Goal: Task Accomplishment & Management: Manage account settings

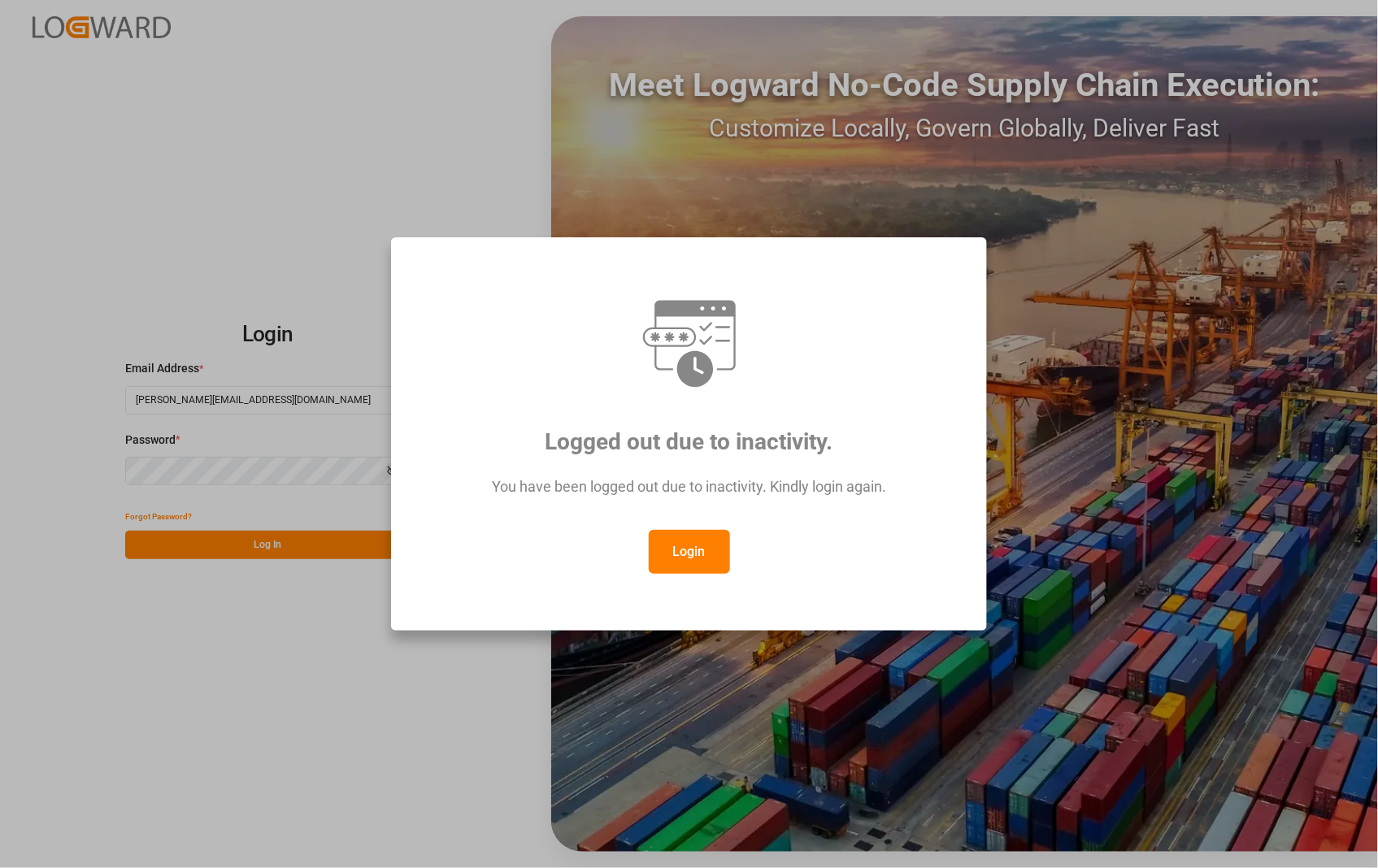
click at [686, 553] on button "Login" at bounding box center [689, 551] width 81 height 44
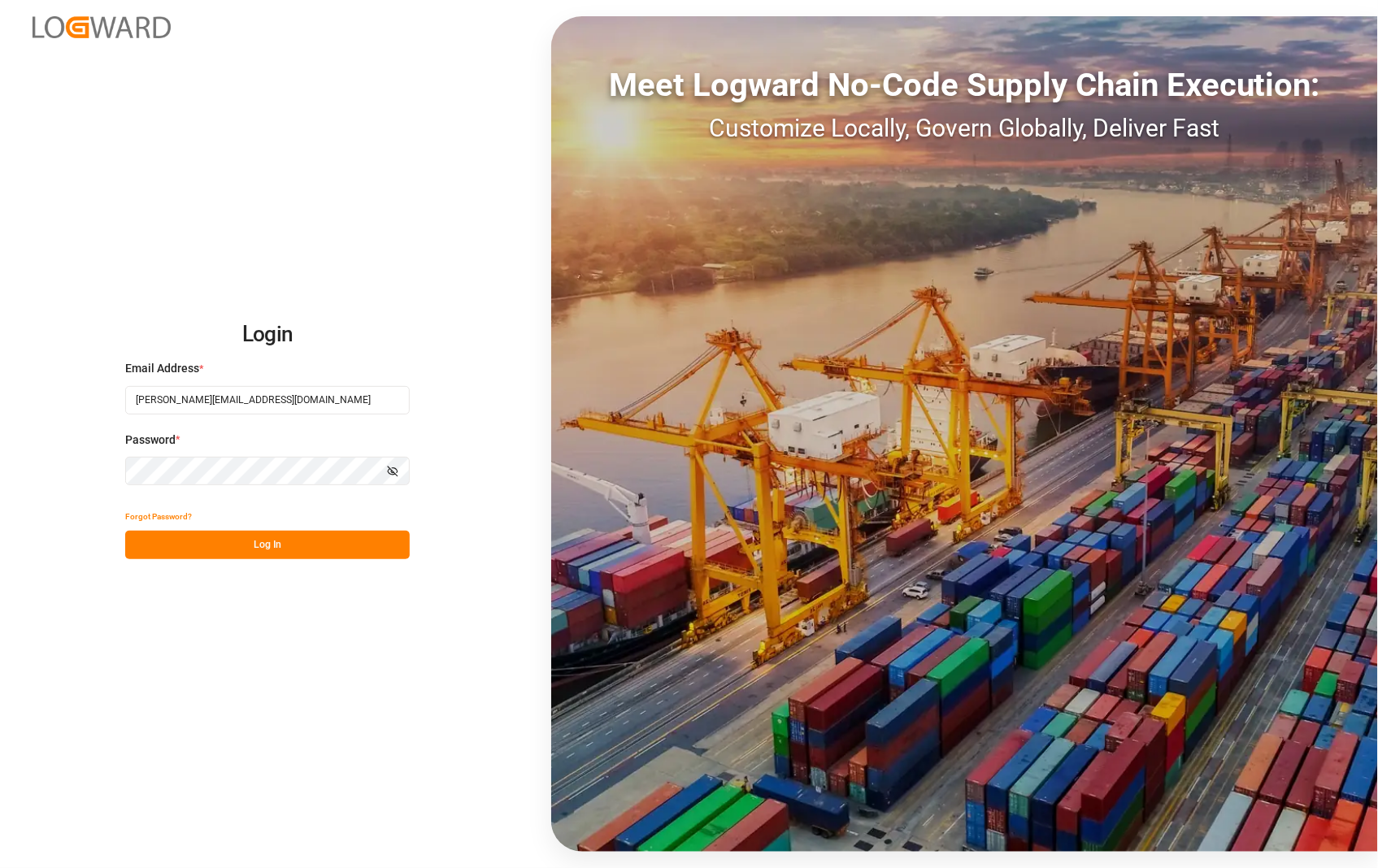
click at [255, 550] on button "Log In" at bounding box center [268, 545] width 285 height 29
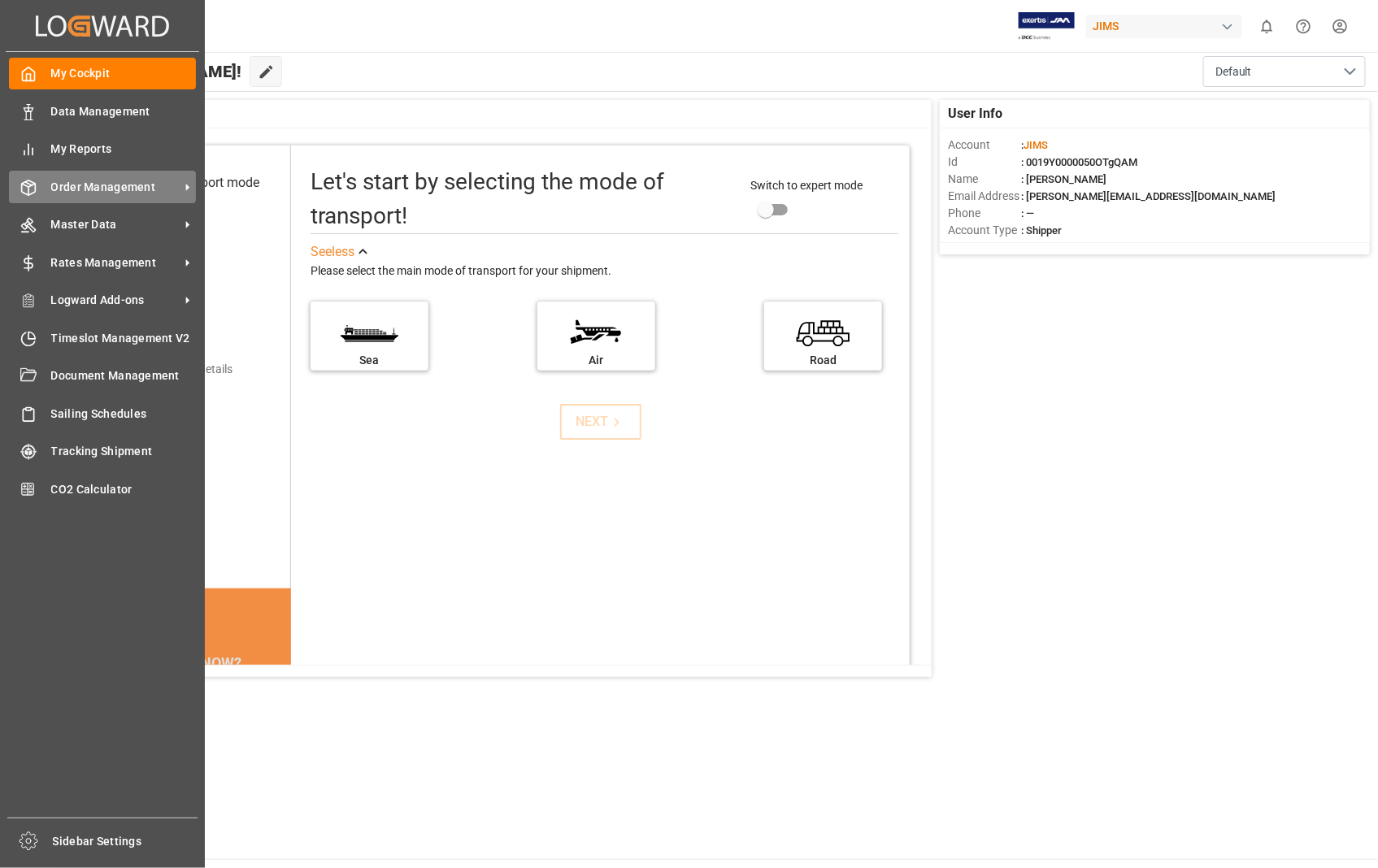
click at [93, 183] on span "Order Management" at bounding box center [115, 187] width 128 height 17
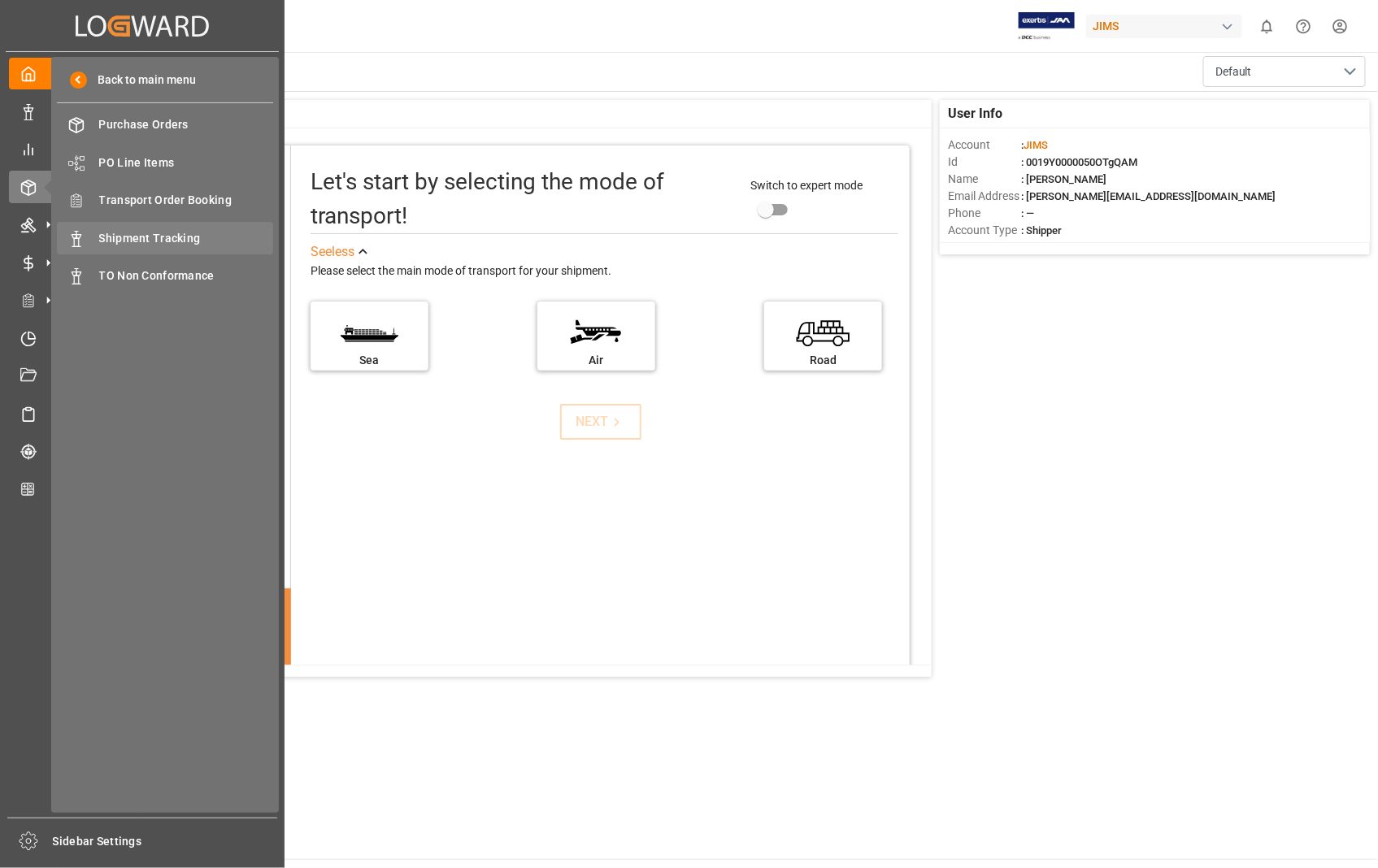
click at [169, 232] on span "Shipment Tracking" at bounding box center [186, 238] width 174 height 17
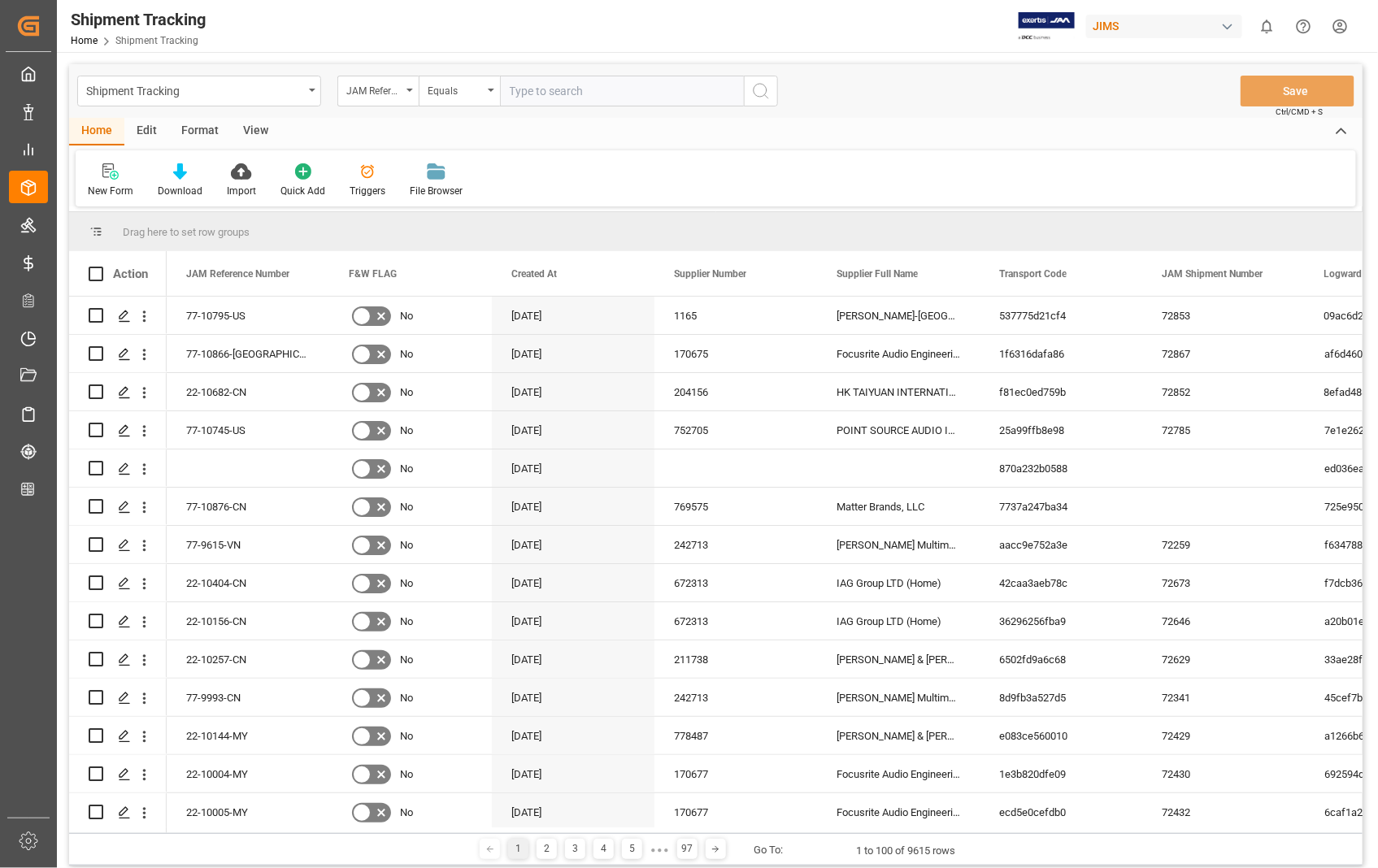
click at [621, 104] on input "text" at bounding box center [621, 91] width 243 height 31
click at [607, 93] on input "text" at bounding box center [621, 91] width 243 height 31
paste input "22-10529-US"
type input "22-10529-US"
click at [765, 95] on line "search button" at bounding box center [766, 97] width 3 height 3
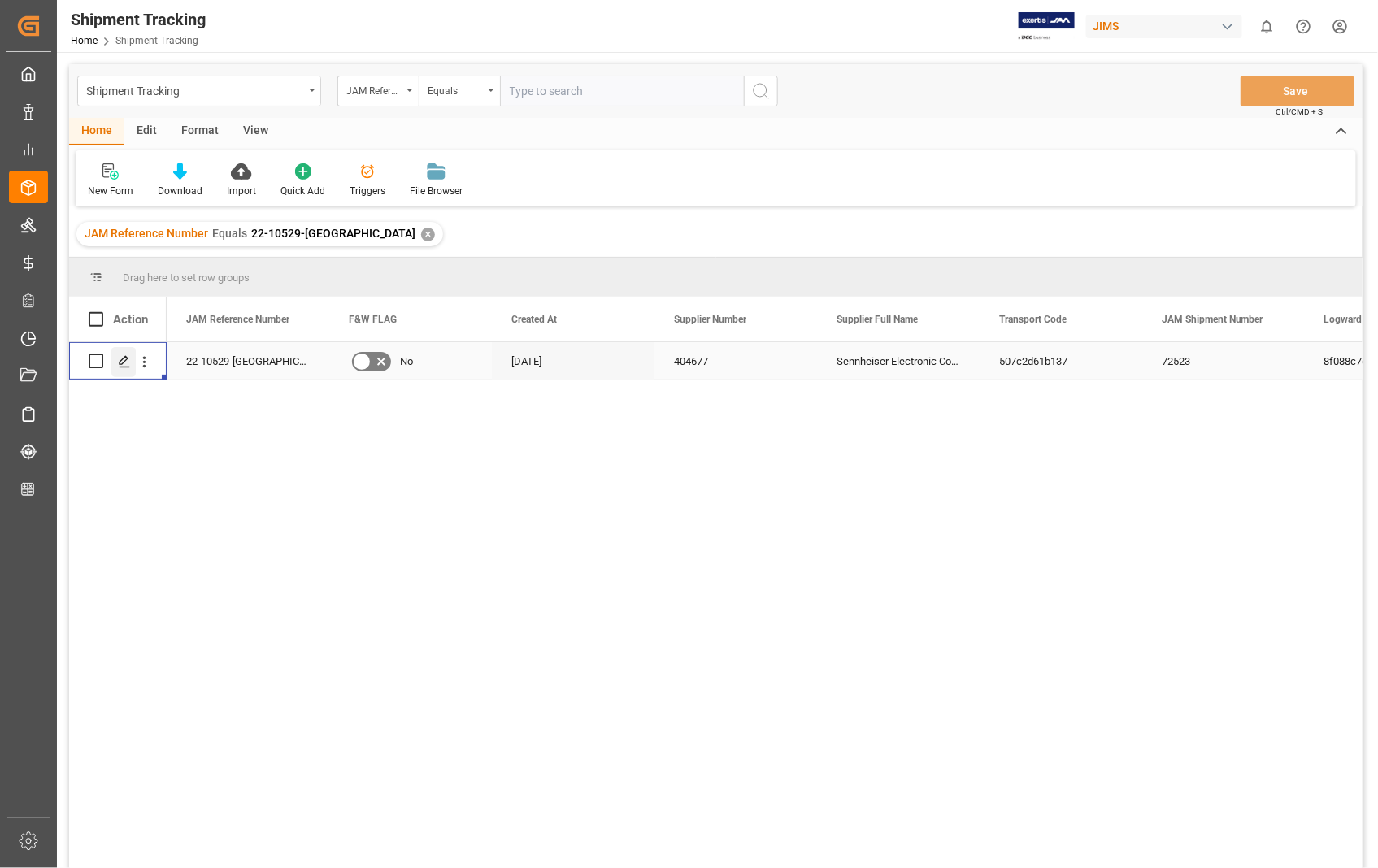
click at [124, 361] on polygon "Press SPACE to select this row." at bounding box center [124, 360] width 8 height 8
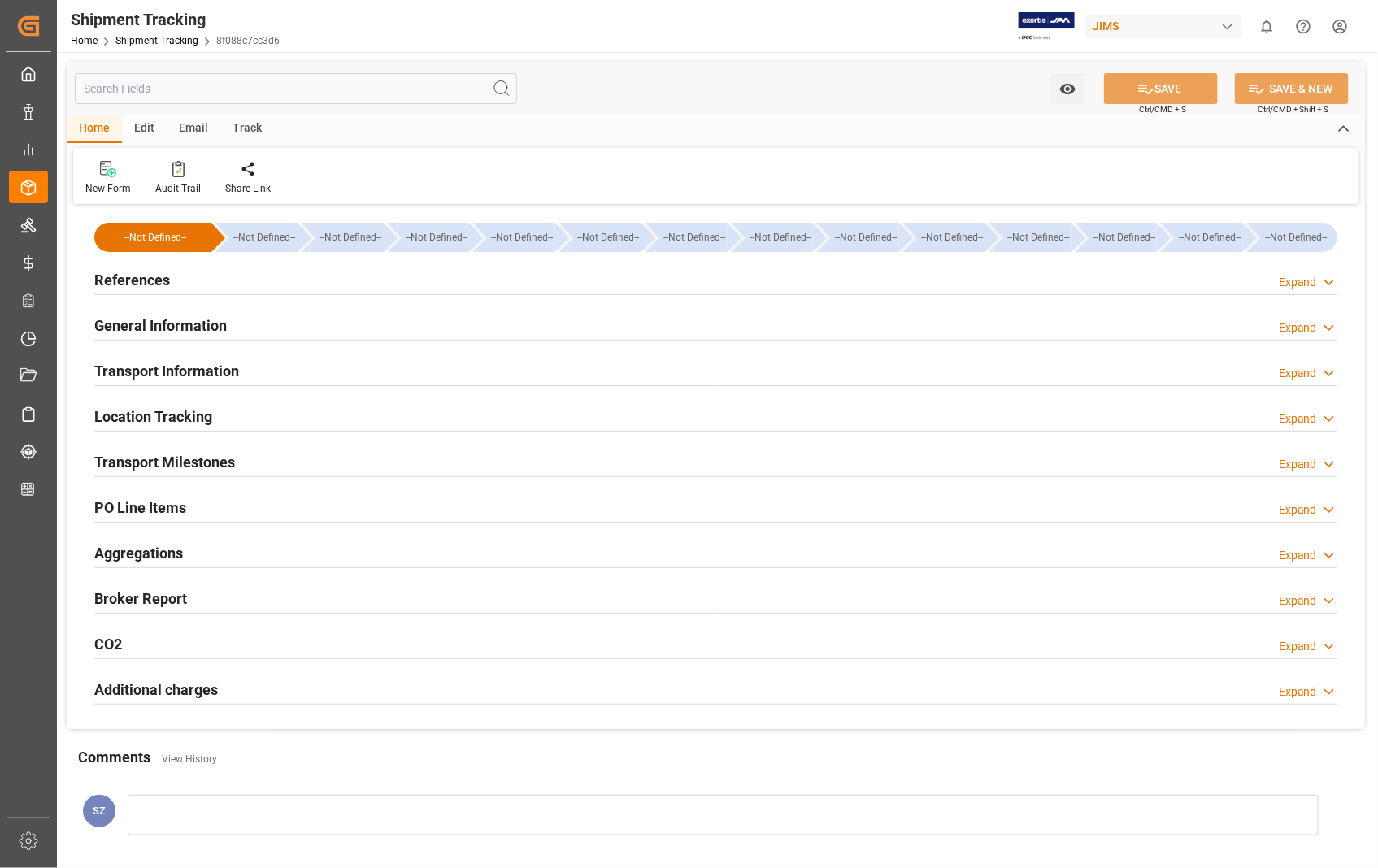
type input "41320.25"
click at [184, 368] on h2 "Transport Information" at bounding box center [167, 370] width 145 height 22
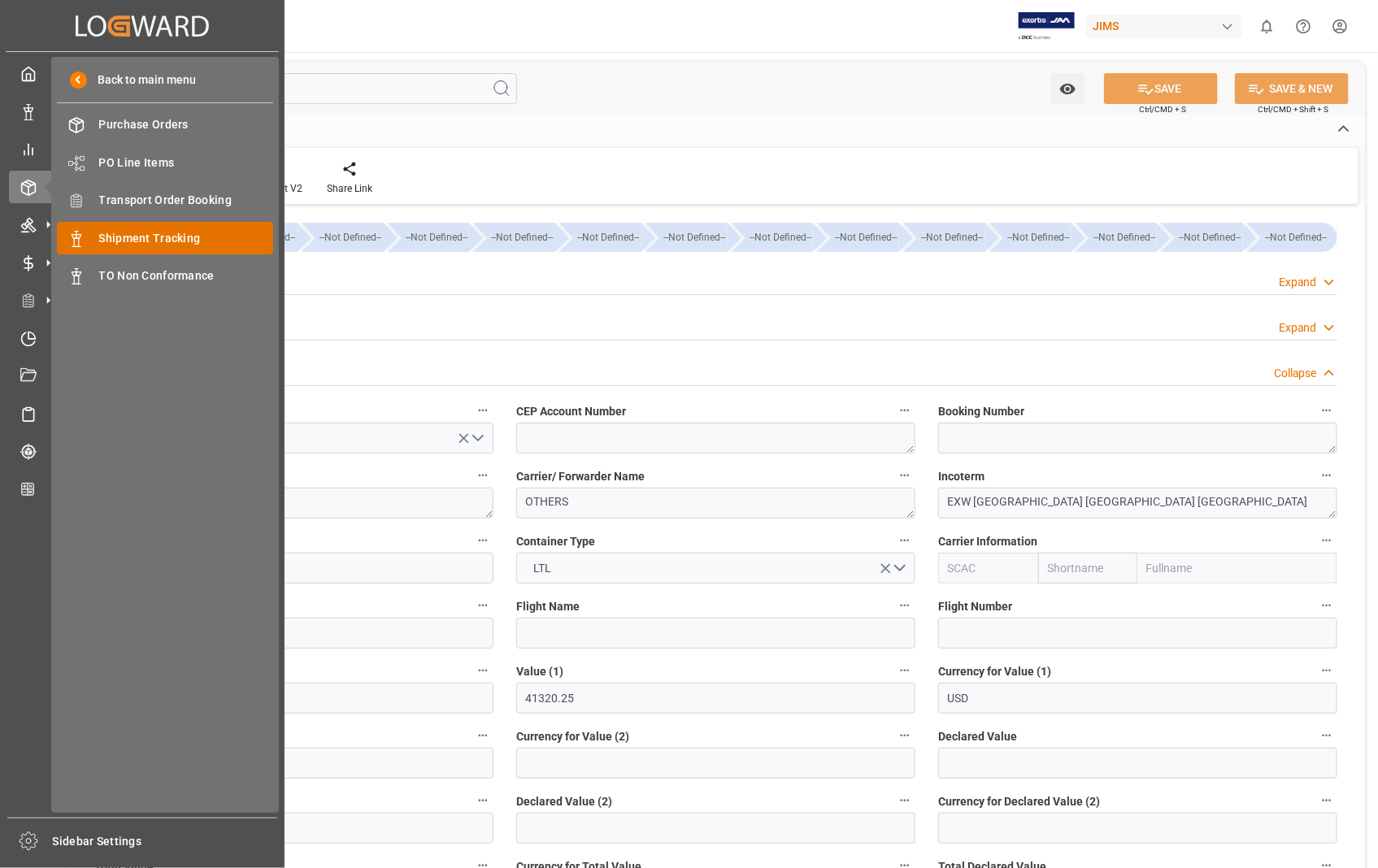
click at [149, 244] on span "Shipment Tracking" at bounding box center [186, 238] width 174 height 17
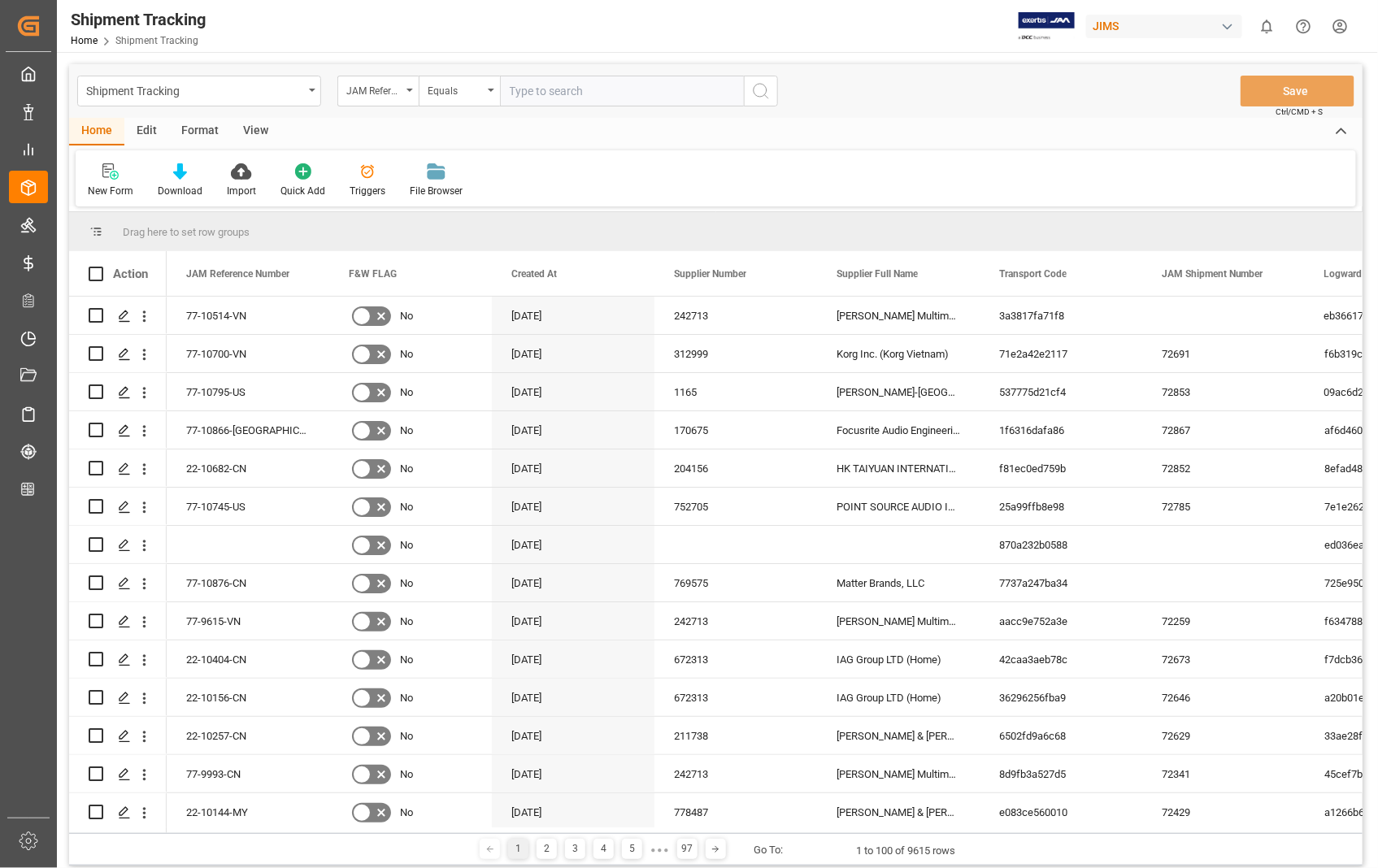
click at [669, 99] on input "text" at bounding box center [621, 91] width 243 height 31
paste input "22-10778-US"
type input "22-10778-US"
click at [766, 86] on circle "search button" at bounding box center [760, 89] width 13 height 13
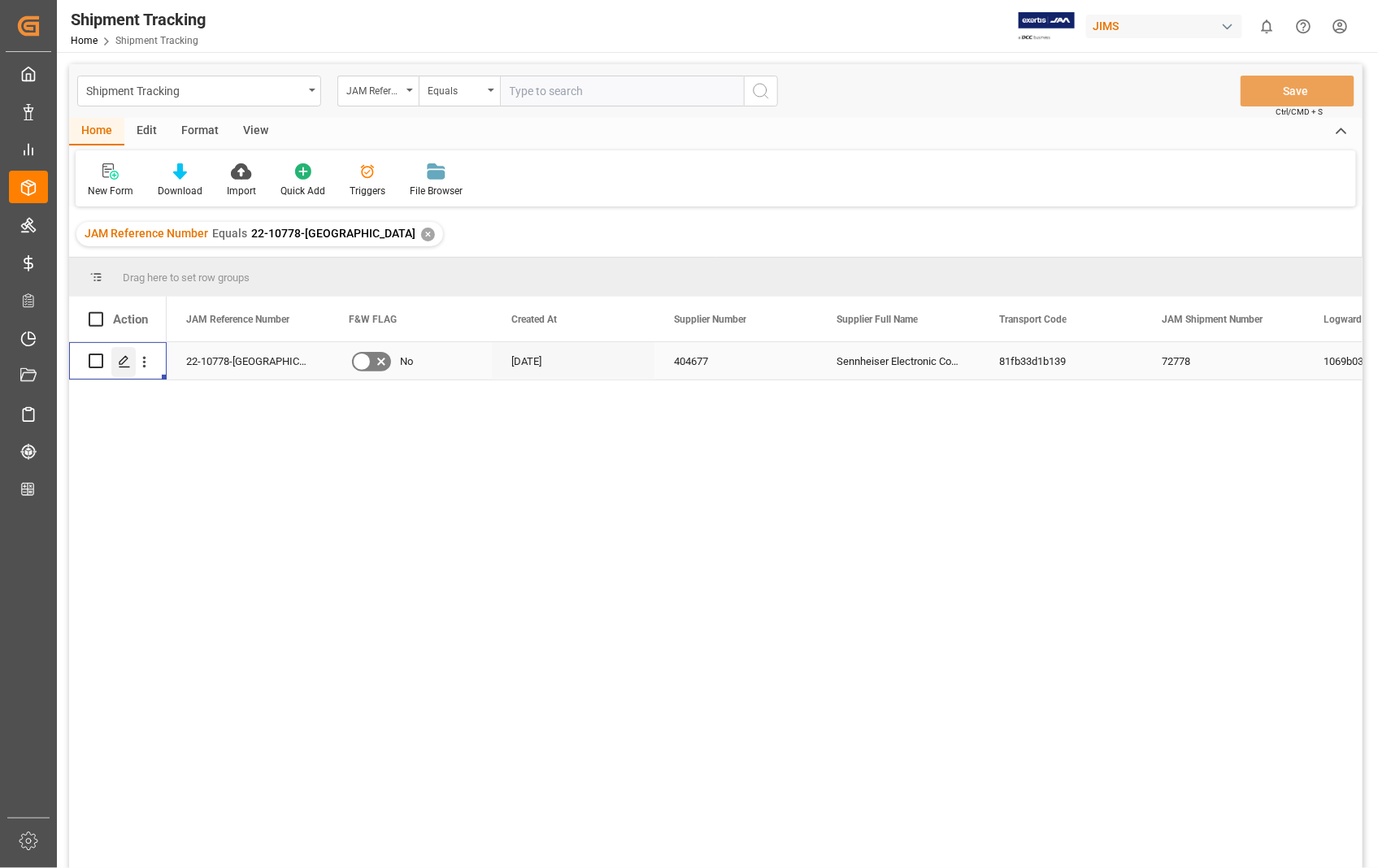
click at [124, 365] on icon "Press SPACE to select this row." at bounding box center [124, 361] width 13 height 13
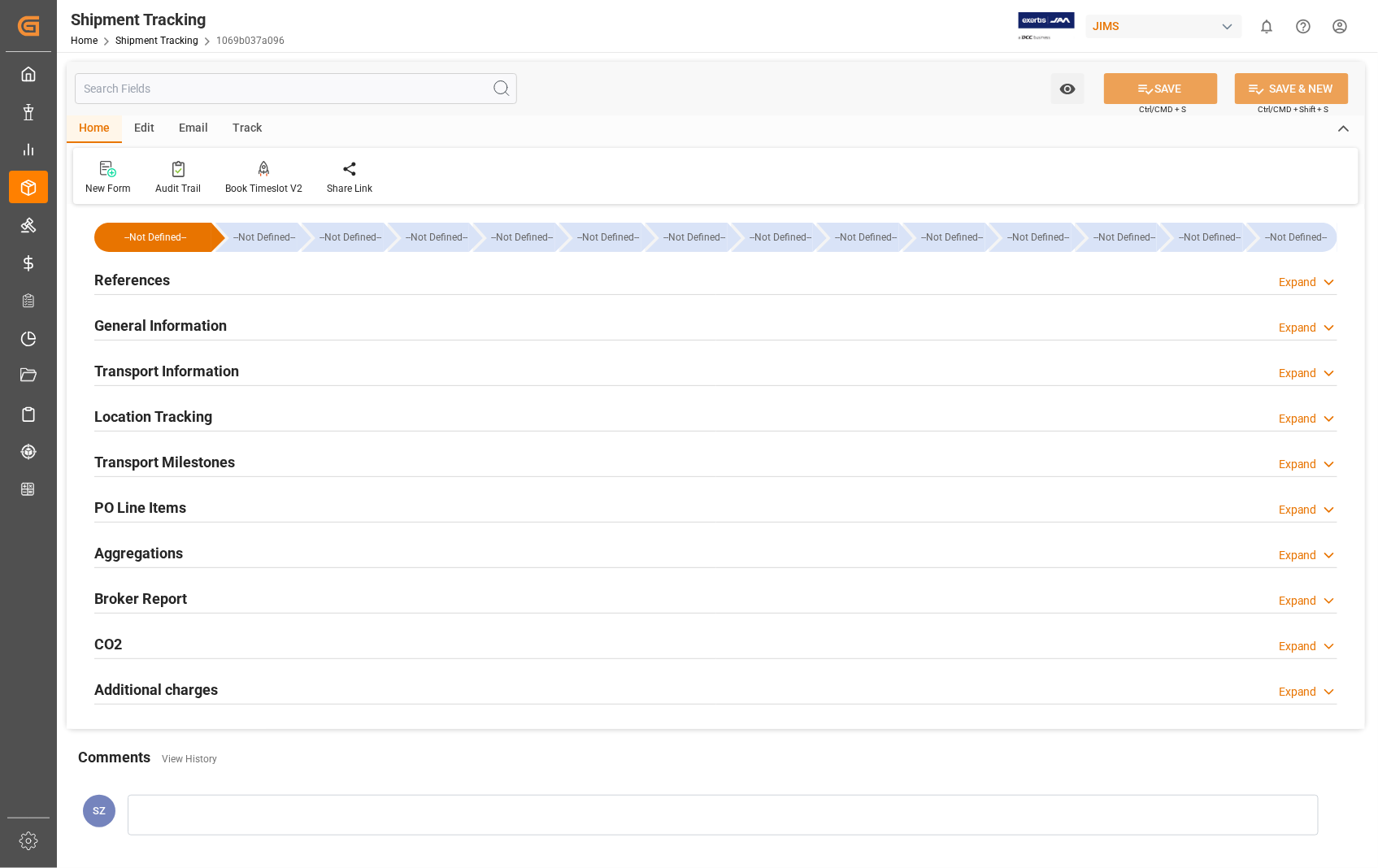
click at [151, 463] on h2 "Transport Milestones" at bounding box center [164, 462] width 141 height 22
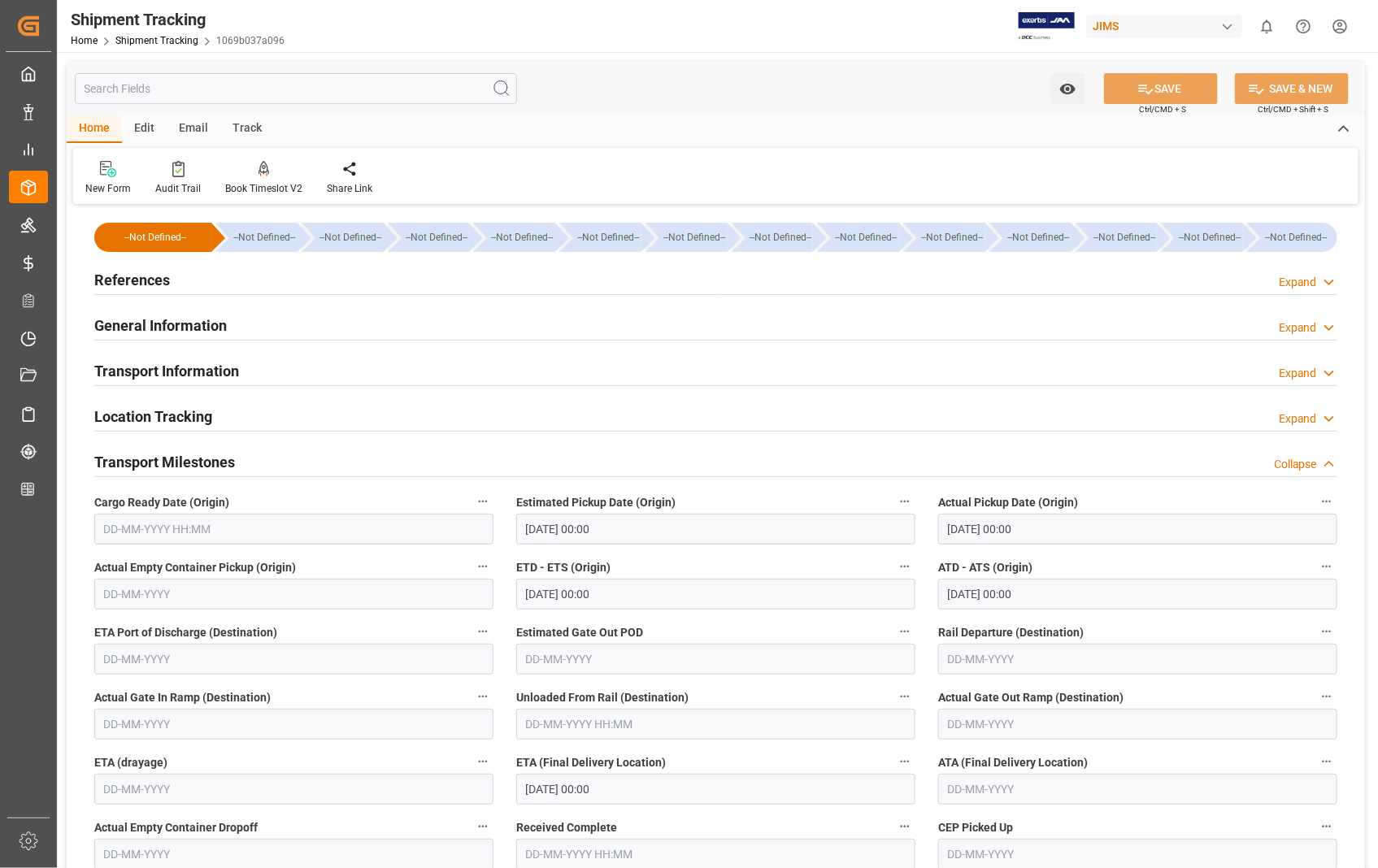
click at [151, 463] on h2 "Transport Milestones" at bounding box center [164, 462] width 141 height 22
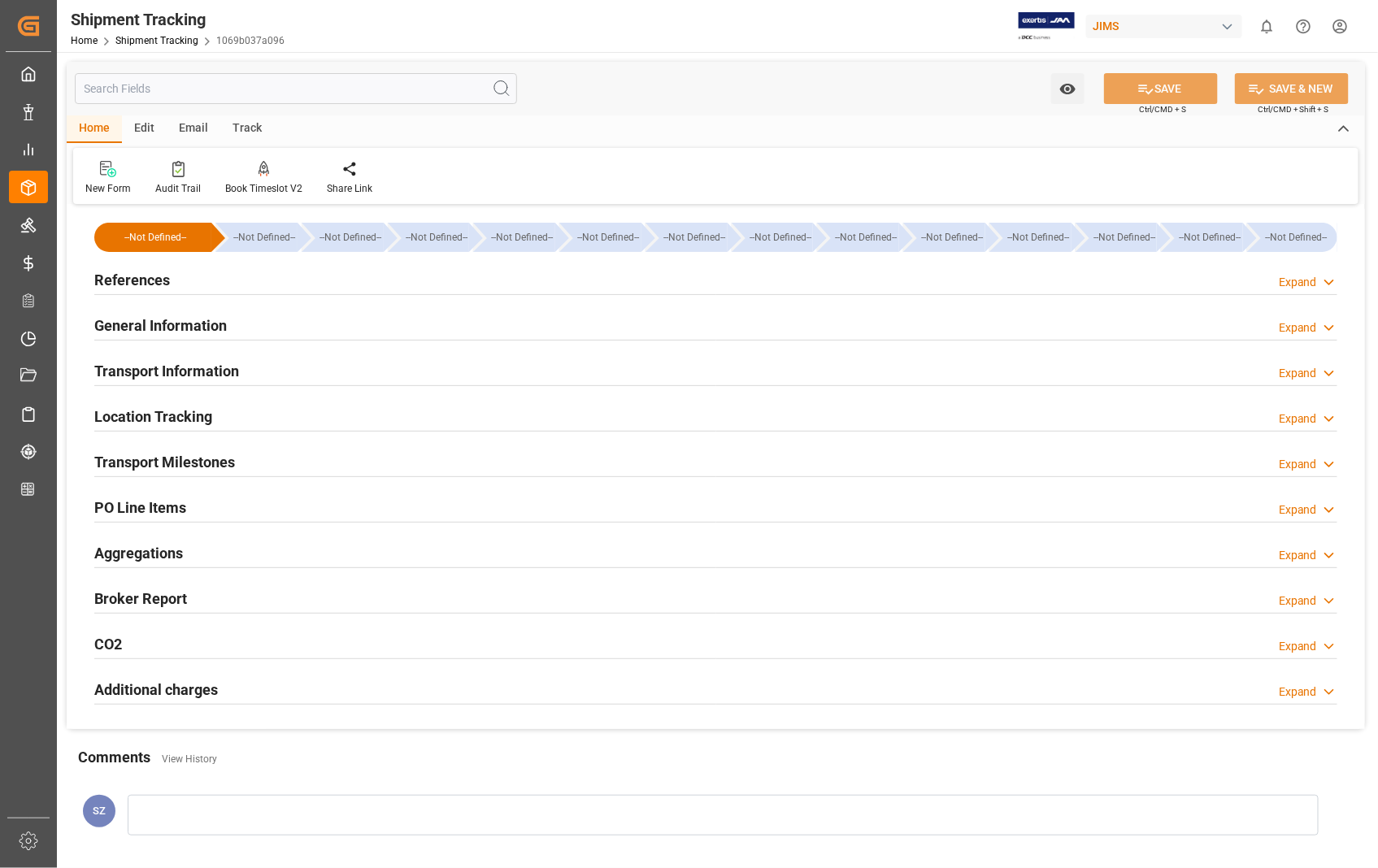
click at [171, 370] on h2 "Transport Information" at bounding box center [167, 370] width 145 height 22
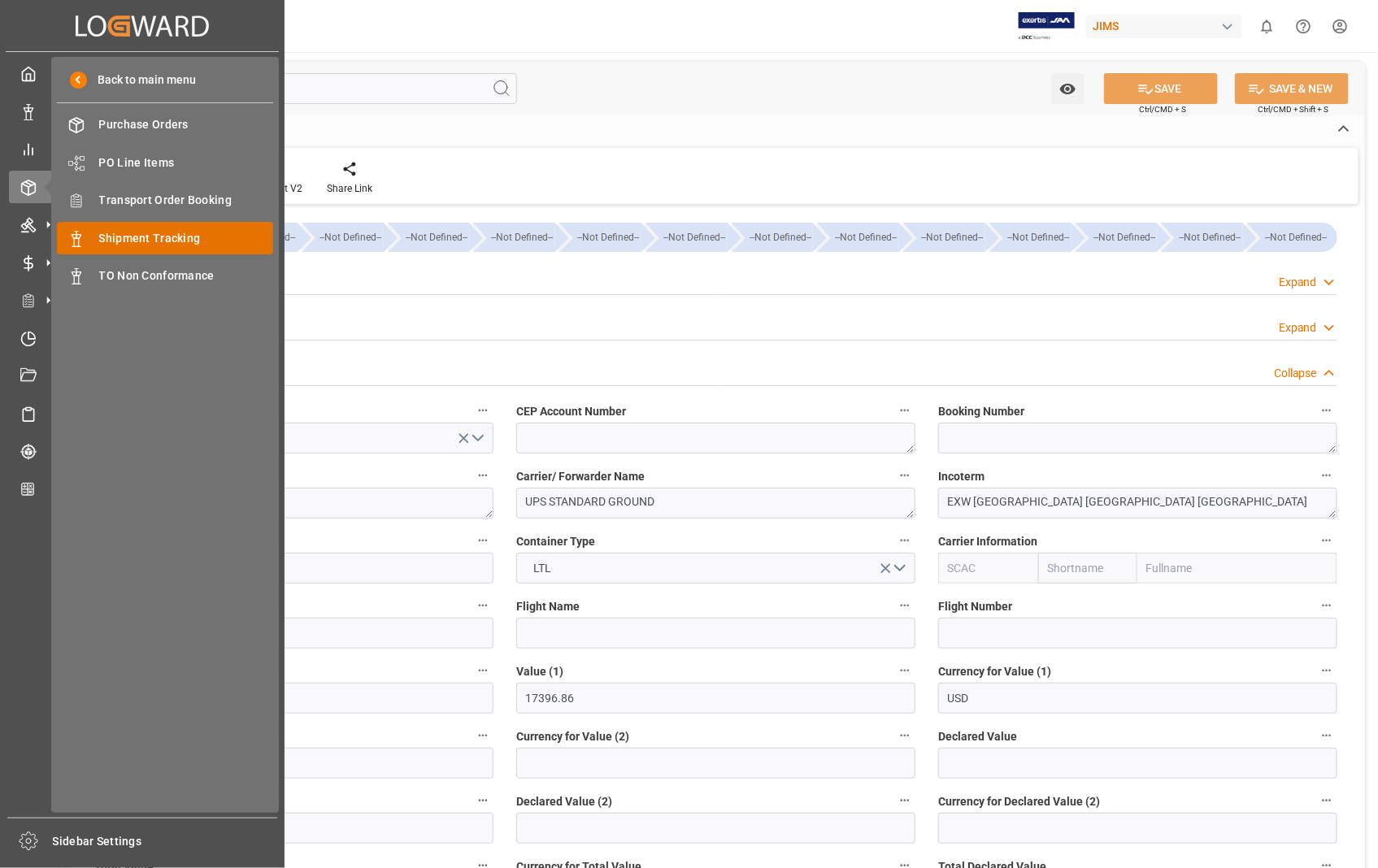
click at [176, 232] on span "Shipment Tracking" at bounding box center [186, 238] width 174 height 17
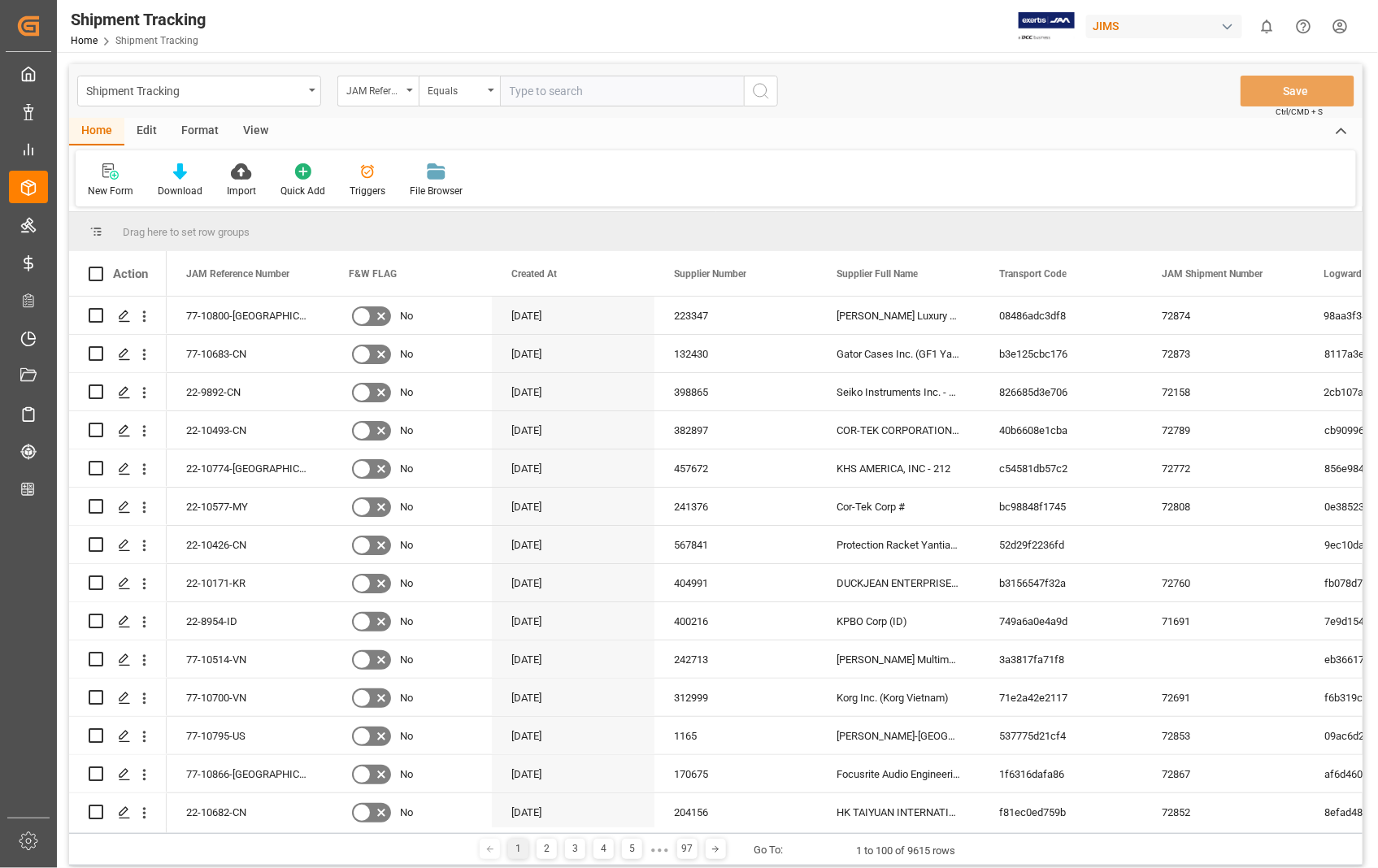
click at [584, 92] on input "text" at bounding box center [621, 91] width 243 height 31
type input "22-10695-US"
click at [762, 88] on icon "search button" at bounding box center [761, 90] width 19 height 19
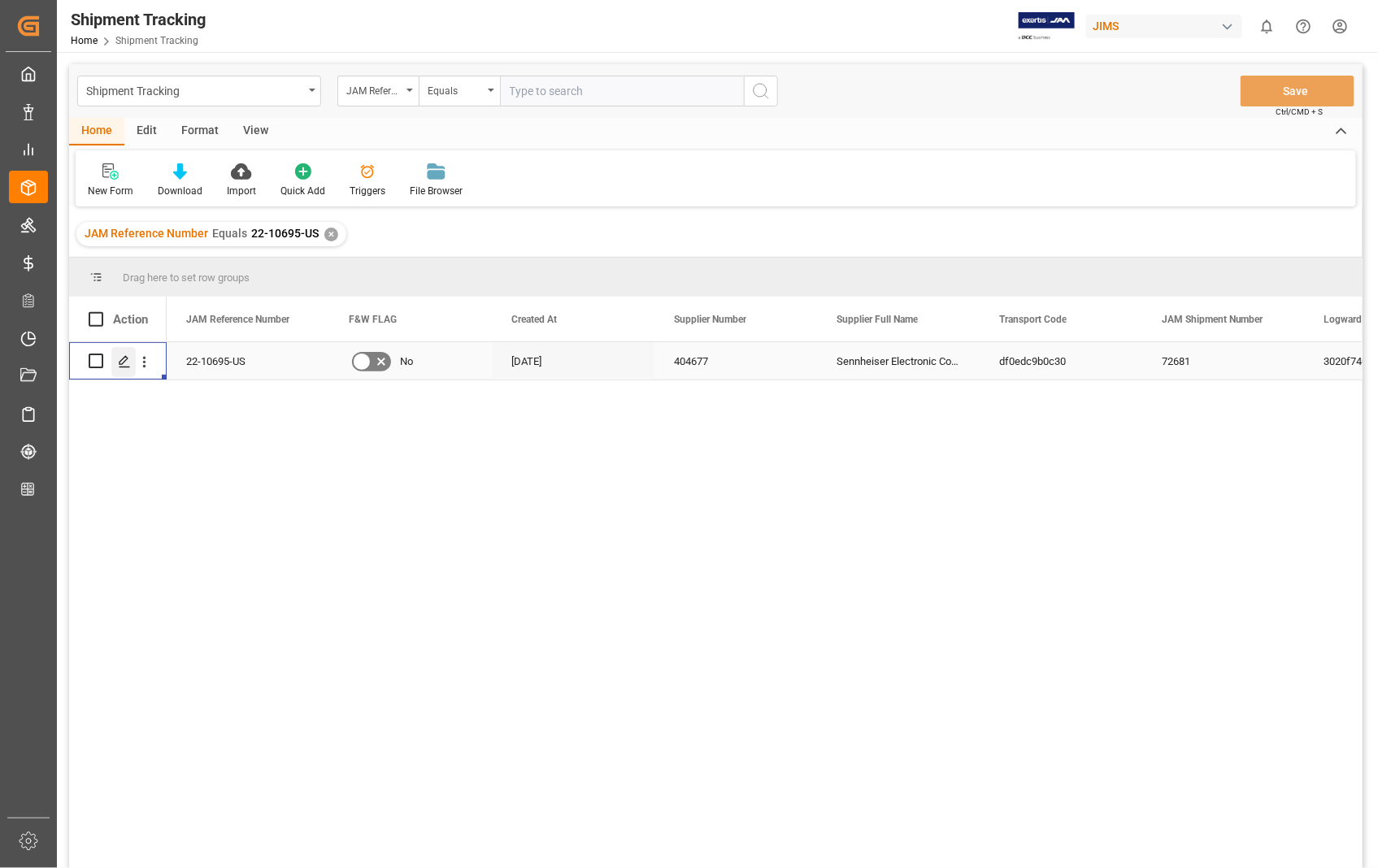
click at [124, 365] on icon "Press SPACE to select this row." at bounding box center [124, 361] width 13 height 13
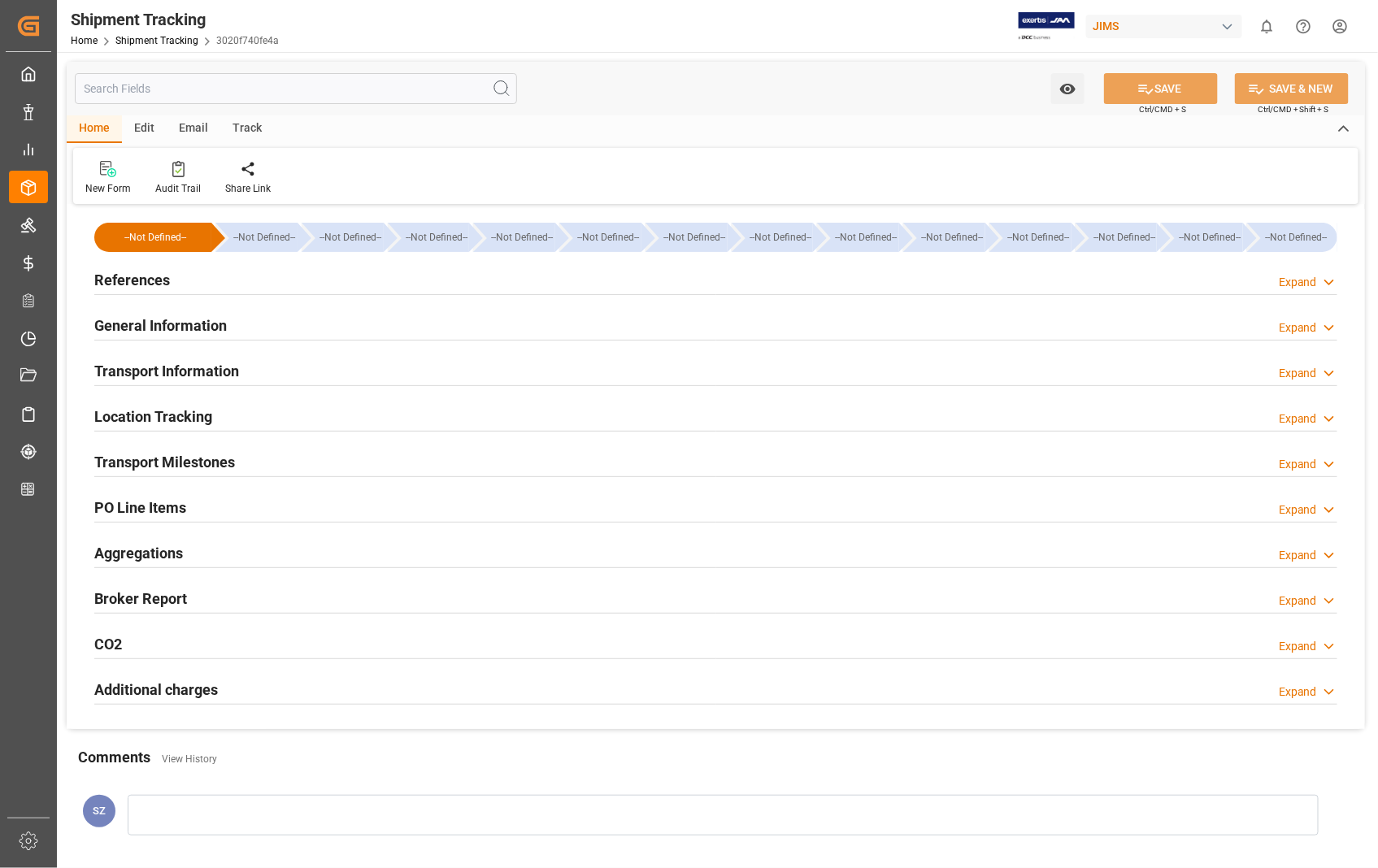
type input "546.73"
click at [177, 370] on h2 "Transport Information" at bounding box center [167, 370] width 145 height 22
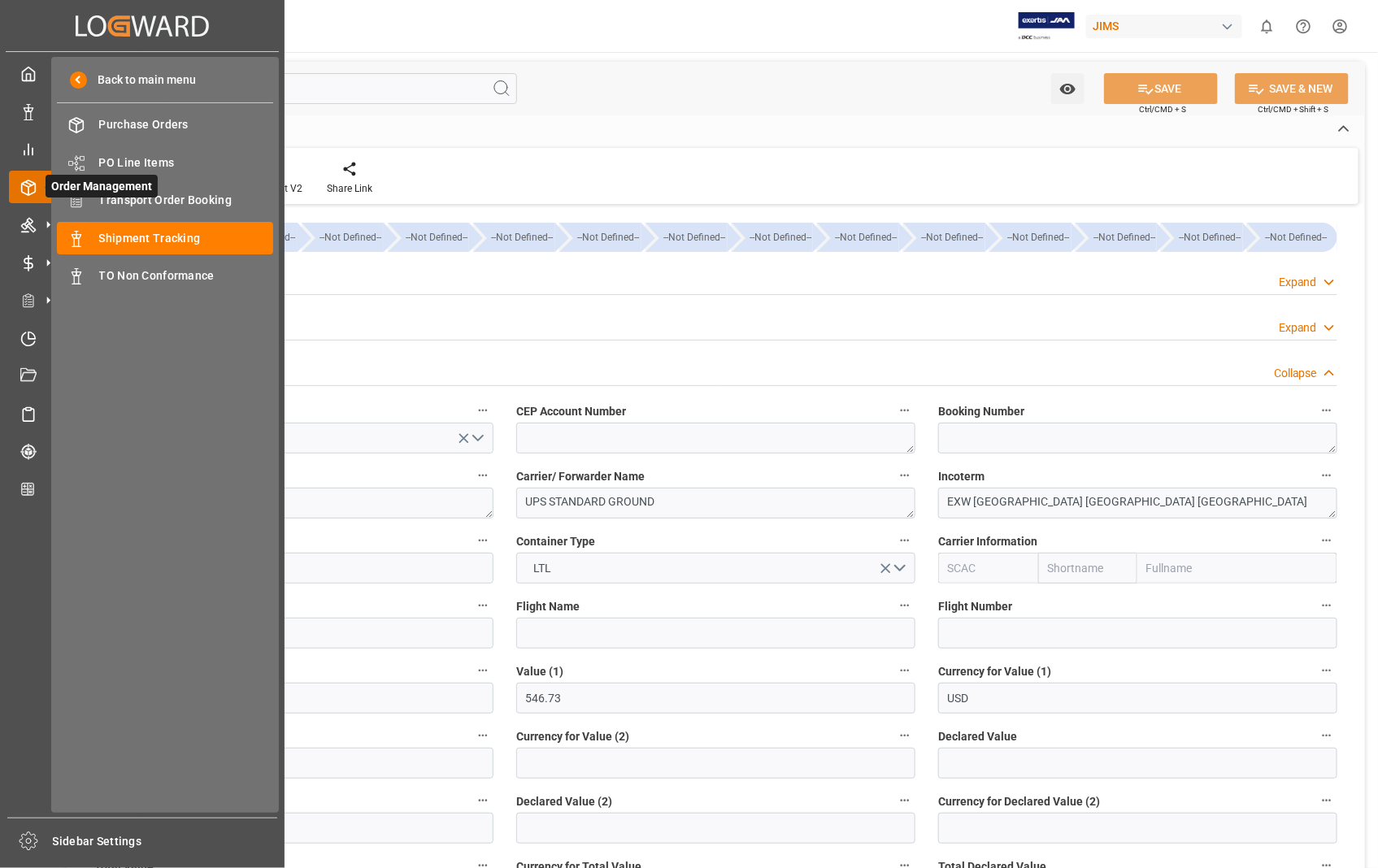
click at [151, 193] on span "Order Management" at bounding box center [101, 185] width 112 height 23
click at [212, 197] on span "Transport Order Booking" at bounding box center [186, 200] width 174 height 17
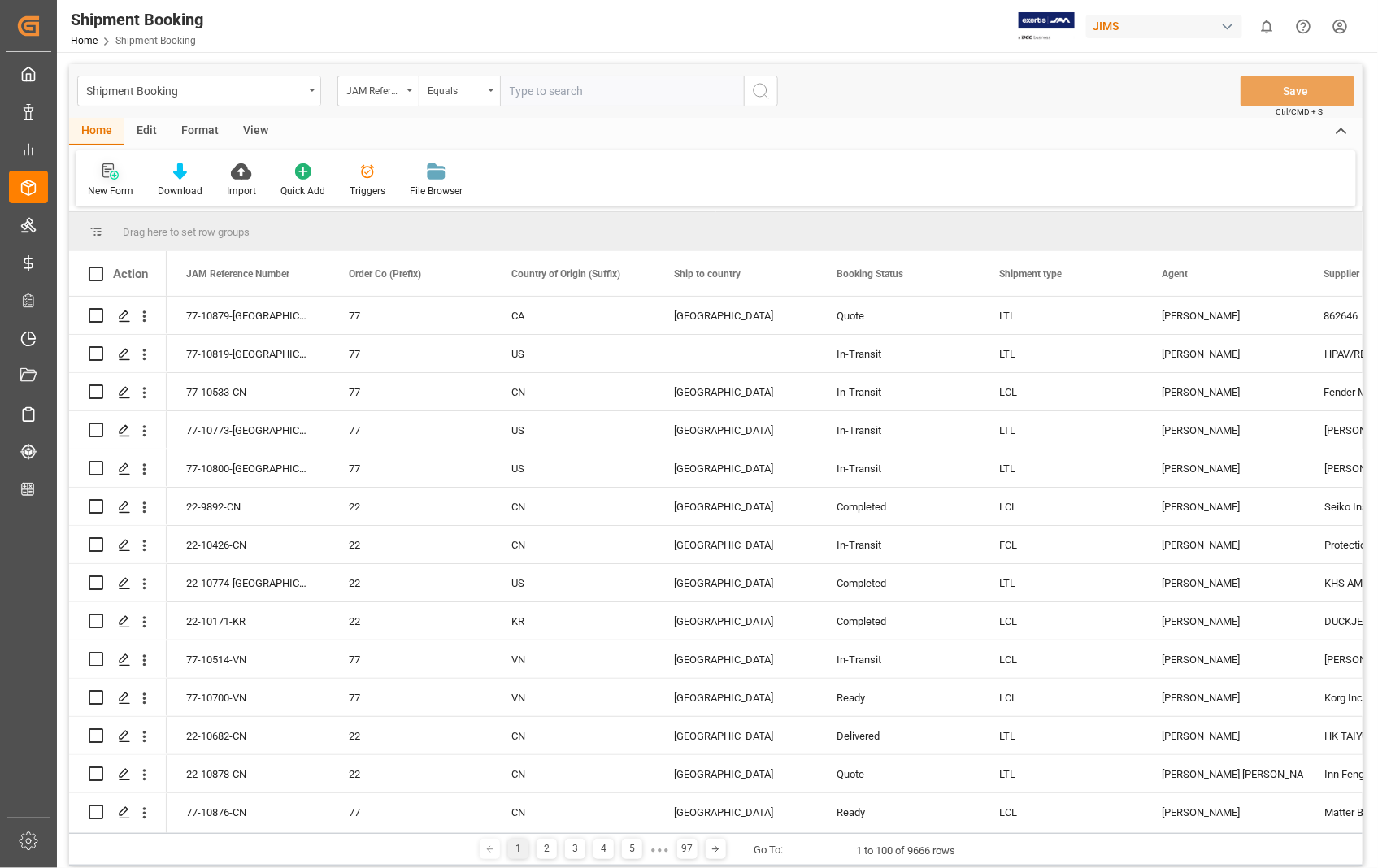
click at [111, 172] on icon at bounding box center [114, 175] width 9 height 9
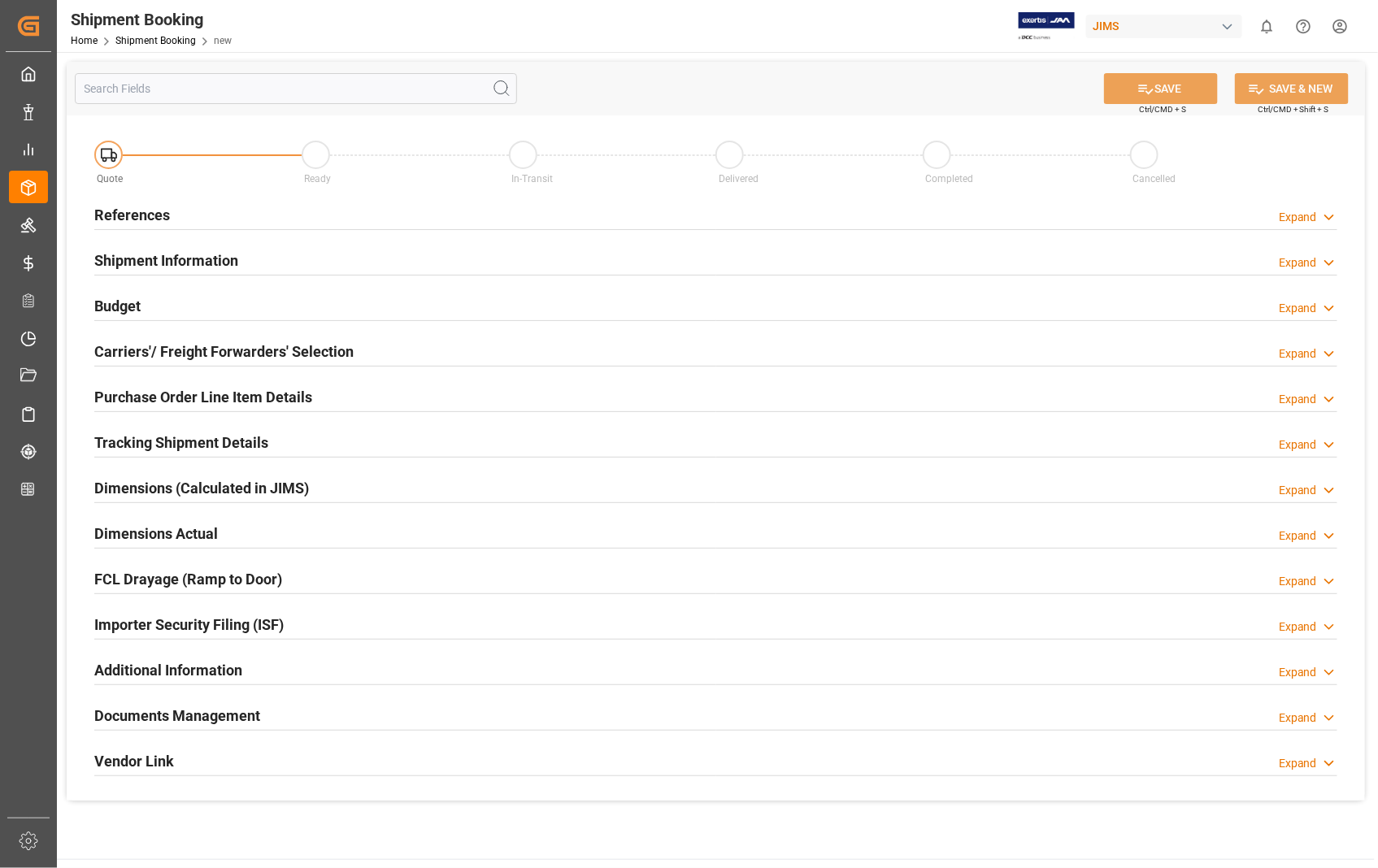
click at [131, 221] on h2 "References" at bounding box center [132, 215] width 76 height 22
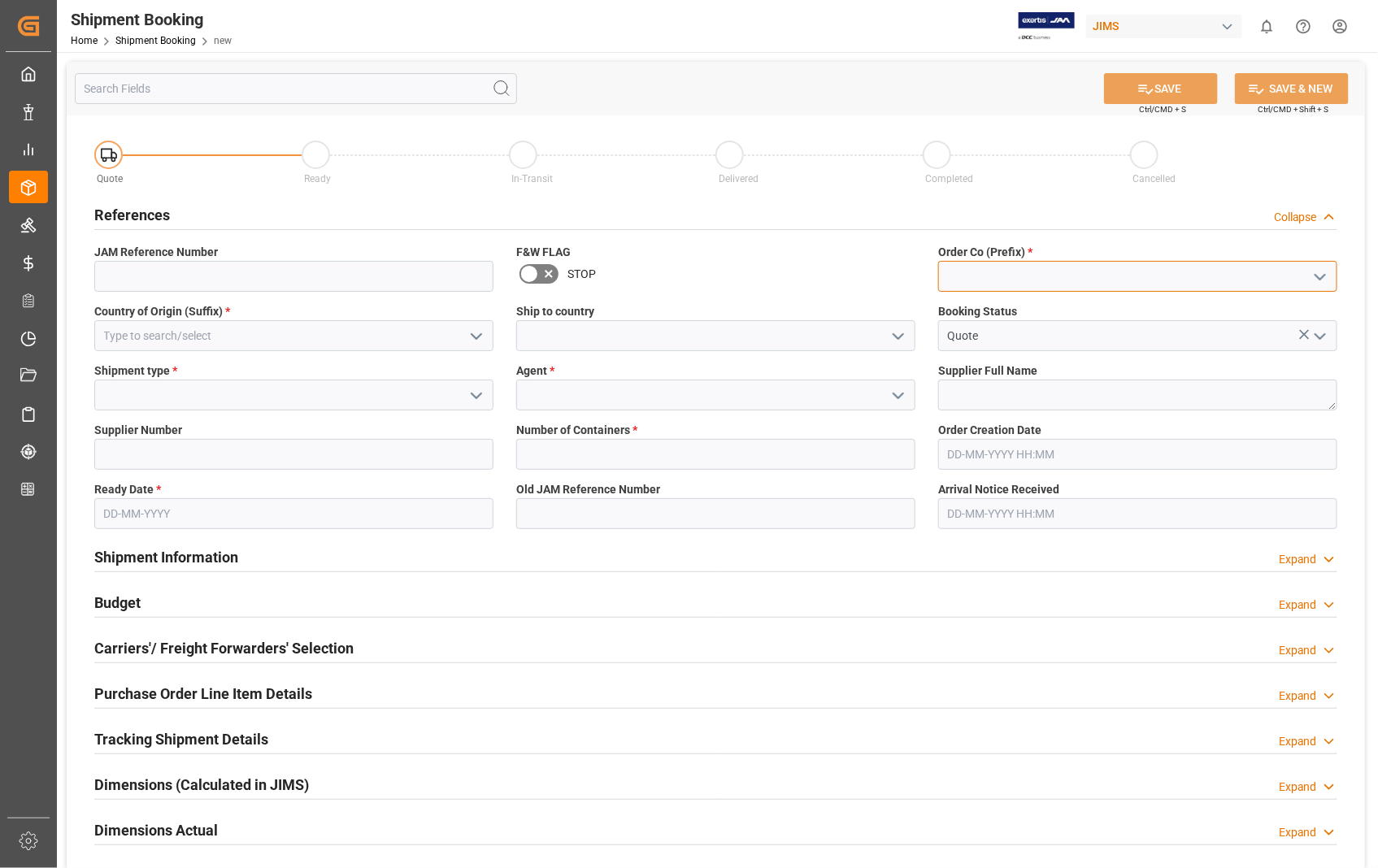
click at [1092, 290] on input at bounding box center [1138, 276] width 399 height 31
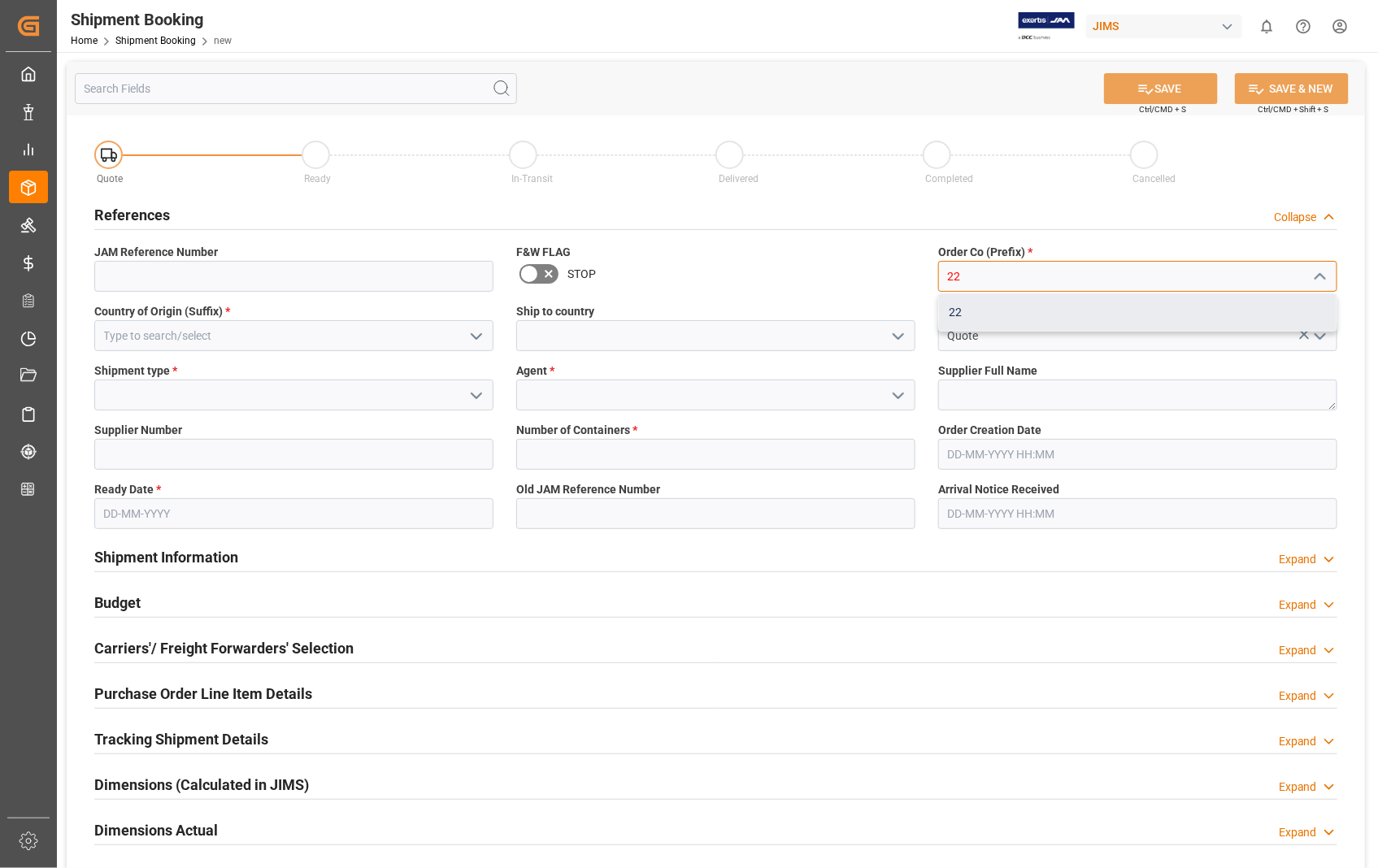
click at [958, 312] on div "22" at bounding box center [1138, 312] width 398 height 36
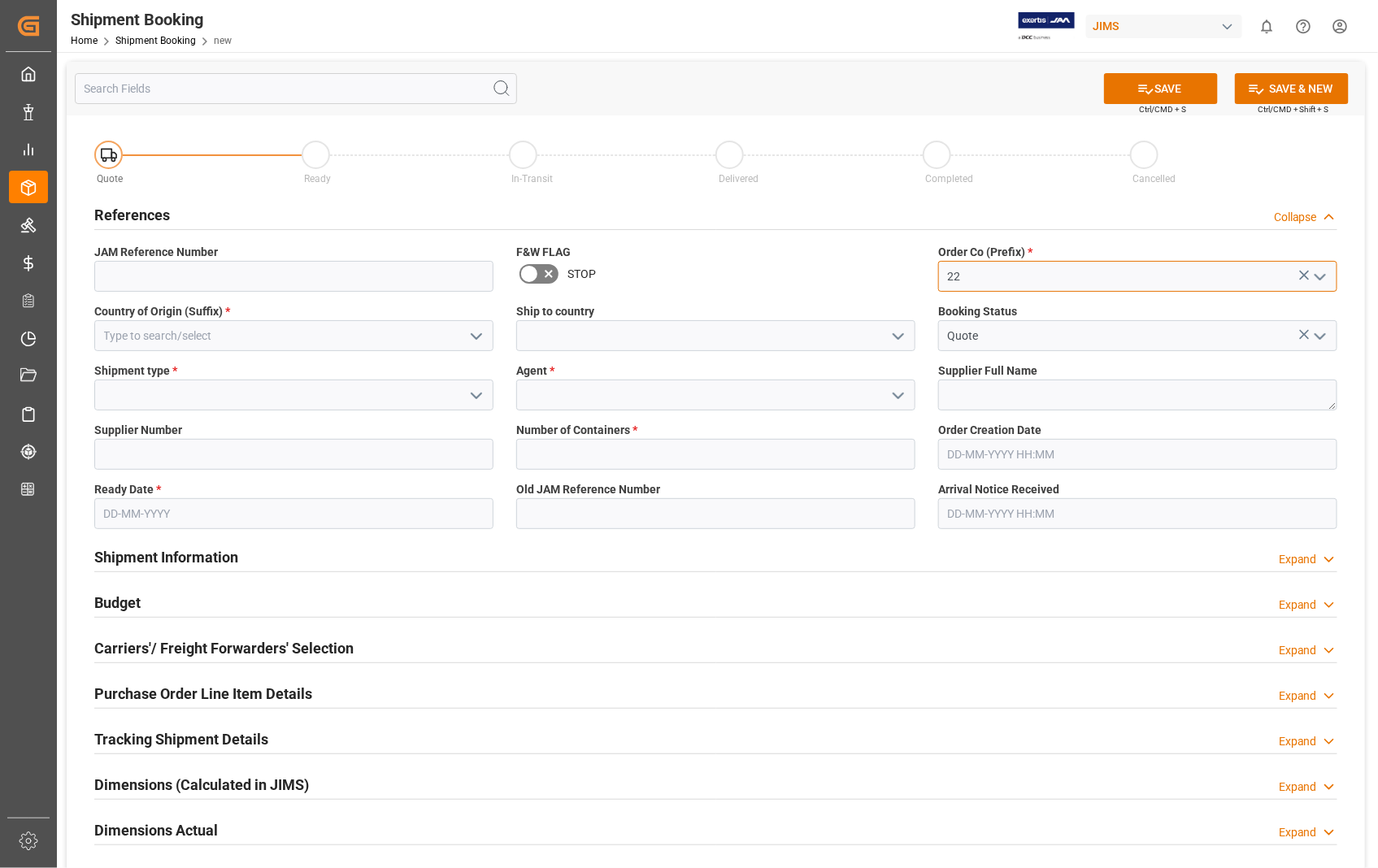
type input "22"
click at [138, 326] on input at bounding box center [294, 335] width 399 height 31
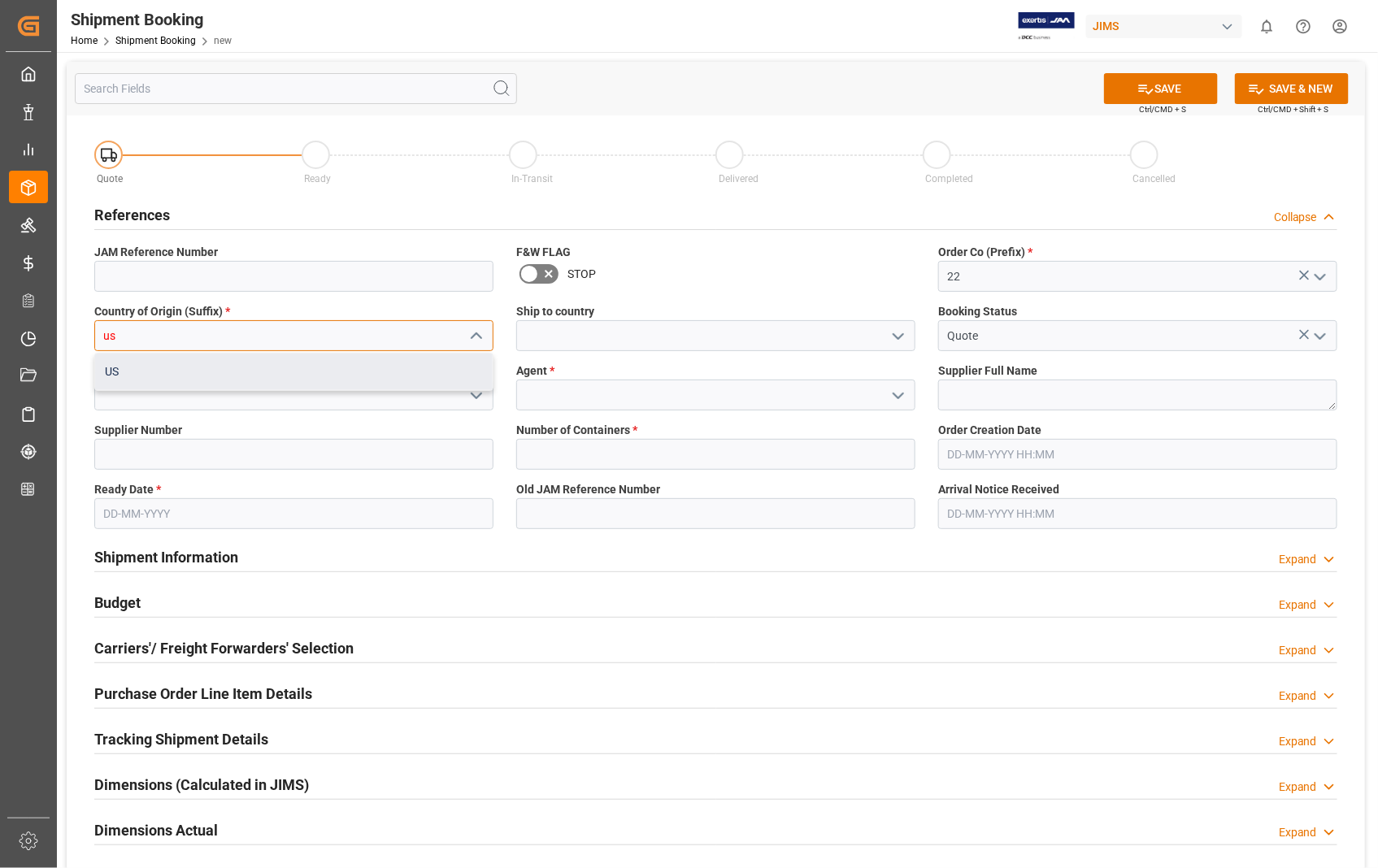
click at [117, 368] on div "US" at bounding box center [294, 371] width 398 height 36
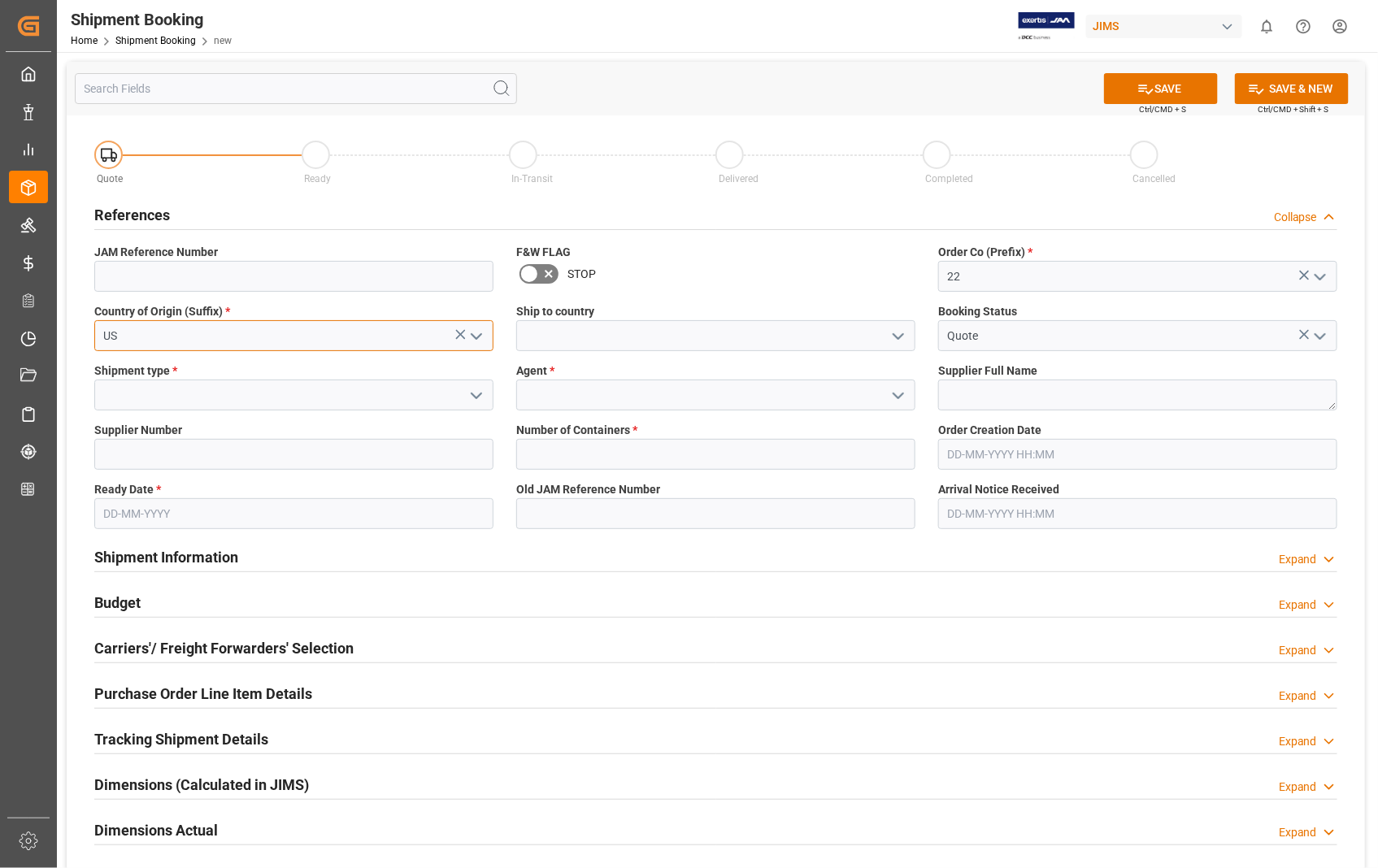
type input "US"
click at [563, 342] on input at bounding box center [716, 335] width 399 height 31
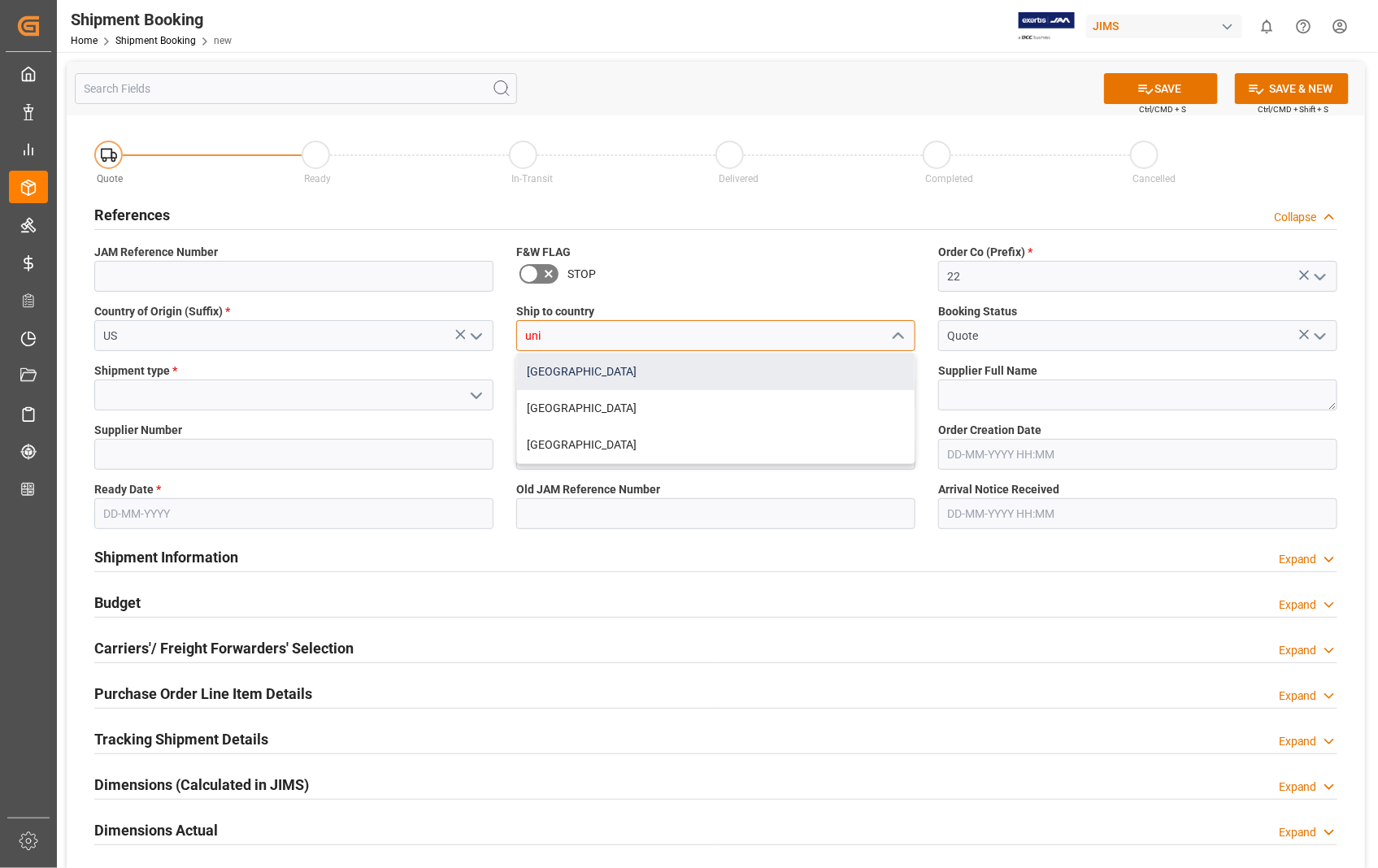
click at [564, 370] on div "[GEOGRAPHIC_DATA]" at bounding box center [716, 371] width 398 height 36
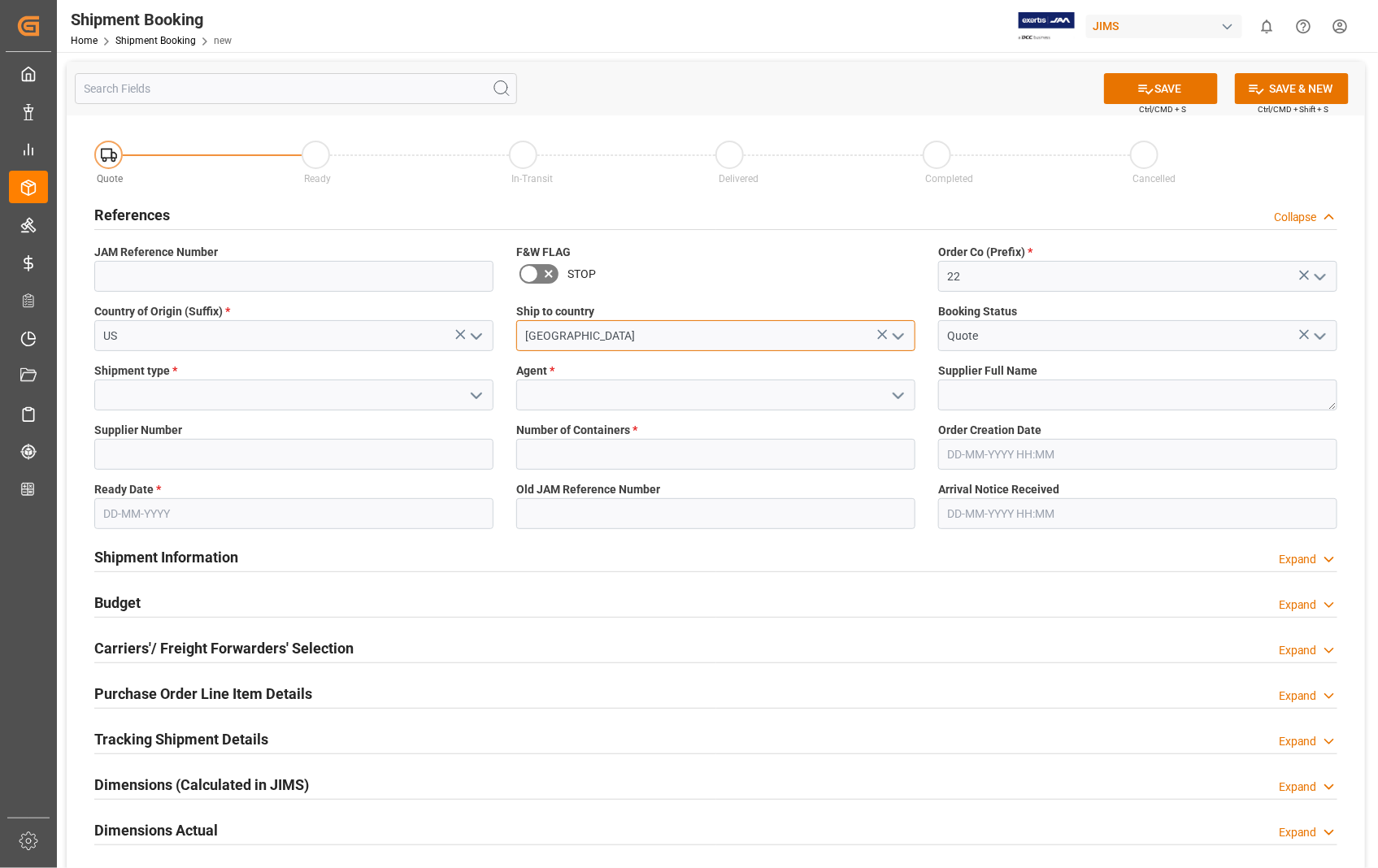
type input "[GEOGRAPHIC_DATA]"
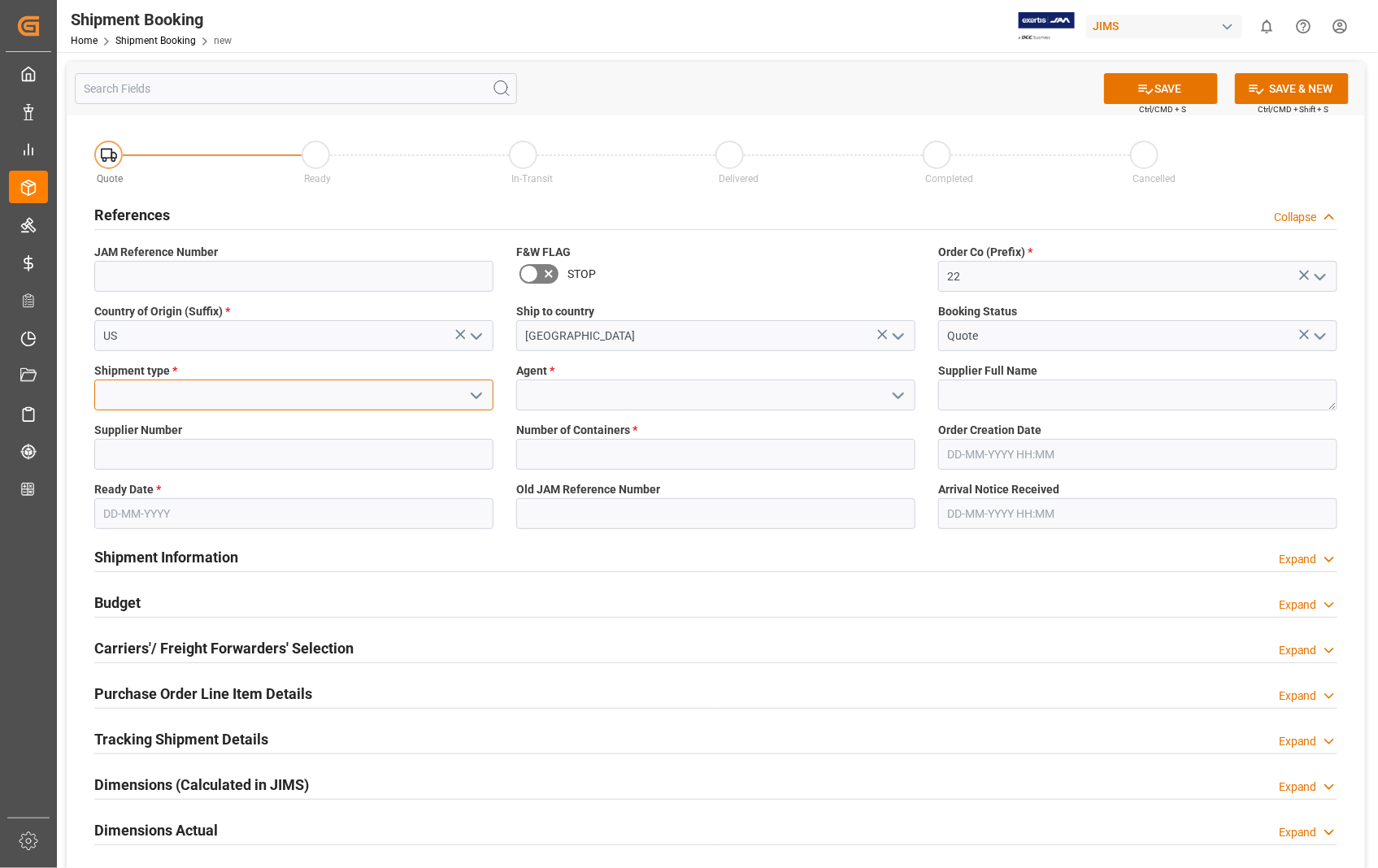
click at [184, 392] on input at bounding box center [294, 395] width 399 height 31
click at [110, 499] on div "LTL" at bounding box center [294, 503] width 398 height 36
type input "LTL"
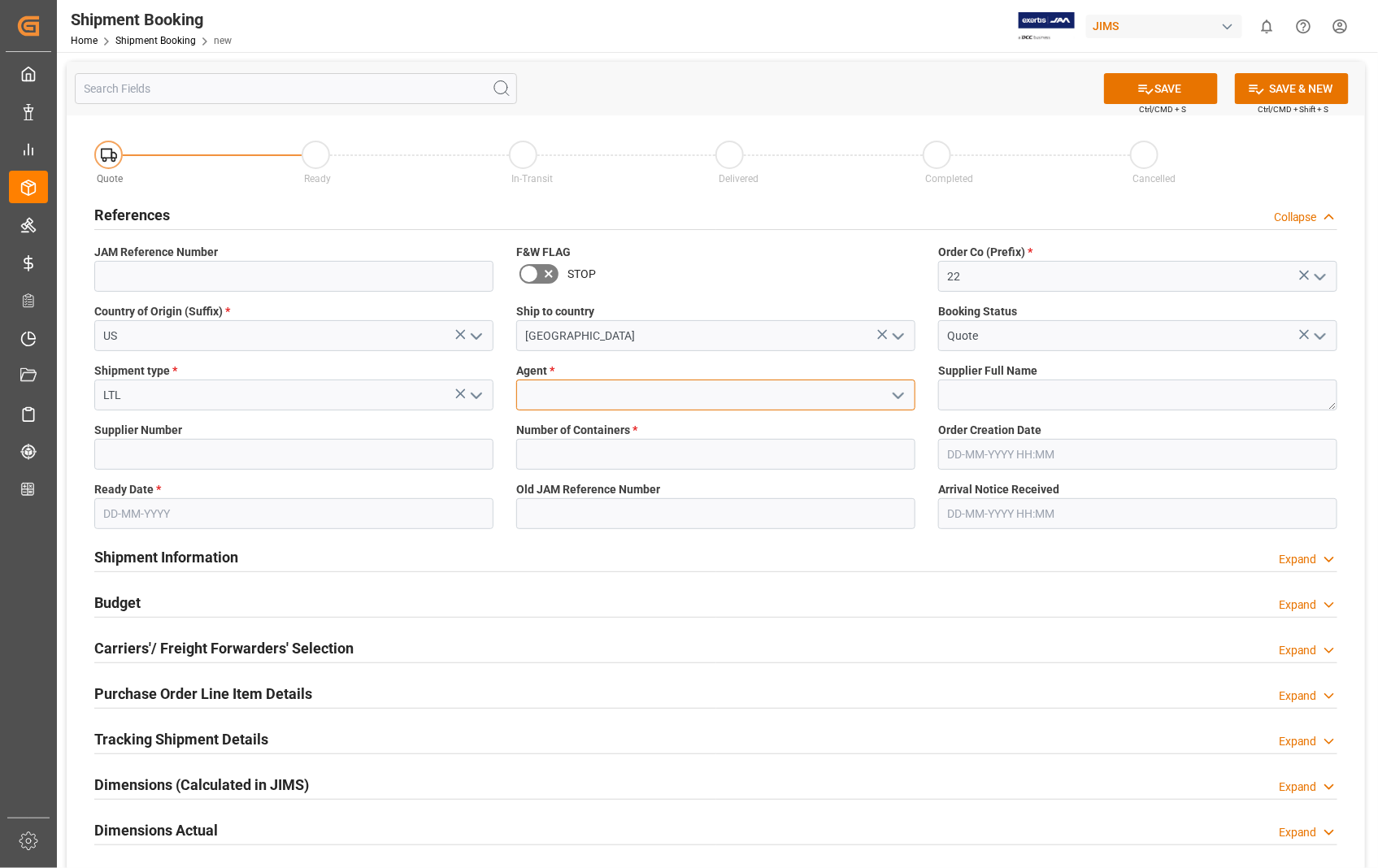
click at [553, 404] on input at bounding box center [716, 395] width 399 height 31
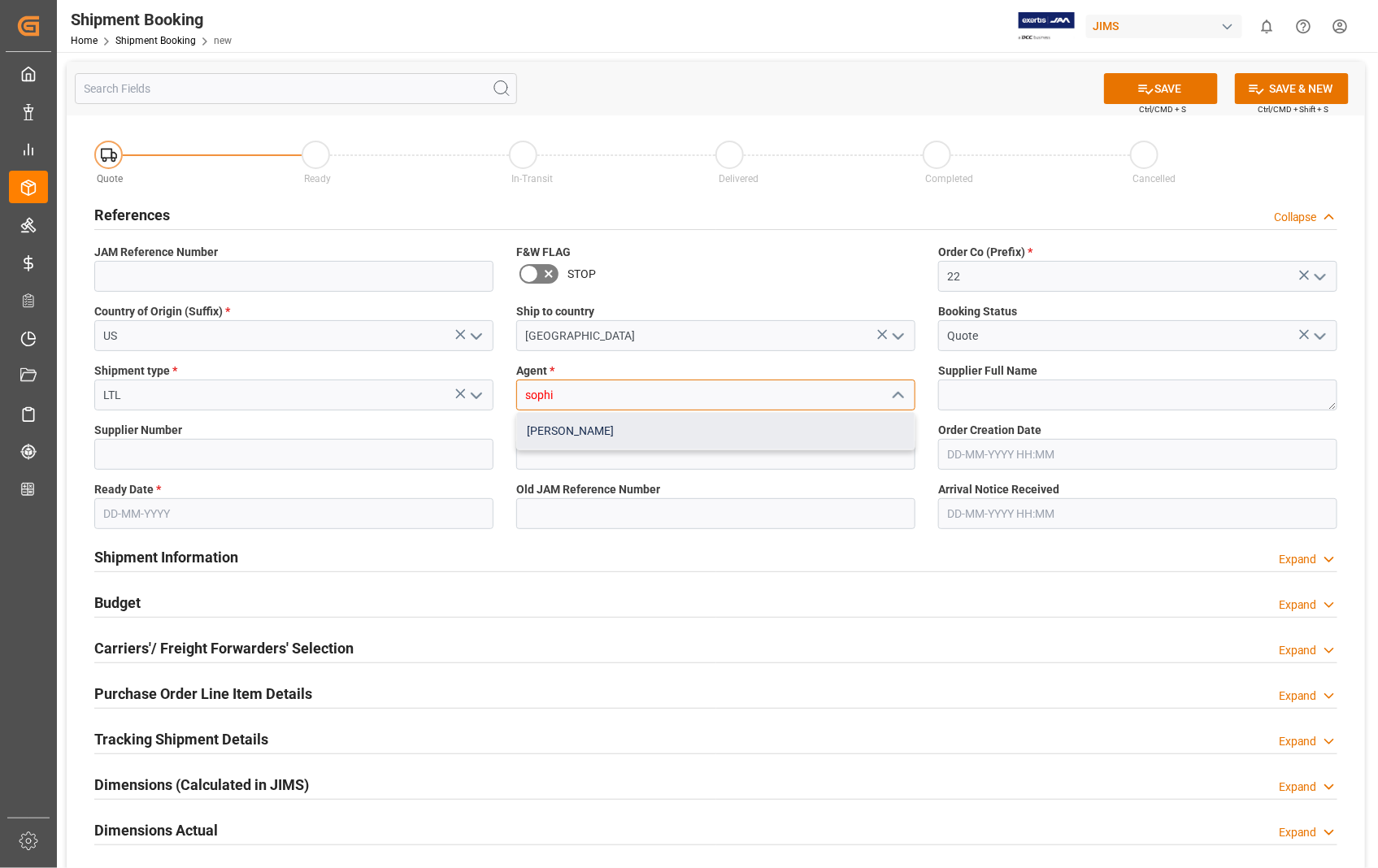
click at [547, 429] on div "[PERSON_NAME]" at bounding box center [716, 430] width 398 height 36
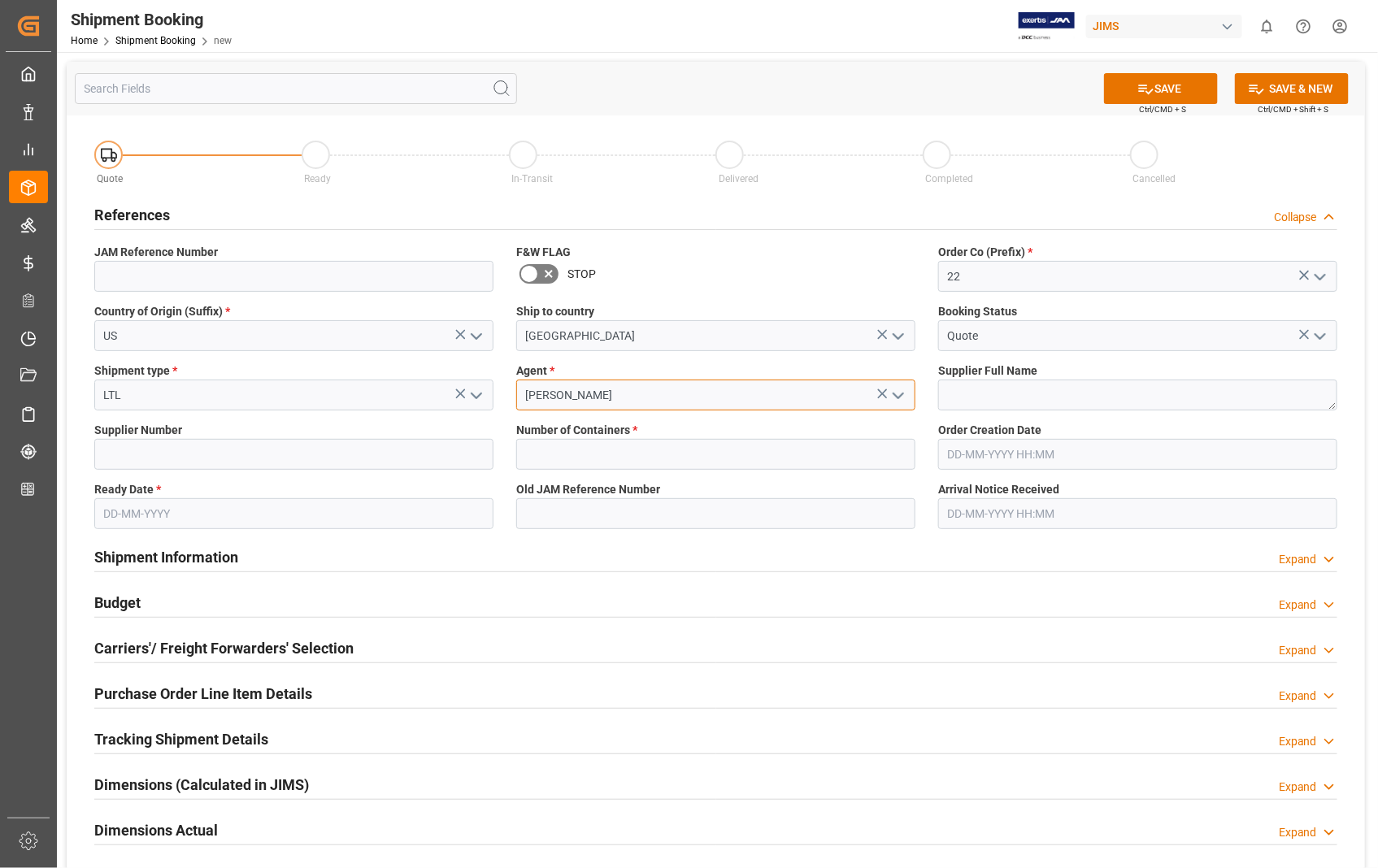
type input "[PERSON_NAME]"
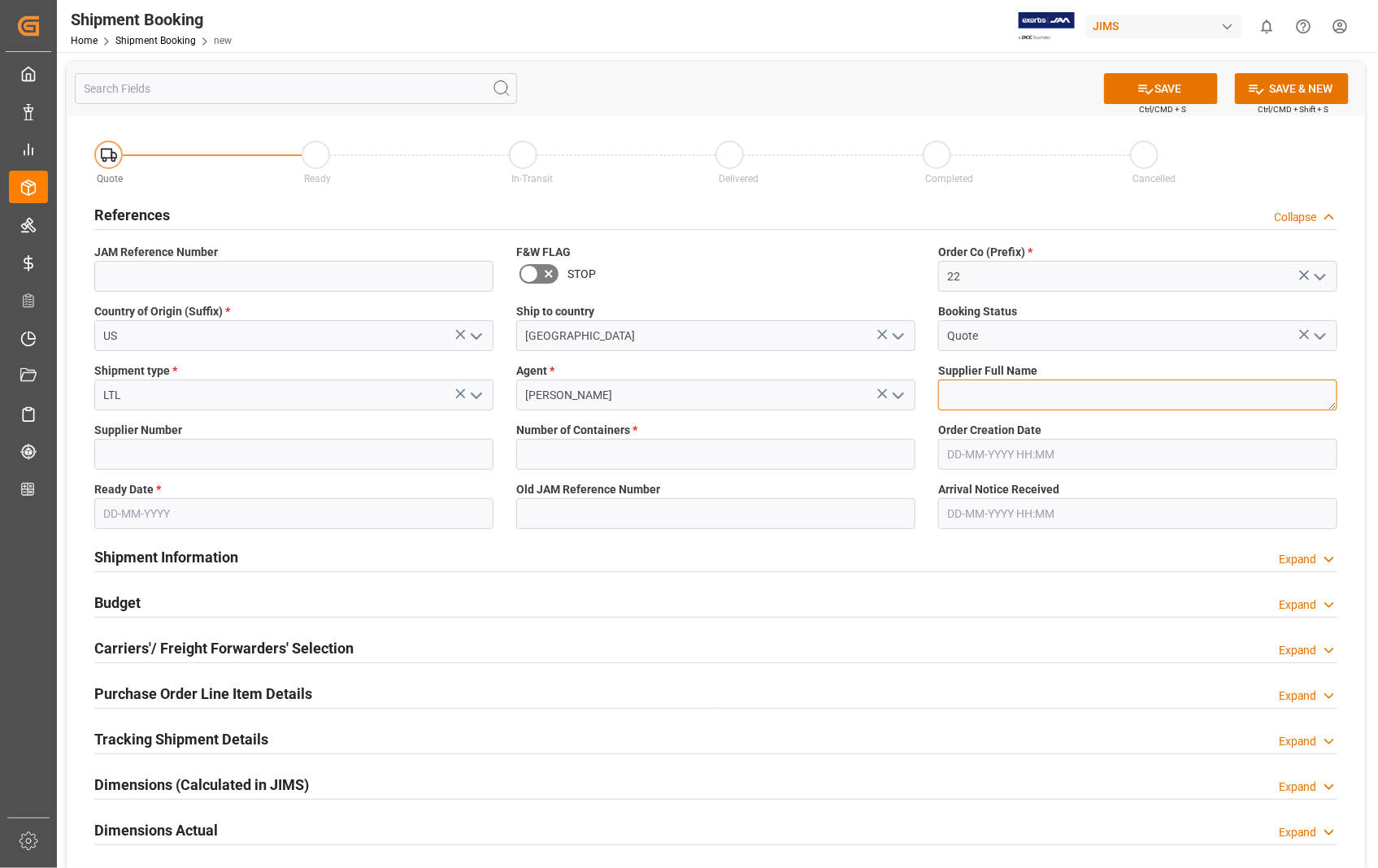
click at [1027, 403] on textarea at bounding box center [1138, 395] width 399 height 31
paste textarea "Sennheiser Electronic Corporat"
type textarea "Sennheiser Electronic Corporat"
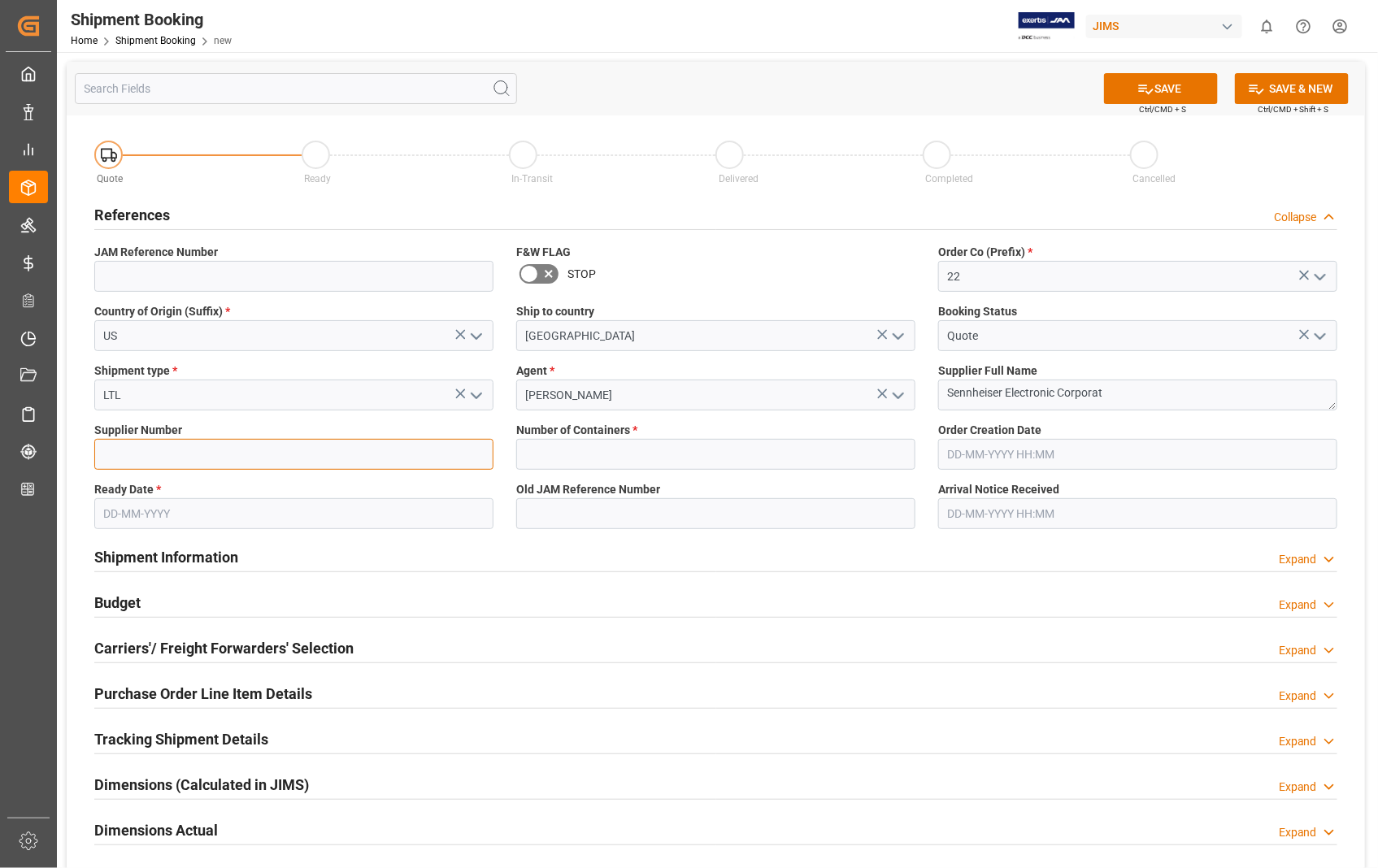
click at [181, 461] on input at bounding box center [294, 454] width 399 height 31
type input "404677"
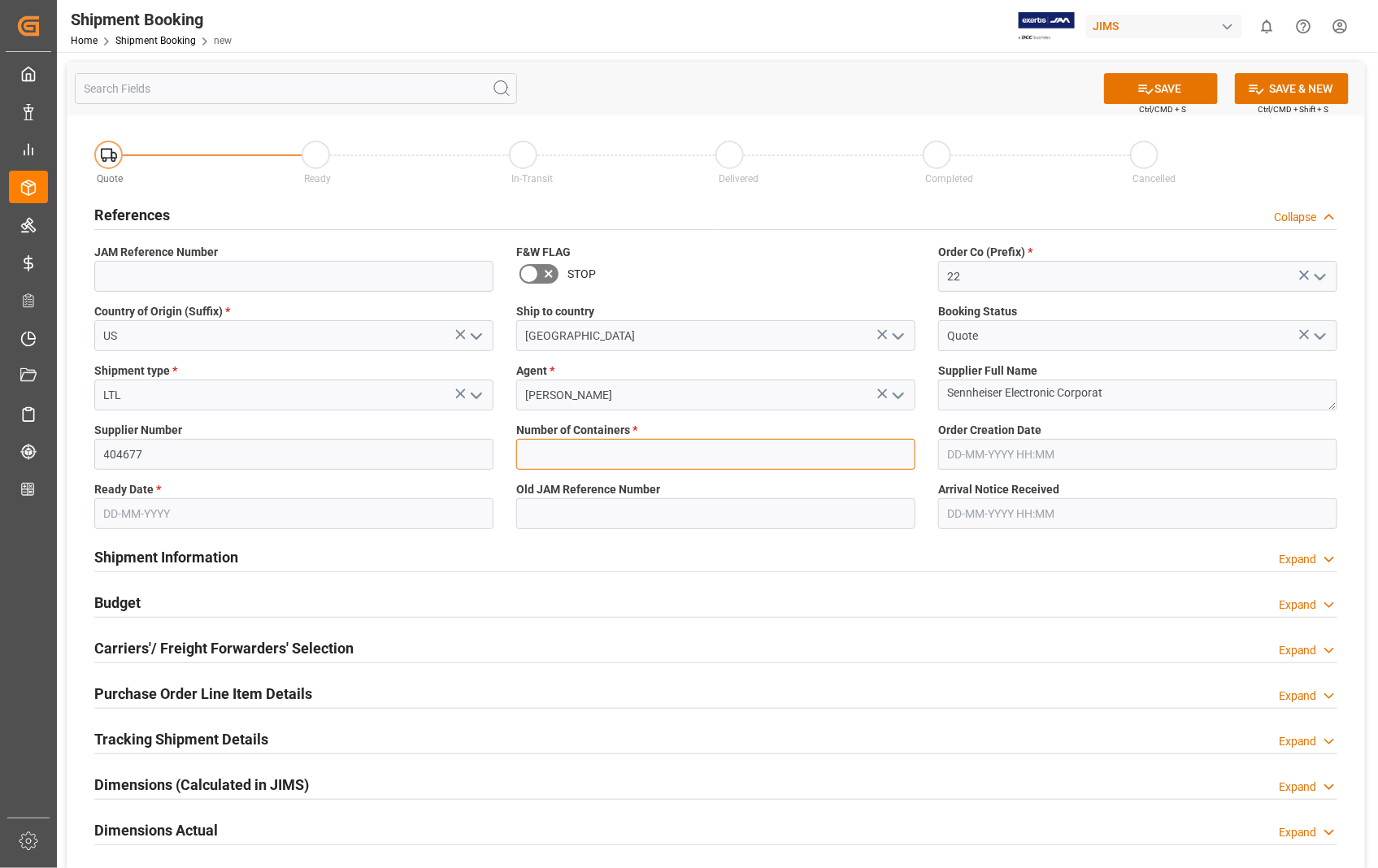
click at [601, 450] on input "text" at bounding box center [716, 454] width 399 height 31
type input "0"
type input "22-10784-US"
type input "28-08-2025 18:31"
type input "[DATE]"
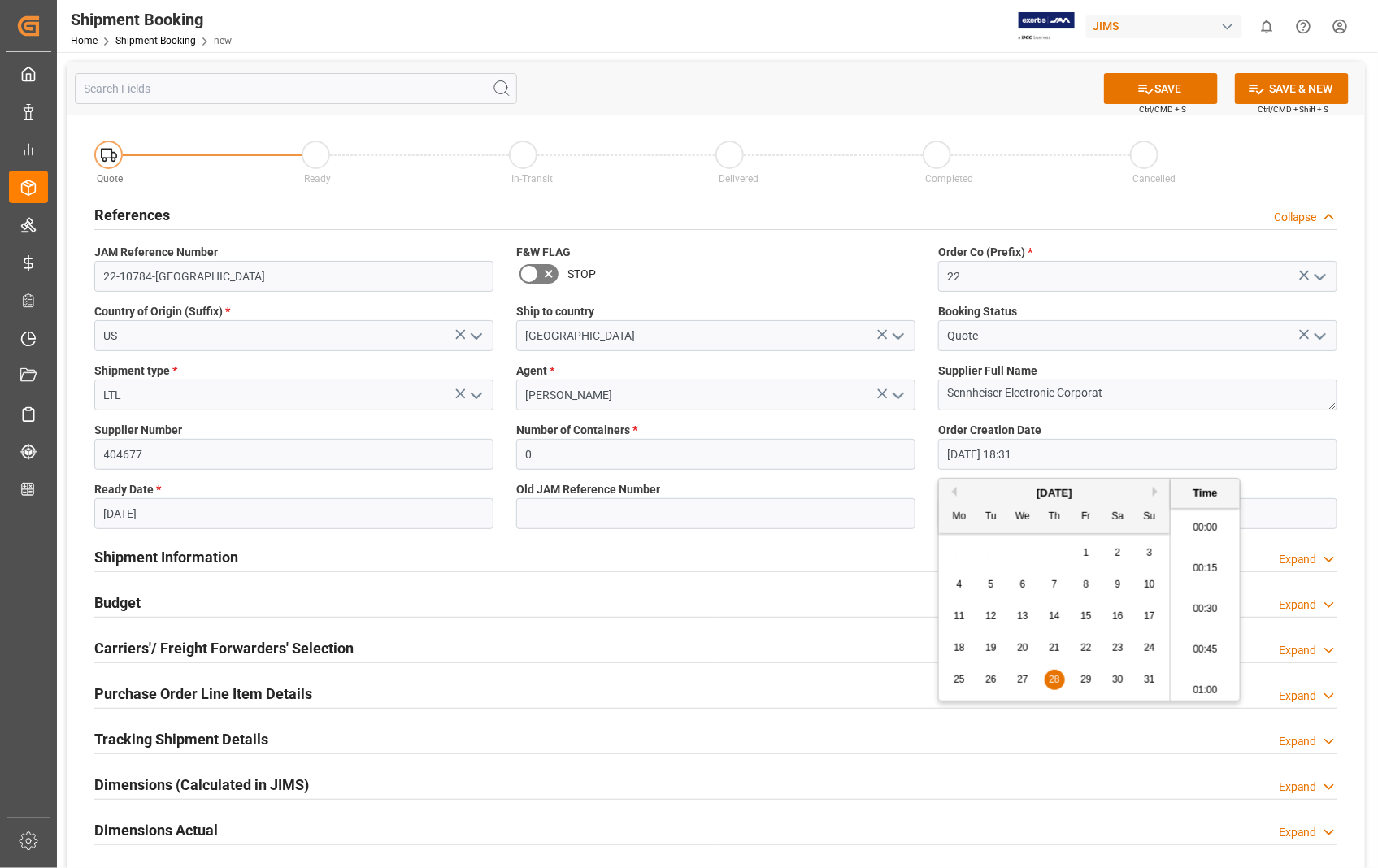
click at [1074, 459] on input "28-08-2025 18:31" at bounding box center [1138, 454] width 399 height 31
drag, startPoint x: 1074, startPoint y: 459, endPoint x: 935, endPoint y: 471, distance: 139.5
click at [935, 471] on div "Order Creation Date 28-08-2025 18:31" at bounding box center [1137, 445] width 422 height 59
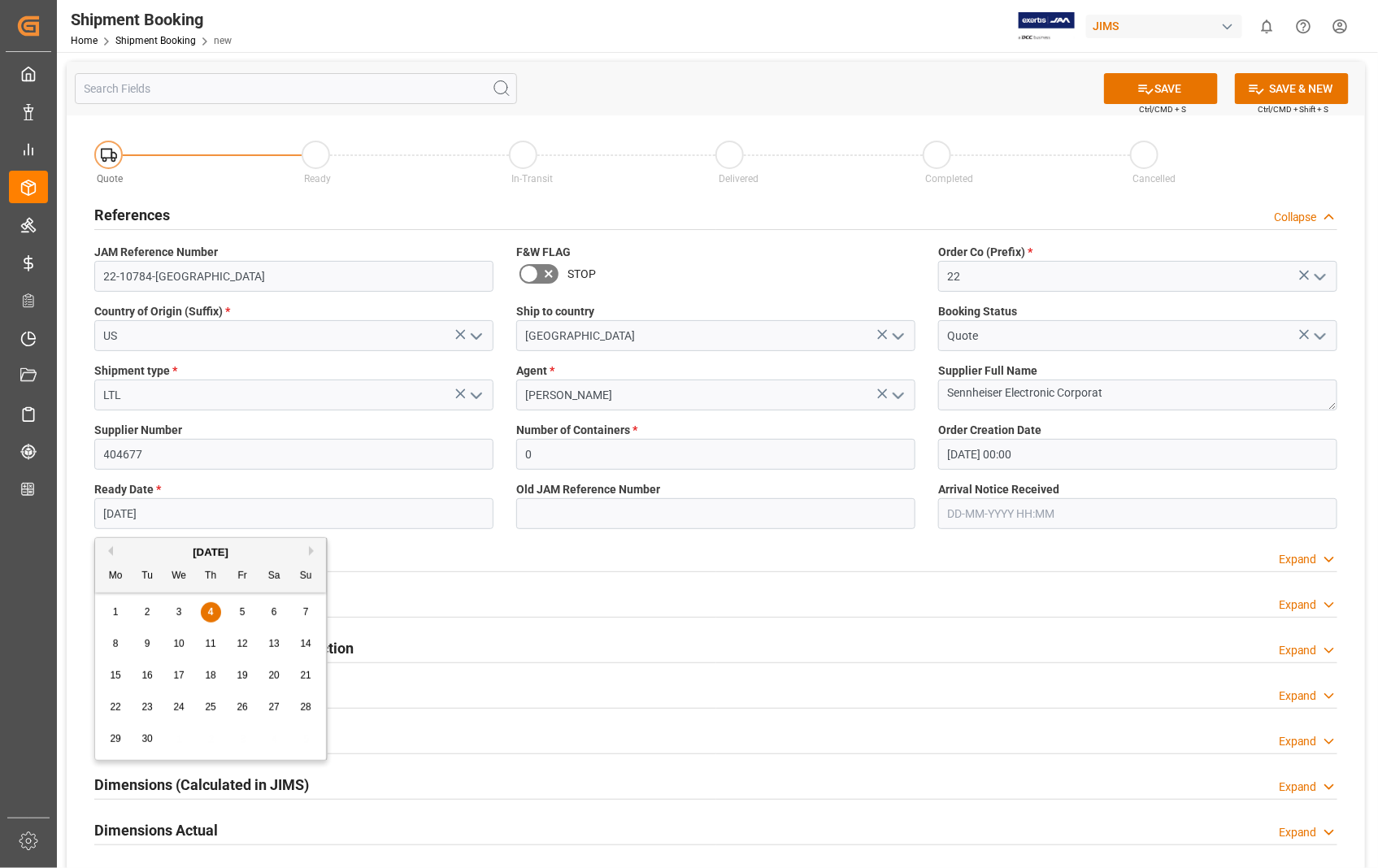
click at [1086, 455] on input "27-08-2025 00:00" at bounding box center [1138, 454] width 399 height 31
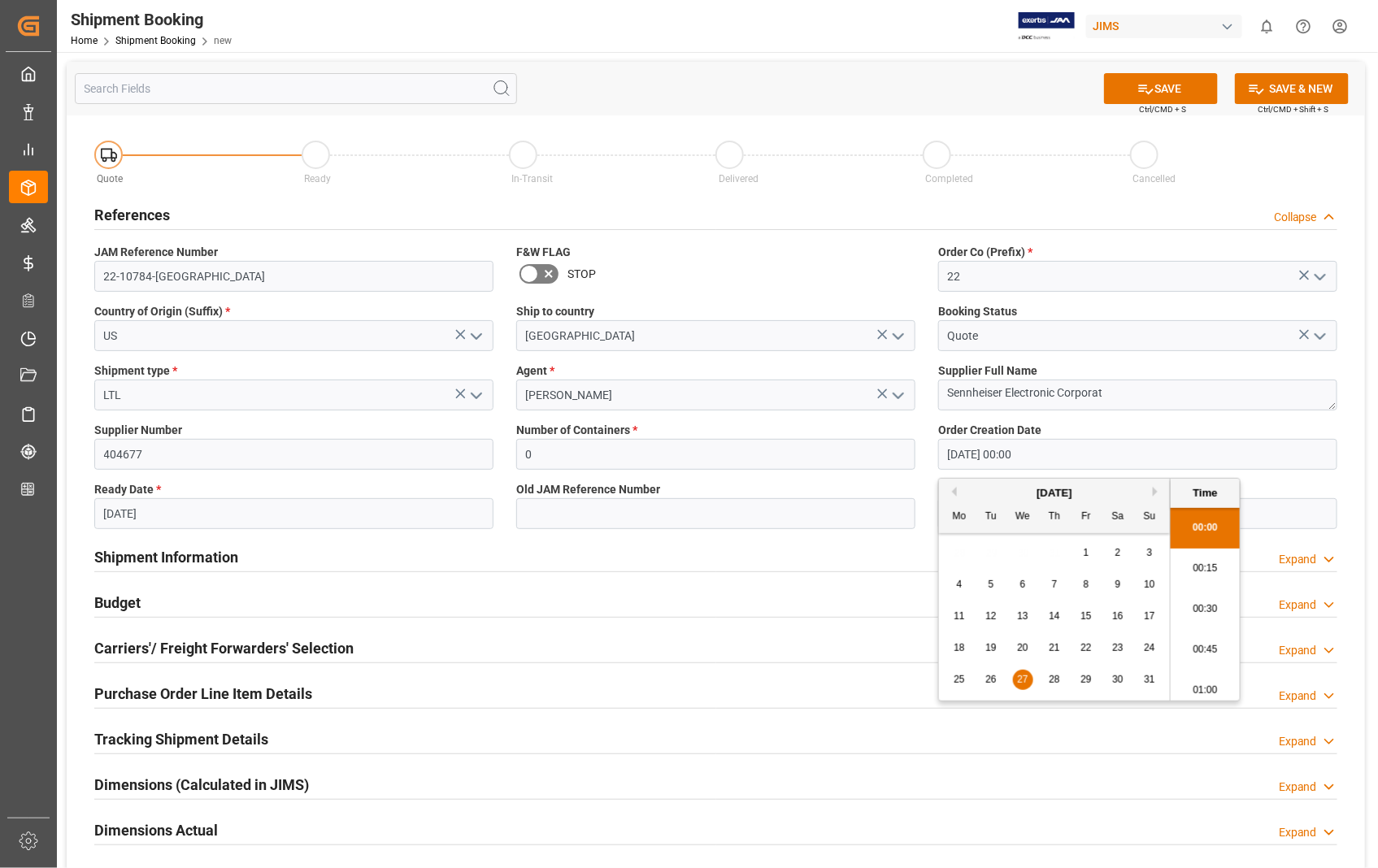
click at [1020, 586] on span "6" at bounding box center [1023, 584] width 6 height 12
type input "[DATE] 00:00"
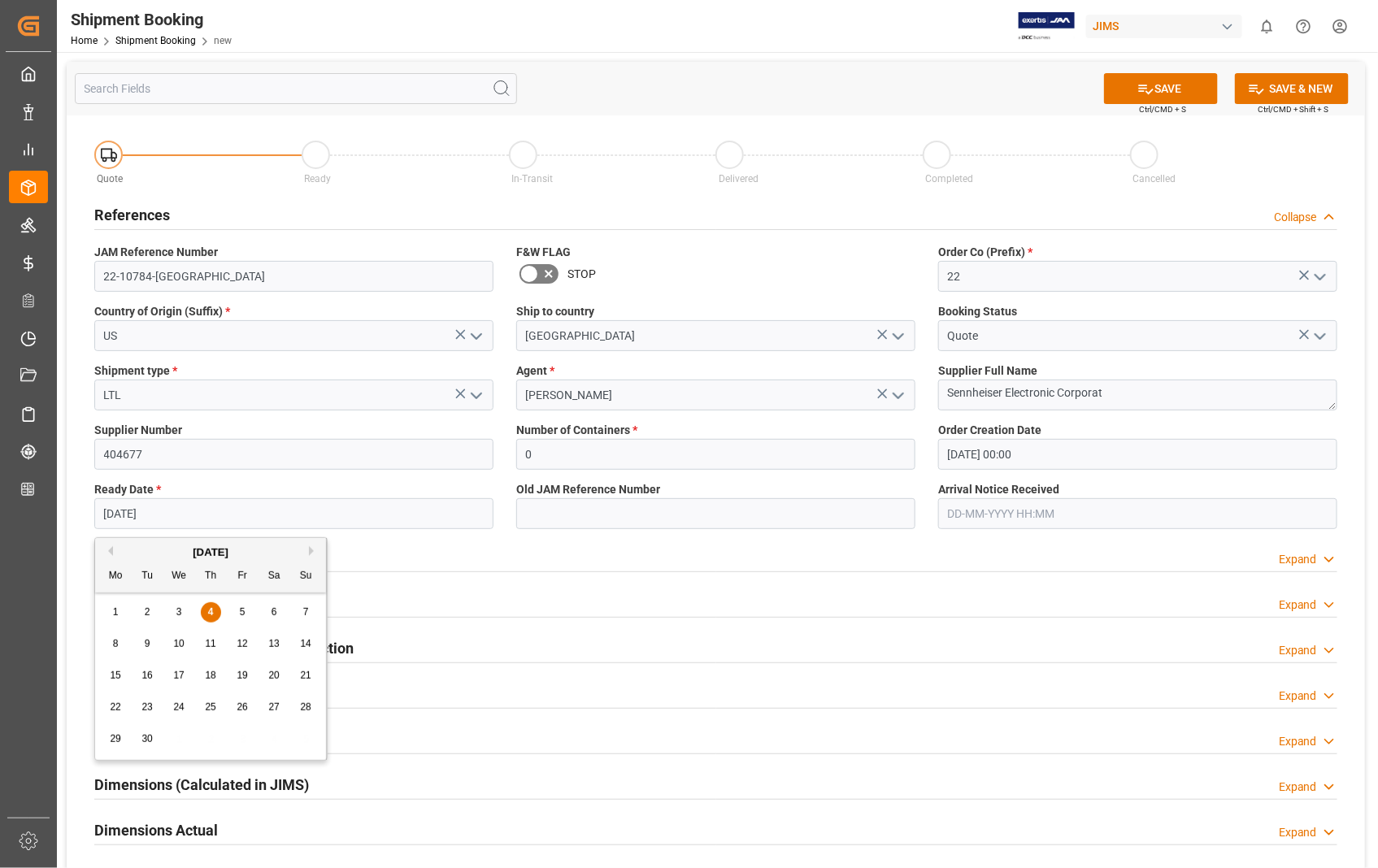
click at [304, 509] on input "[DATE]" at bounding box center [294, 514] width 399 height 31
type input "0"
type input "[DATE]"
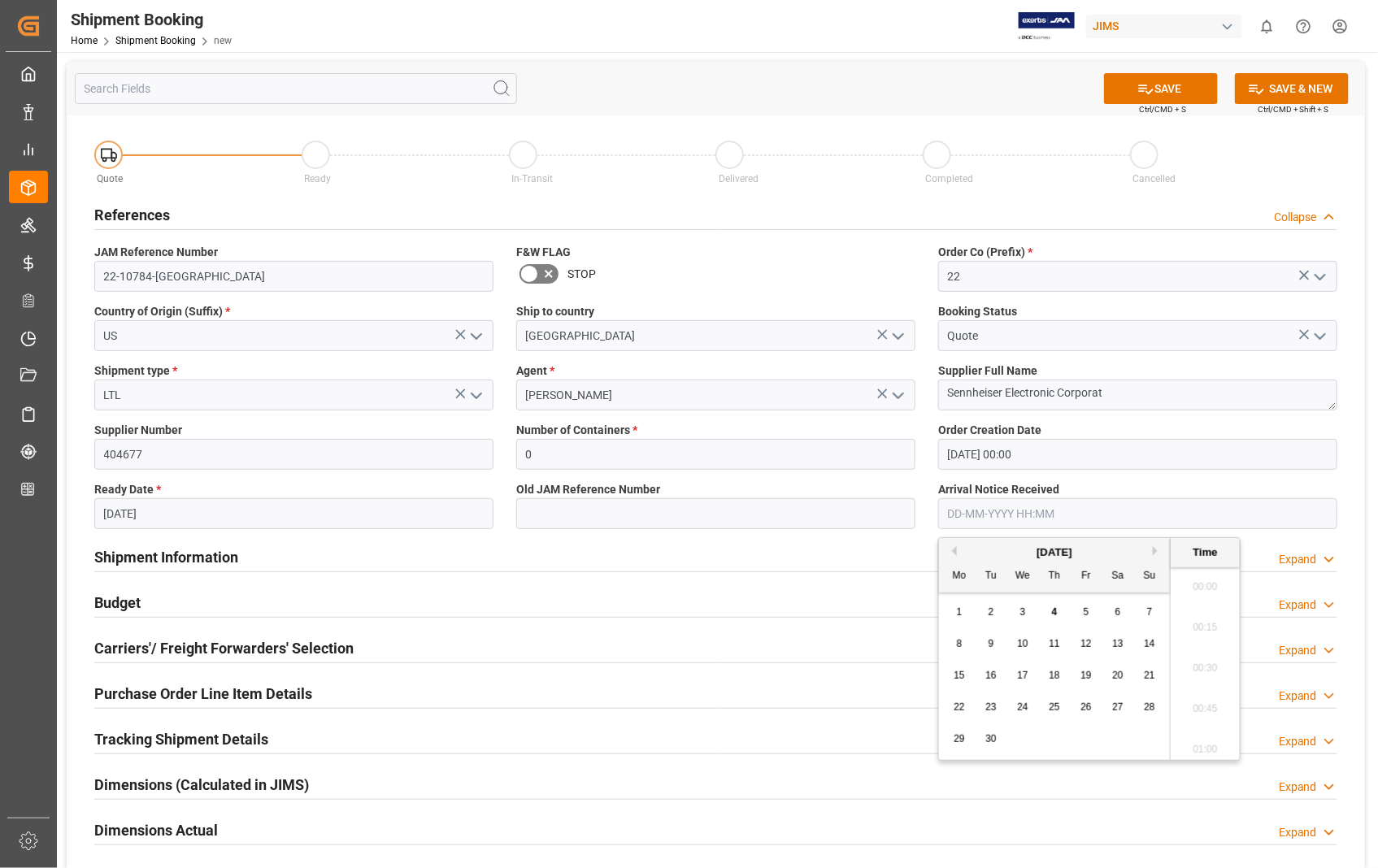
click at [989, 514] on input "text" at bounding box center [1138, 514] width 399 height 31
type input "[DATE] 00:00"
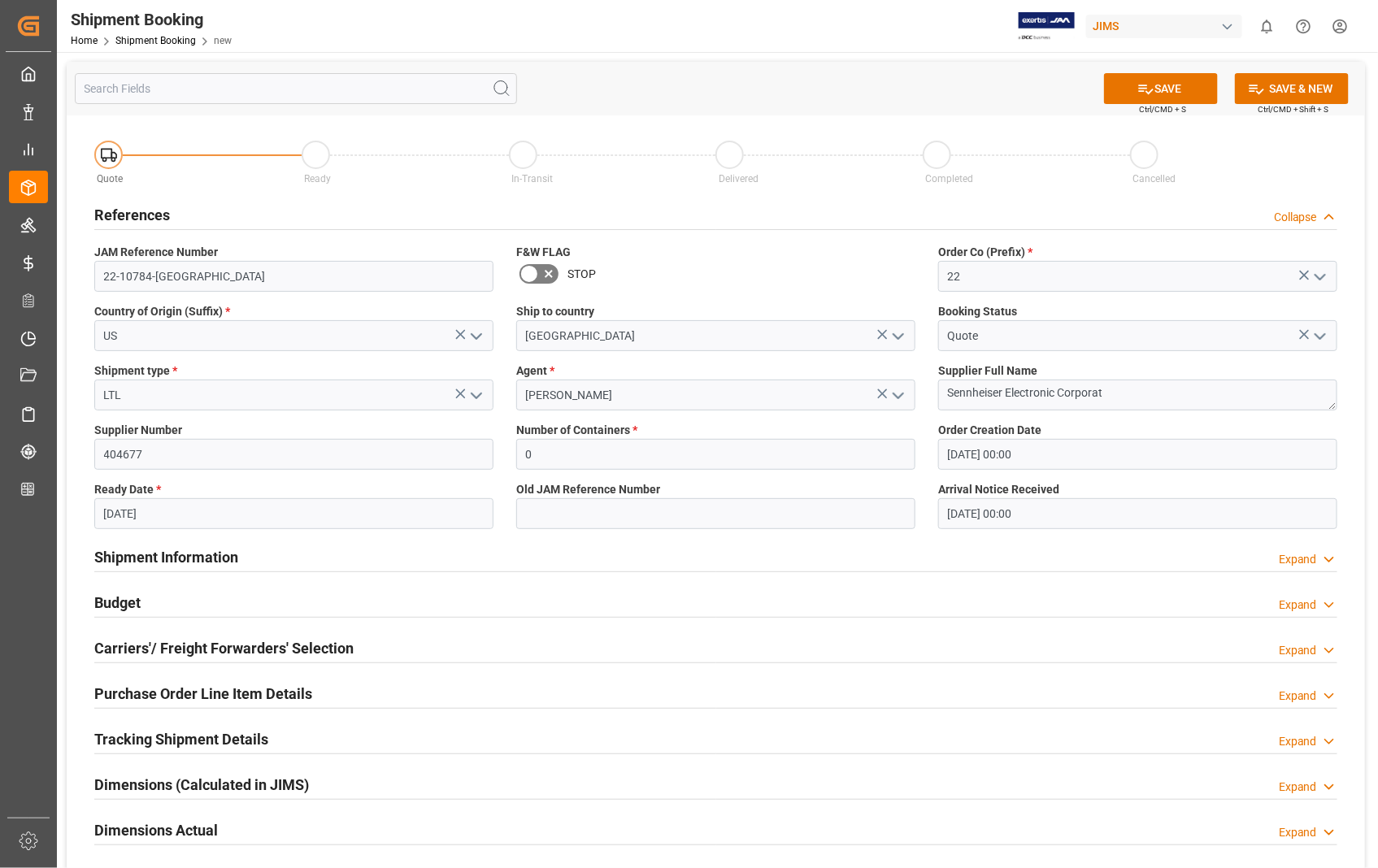
click at [831, 541] on div "Shipment Information Expand" at bounding box center [715, 556] width 1242 height 31
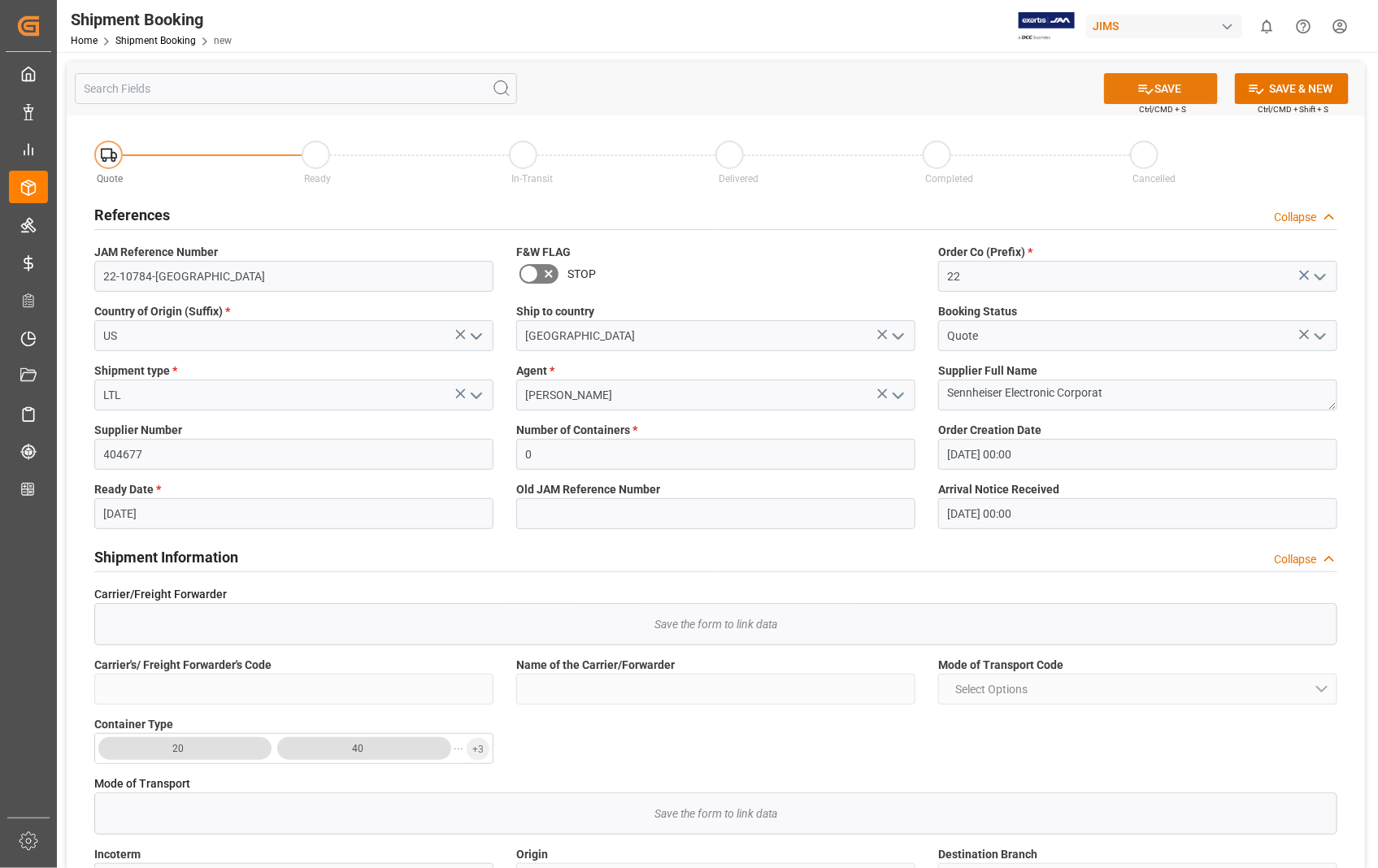
click at [1172, 89] on button "SAVE" at bounding box center [1160, 88] width 114 height 31
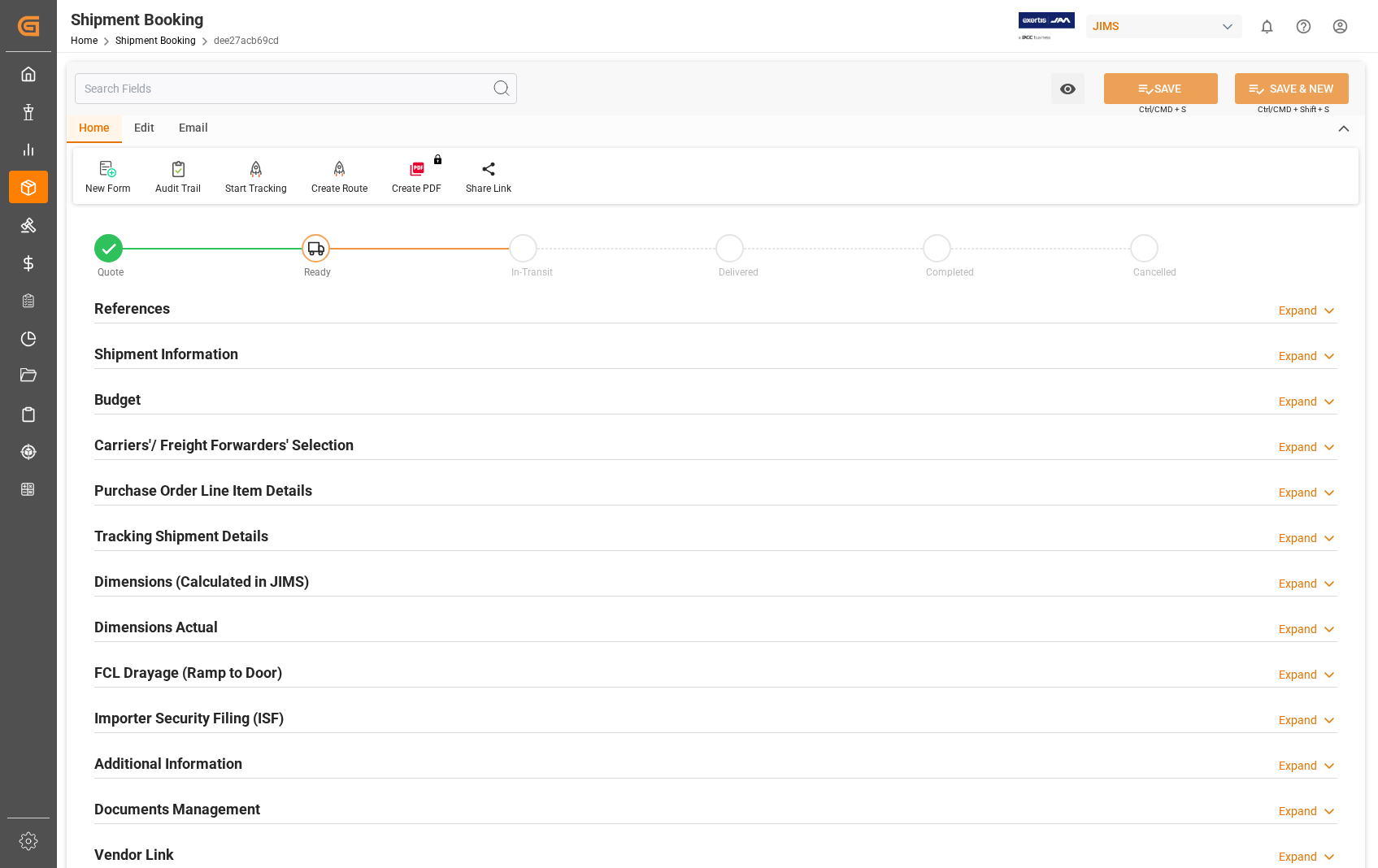
type input "0"
type input "[DATE] 00:00"
type input "[DATE]"
click at [125, 312] on h2 "References" at bounding box center [132, 308] width 76 height 22
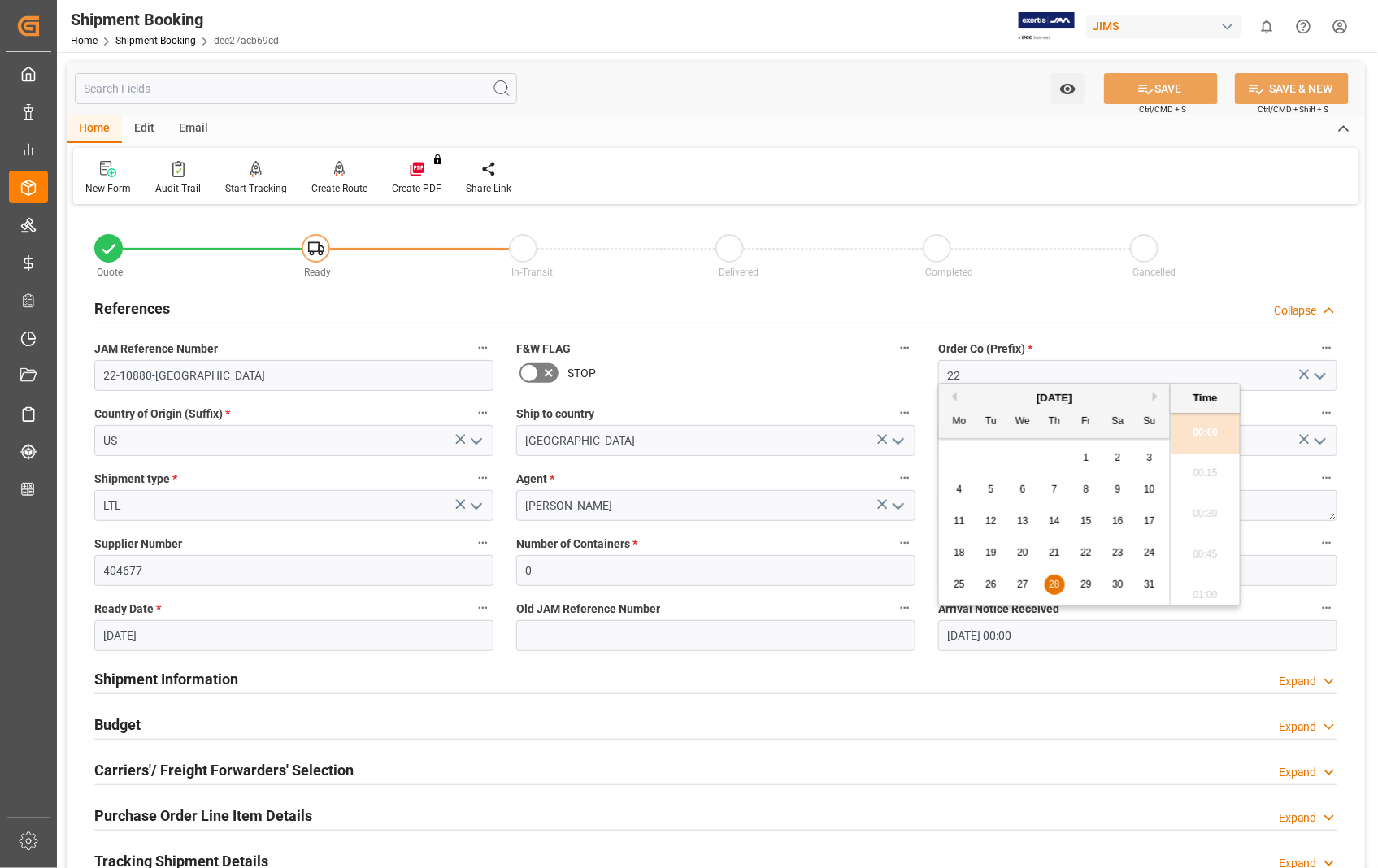
click at [1074, 640] on input "[DATE] 00:00" at bounding box center [1138, 635] width 399 height 31
click at [1082, 580] on span "29" at bounding box center [1085, 584] width 11 height 12
type input "[DATE] 00:00"
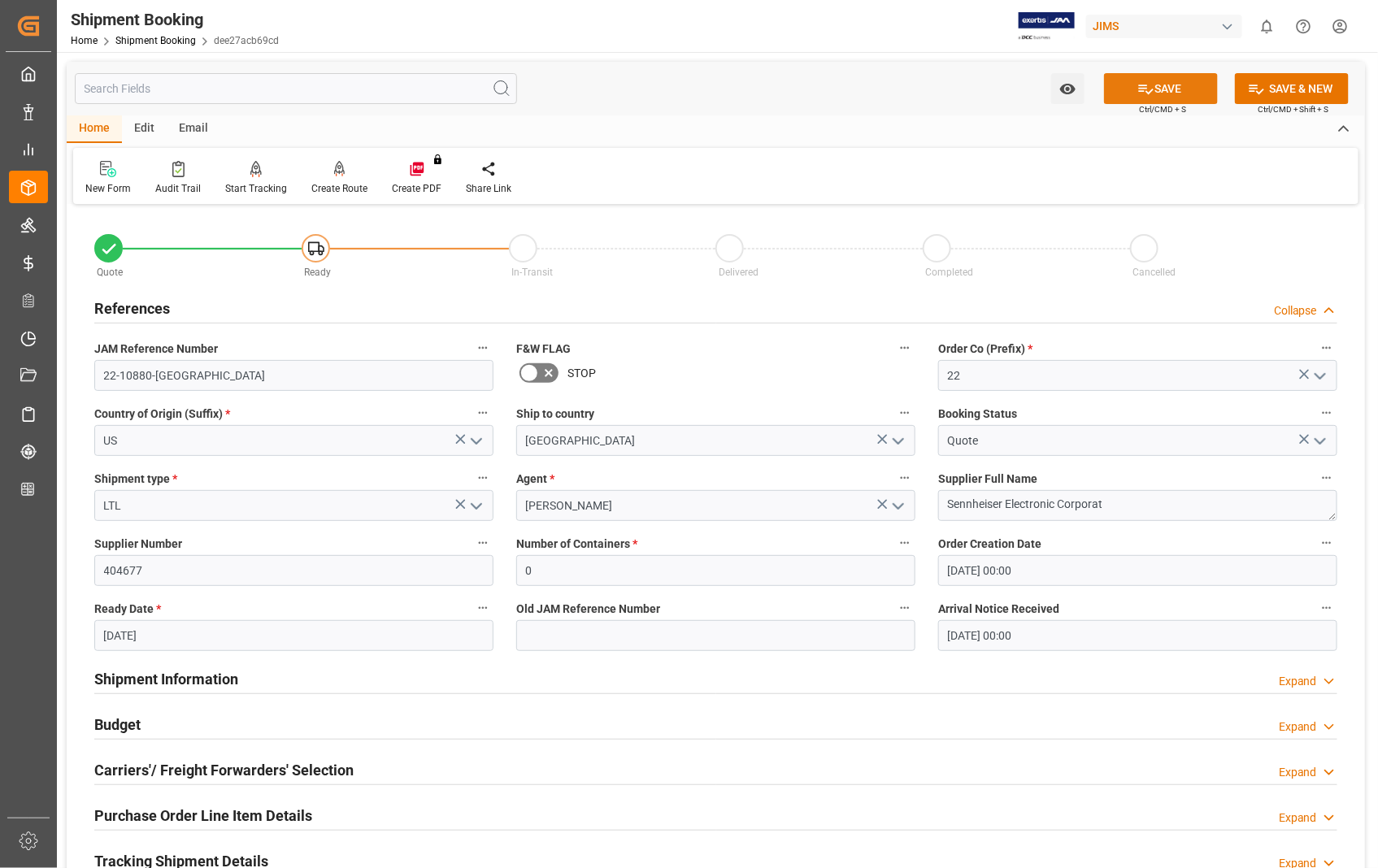
click at [1163, 82] on button "SAVE" at bounding box center [1160, 88] width 114 height 31
click at [171, 774] on h2 "Carriers'/ Freight Forwarders' Selection" at bounding box center [224, 769] width 259 height 22
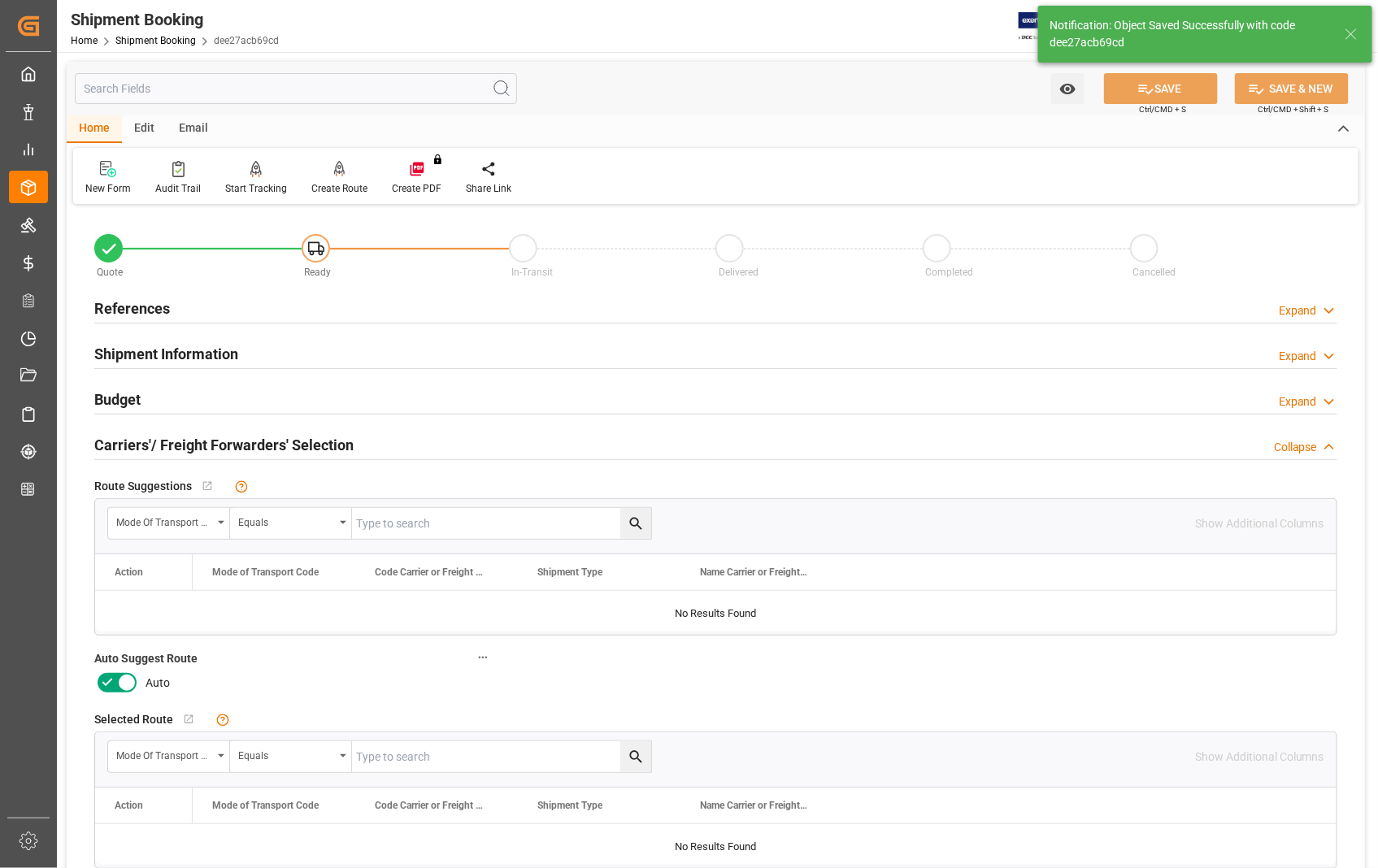
click at [127, 687] on icon at bounding box center [126, 682] width 19 height 19
click at [0, 0] on input "checkbox" at bounding box center [0, 0] width 0 height 0
click at [1167, 87] on button "SAVE" at bounding box center [1160, 88] width 114 height 31
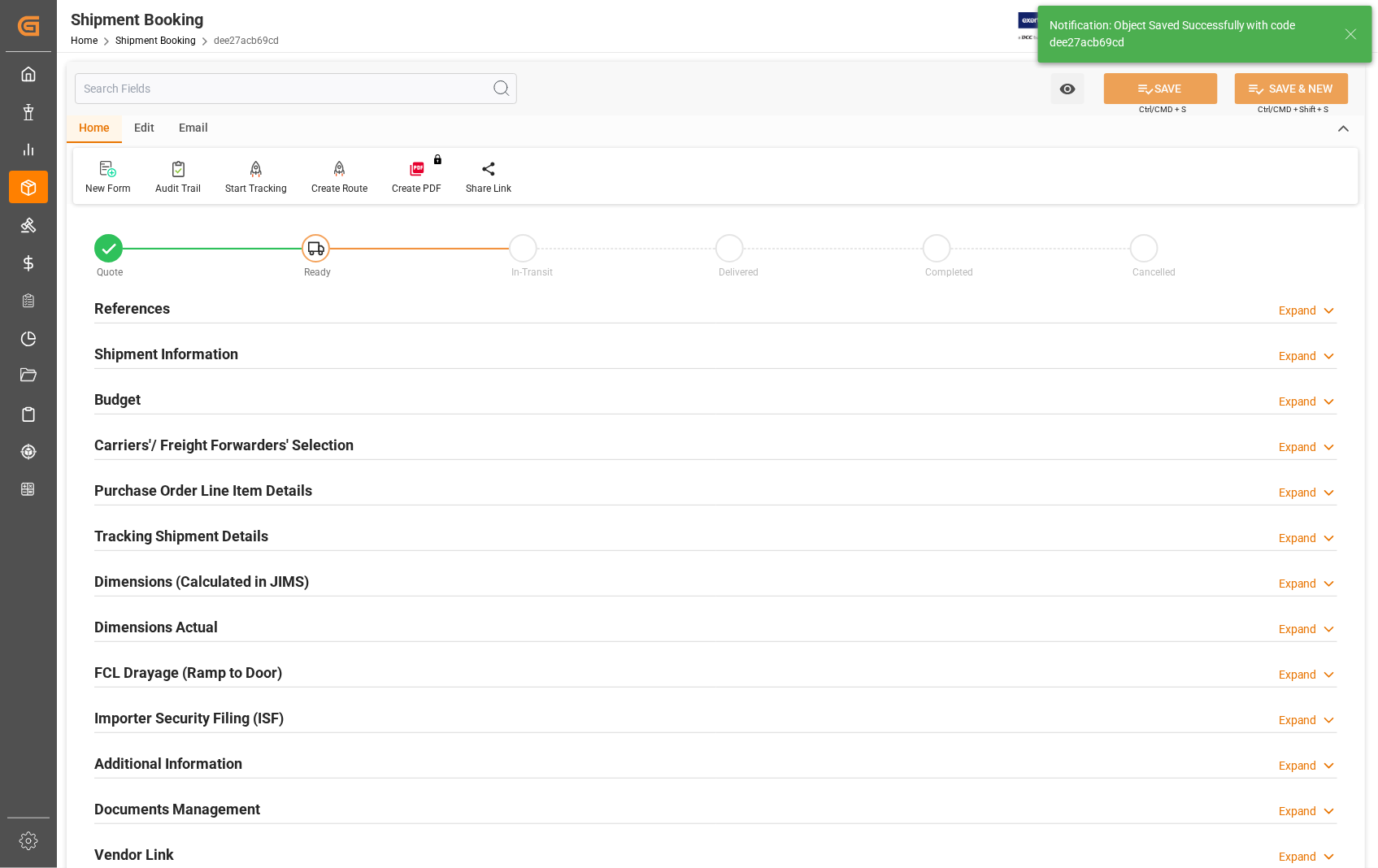
click at [134, 306] on h2 "References" at bounding box center [132, 308] width 76 height 22
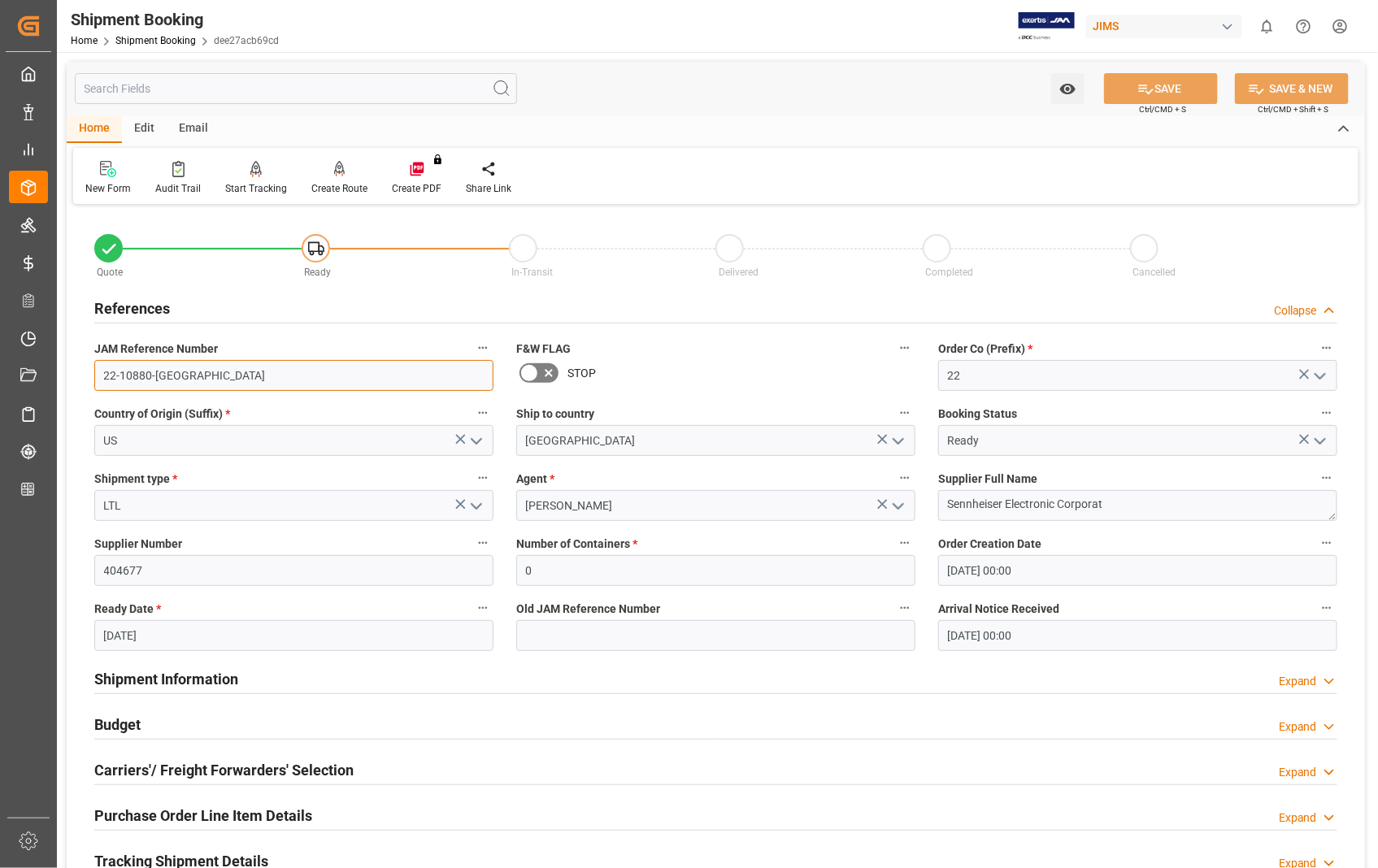
drag, startPoint x: 179, startPoint y: 378, endPoint x: 75, endPoint y: 371, distance: 104.2
click at [75, 371] on div "Quote Ready In-Transit Delivered Completed Cancelled References Collapse JAM Re…" at bounding box center [715, 713] width 1298 height 1009
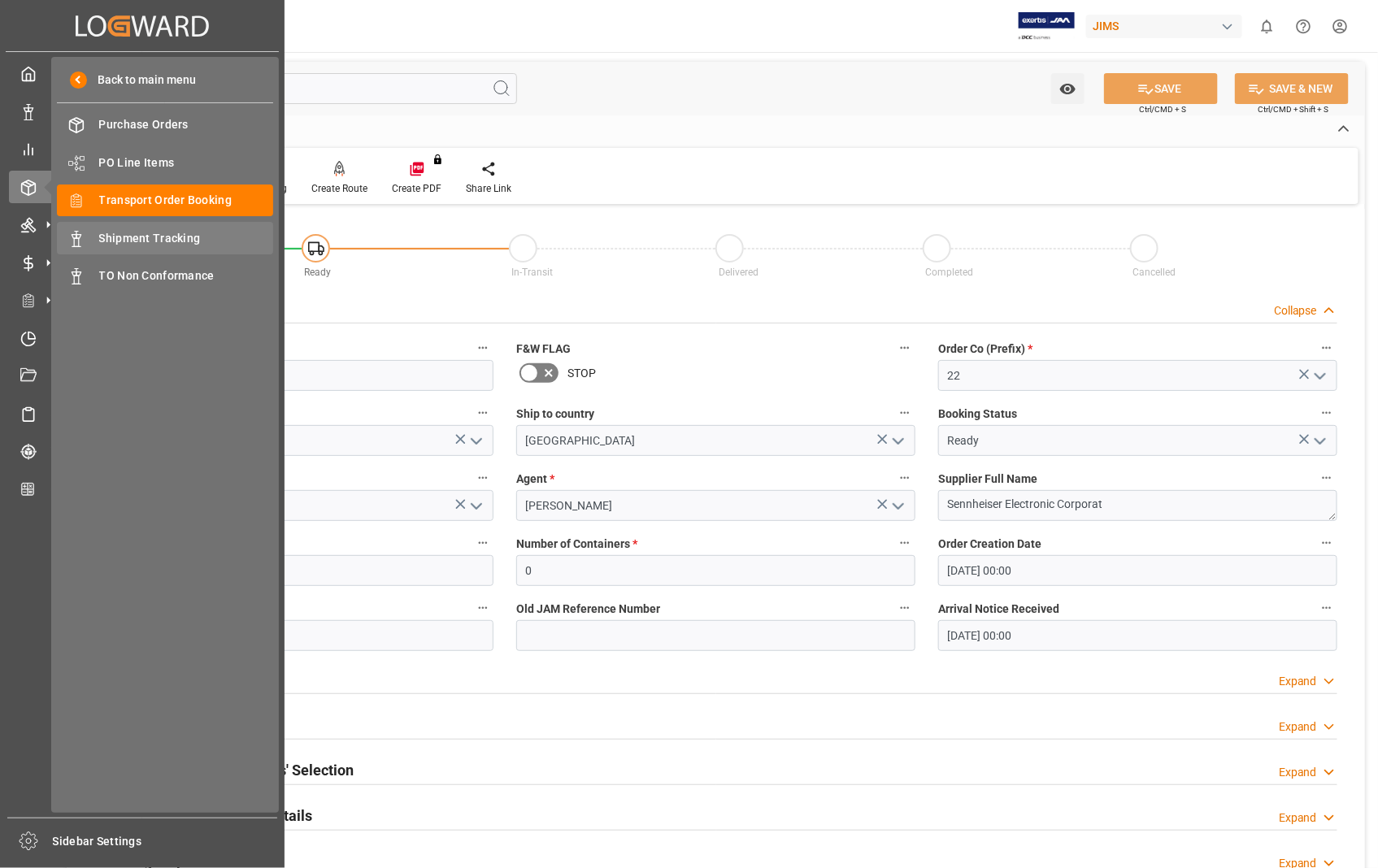
click at [126, 237] on span "Shipment Tracking" at bounding box center [186, 238] width 174 height 17
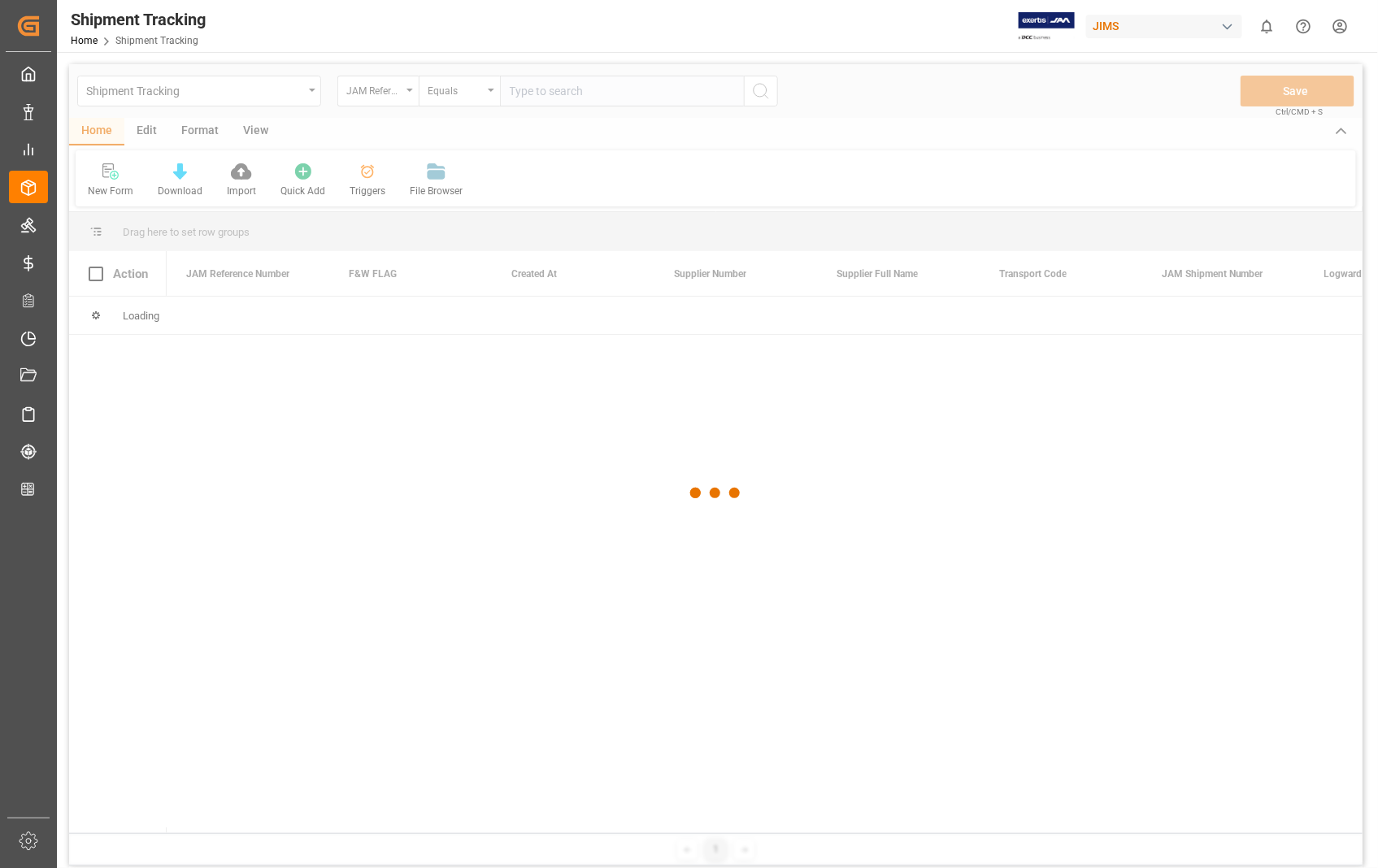
click at [591, 86] on div at bounding box center [715, 493] width 1293 height 858
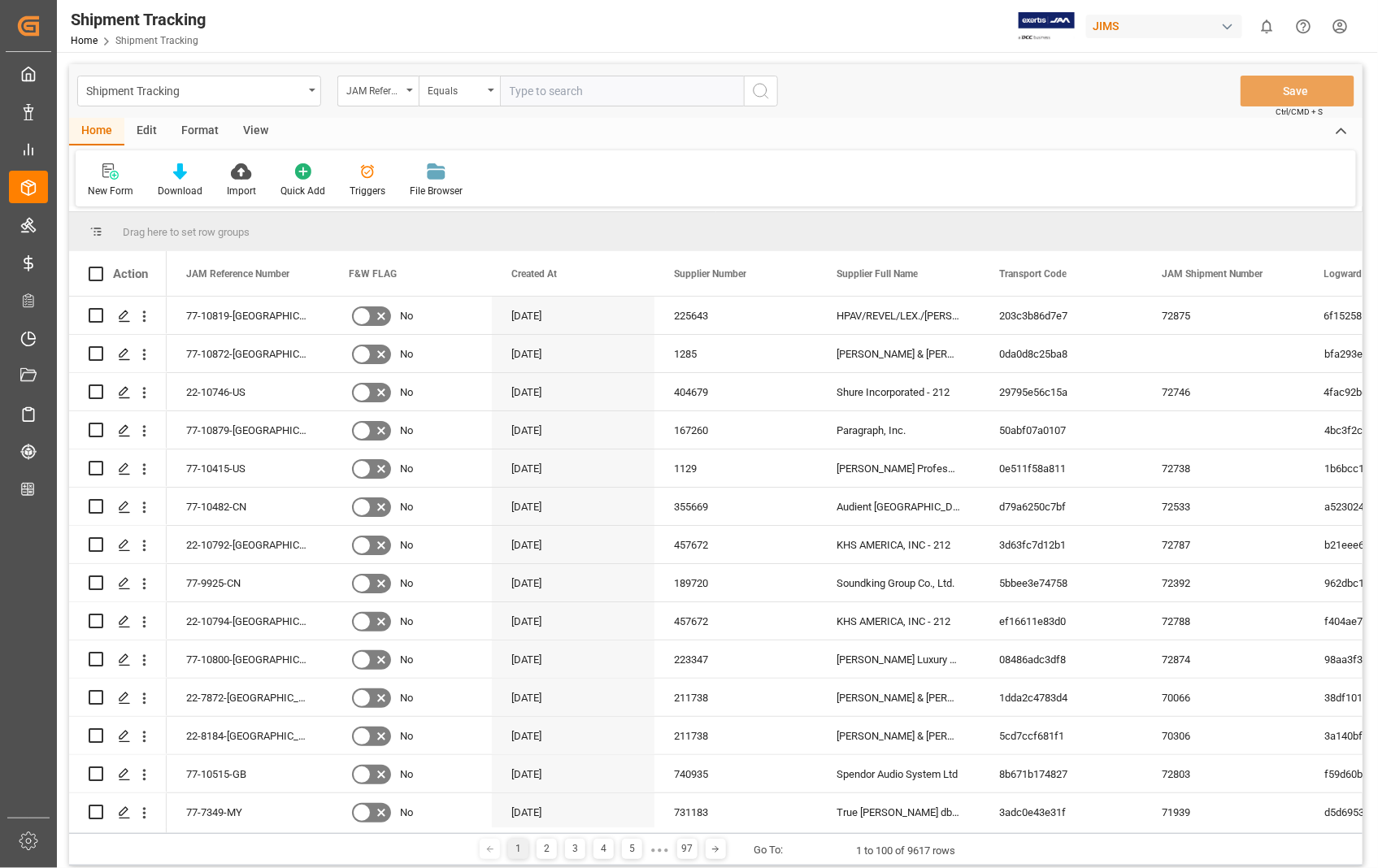
click at [584, 89] on input "text" at bounding box center [621, 91] width 243 height 31
paste input "22-10880-[GEOGRAPHIC_DATA]"
type input "22-10880-[GEOGRAPHIC_DATA]"
click at [753, 92] on icon "search button" at bounding box center [761, 90] width 19 height 19
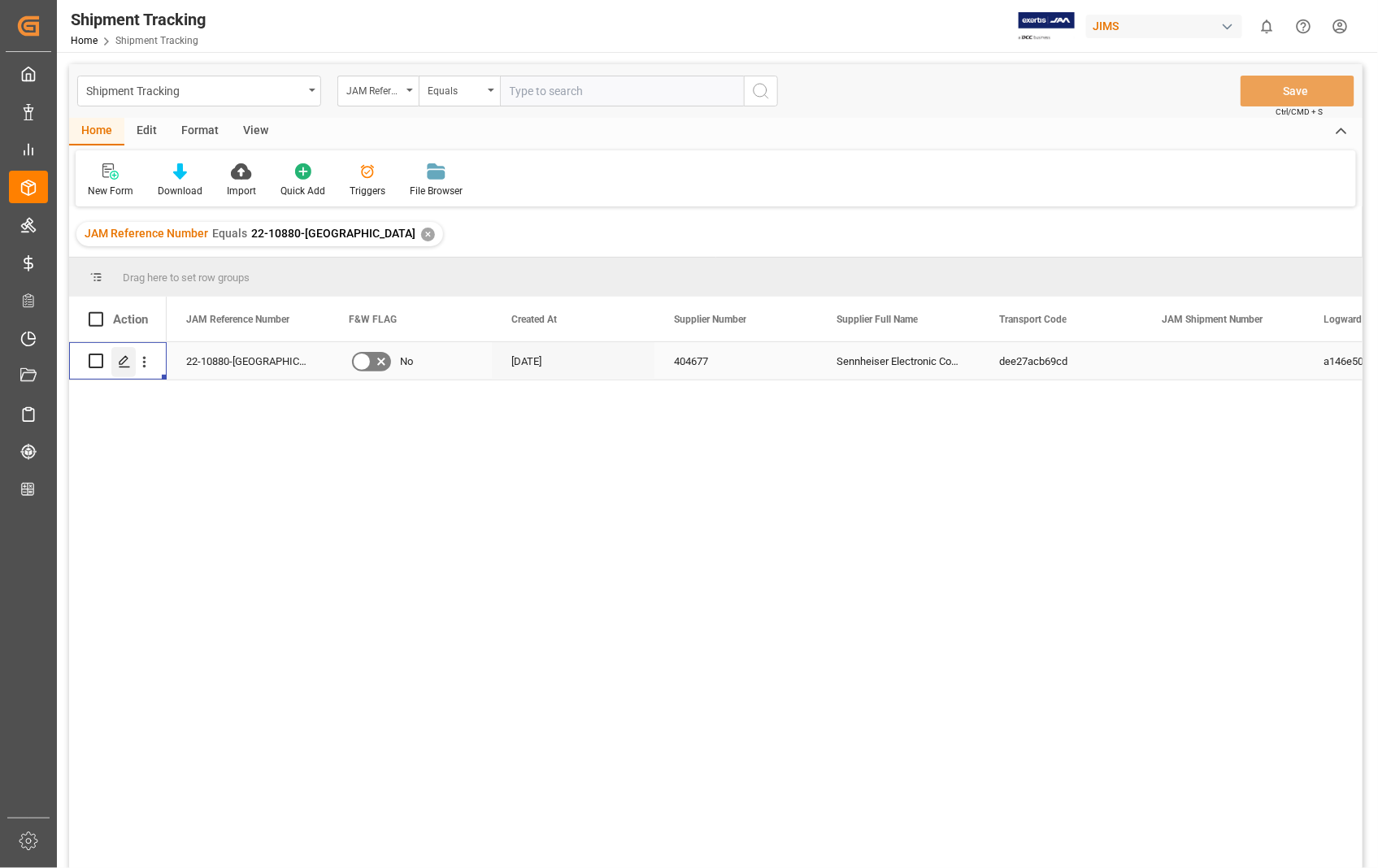
click at [120, 359] on icon "Press SPACE to select this row." at bounding box center [124, 361] width 13 height 13
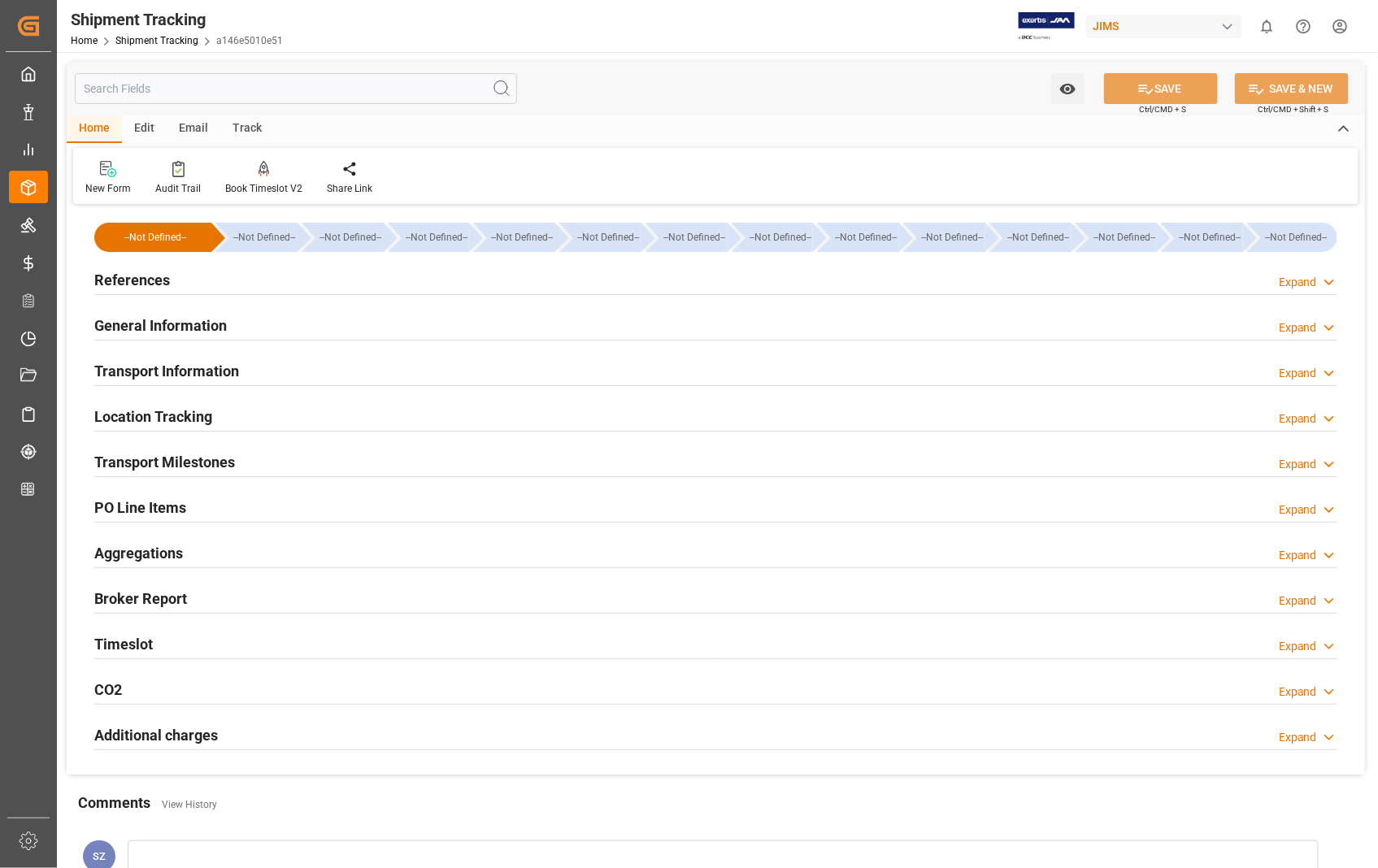
type input "[DATE]"
click at [126, 285] on h2 "References" at bounding box center [132, 280] width 76 height 22
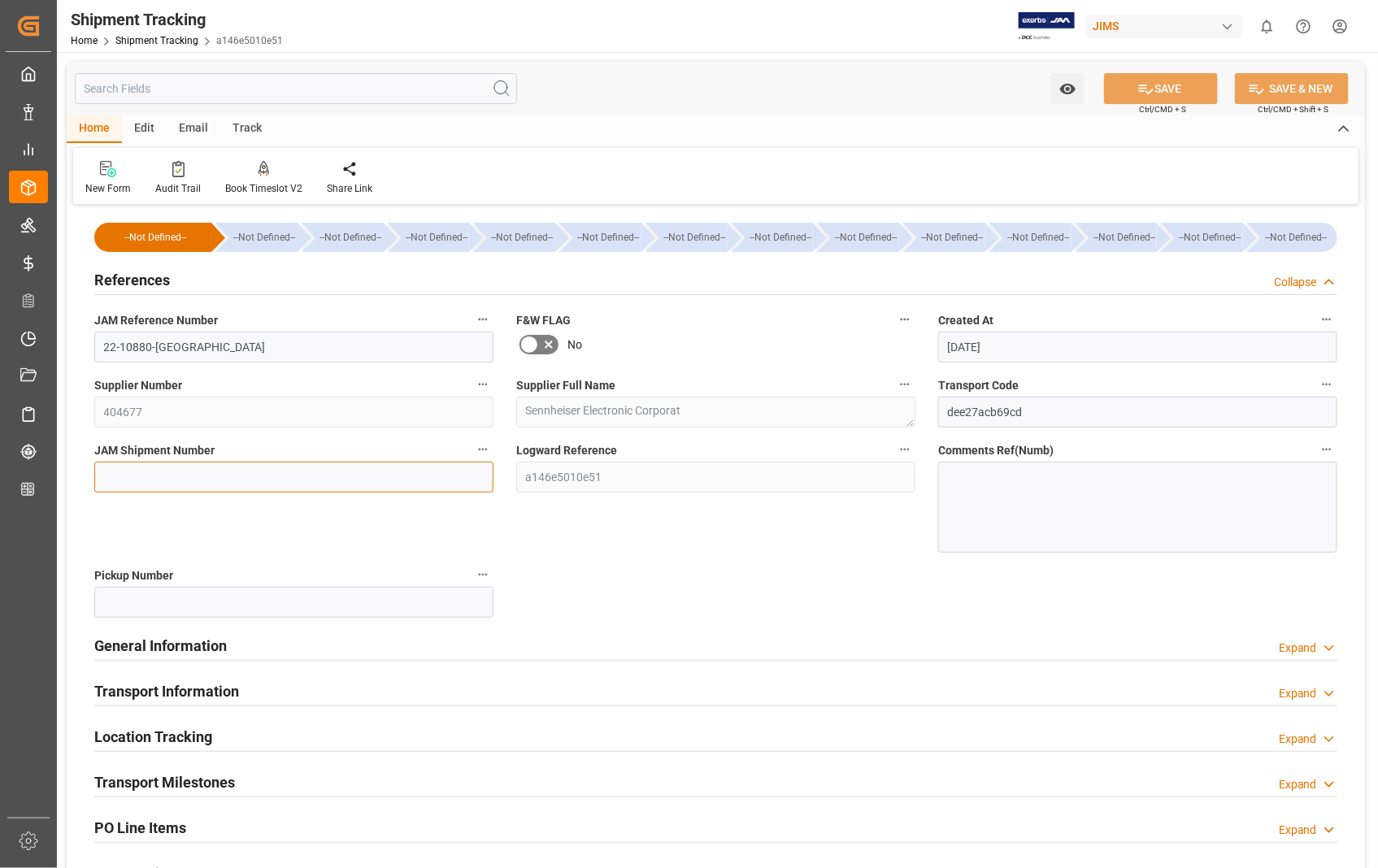
click at [274, 479] on input at bounding box center [294, 477] width 399 height 31
paste input "72876"
type input "72876"
click at [1172, 92] on button "SAVE" at bounding box center [1160, 88] width 114 height 31
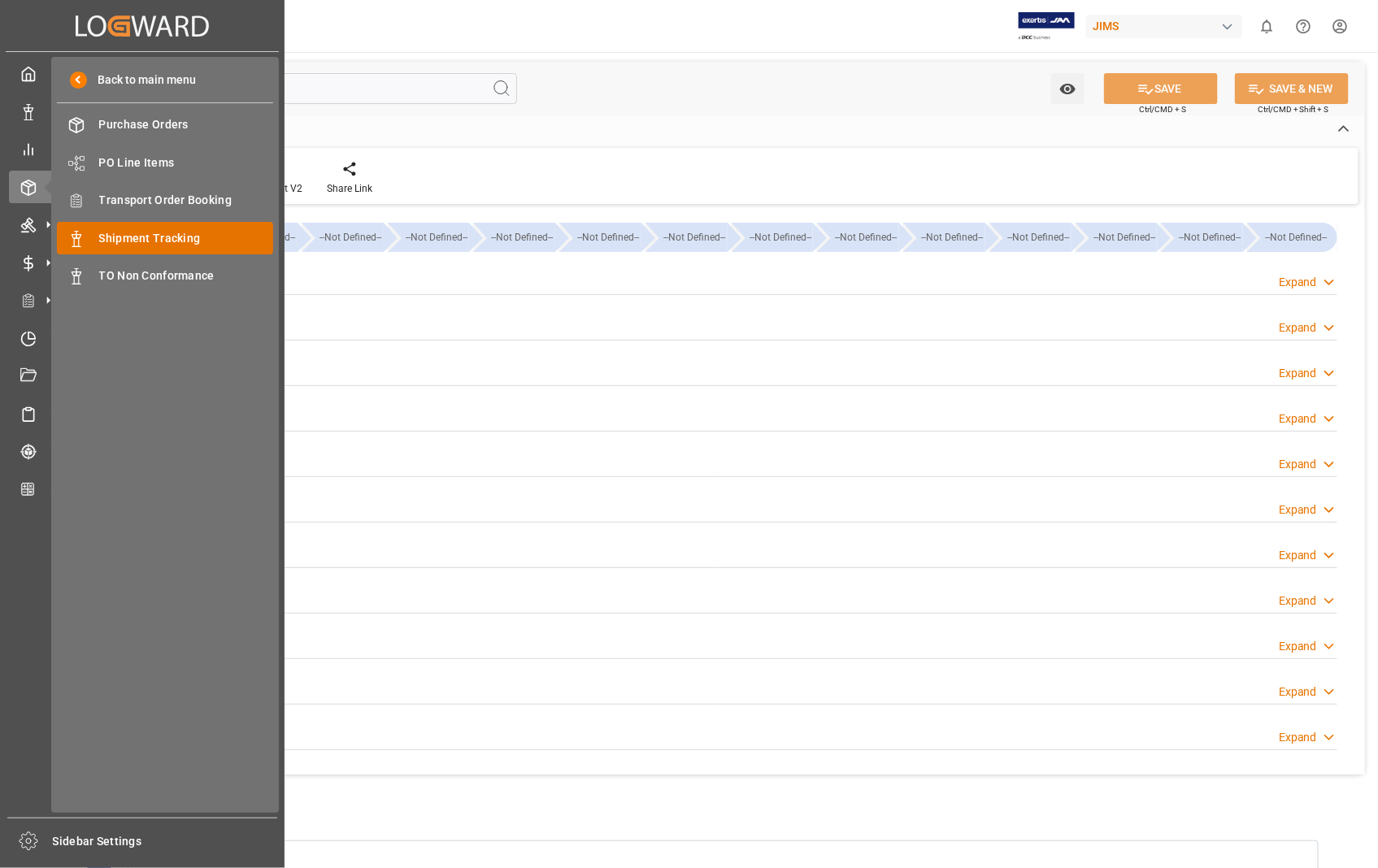
click at [164, 234] on span "Shipment Tracking" at bounding box center [186, 238] width 174 height 17
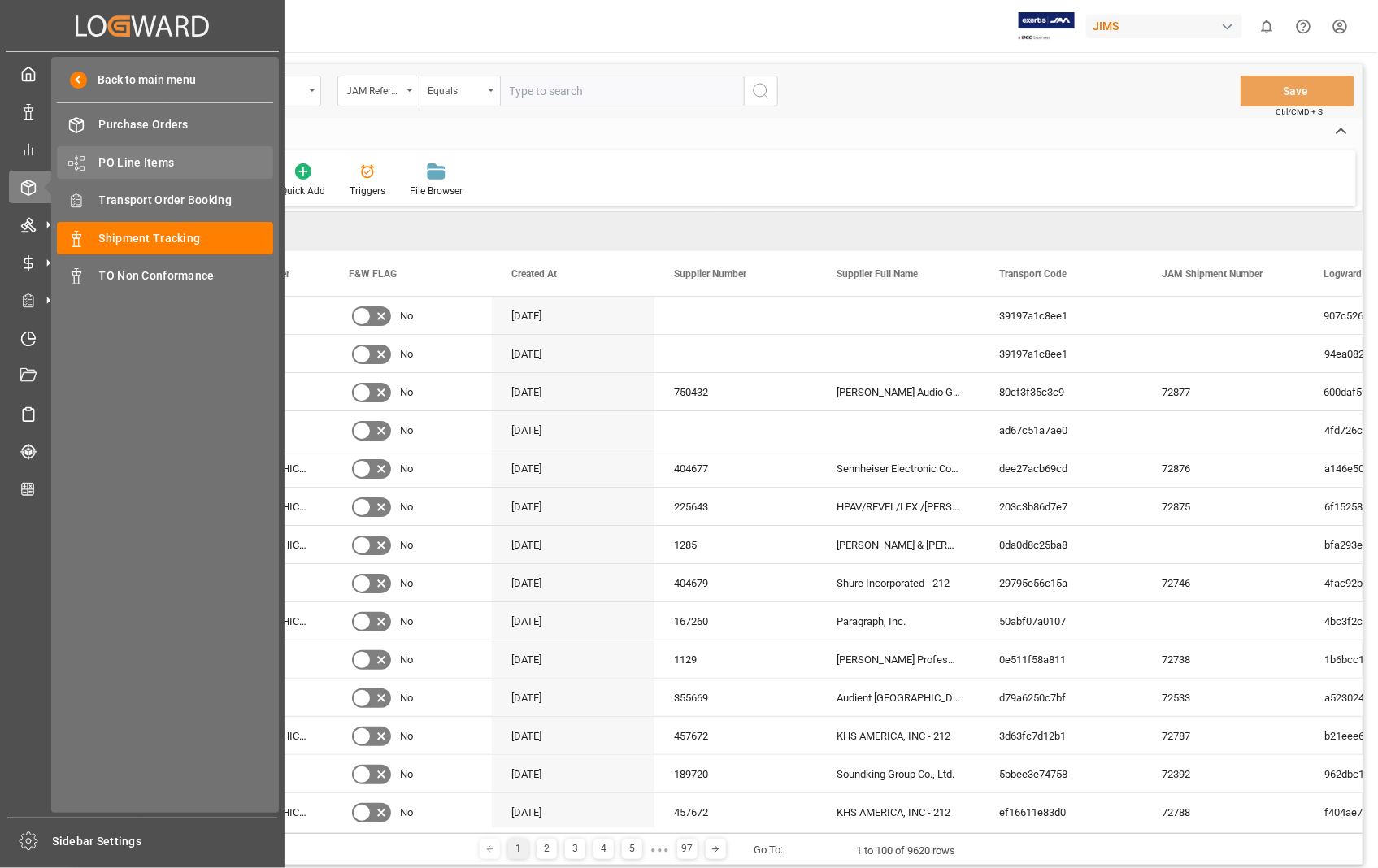
click at [144, 156] on span "PO Line Items" at bounding box center [186, 162] width 174 height 17
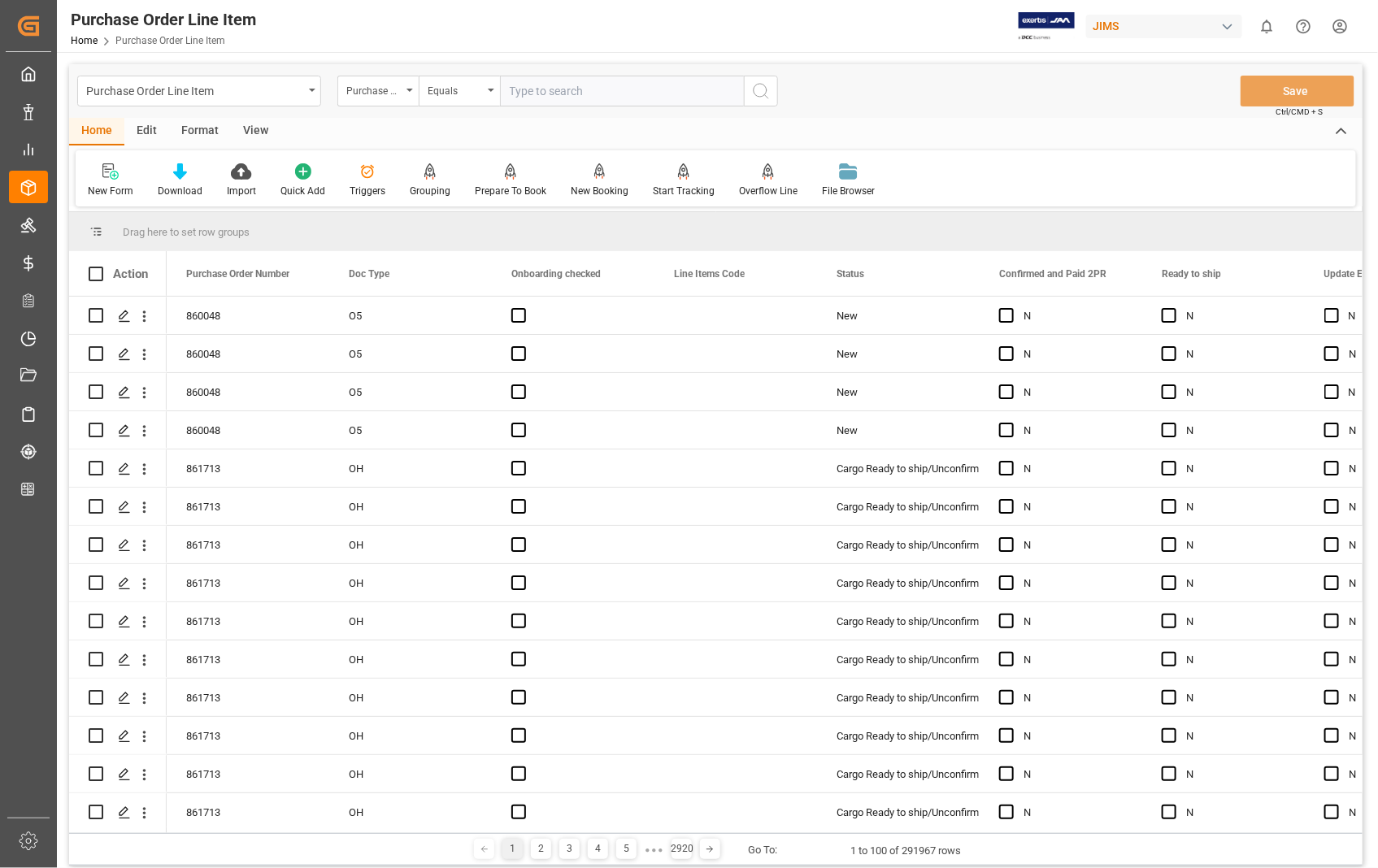
click at [564, 84] on input "text" at bounding box center [621, 91] width 243 height 31
type input "861426"
click at [766, 87] on circle "search button" at bounding box center [760, 89] width 13 height 13
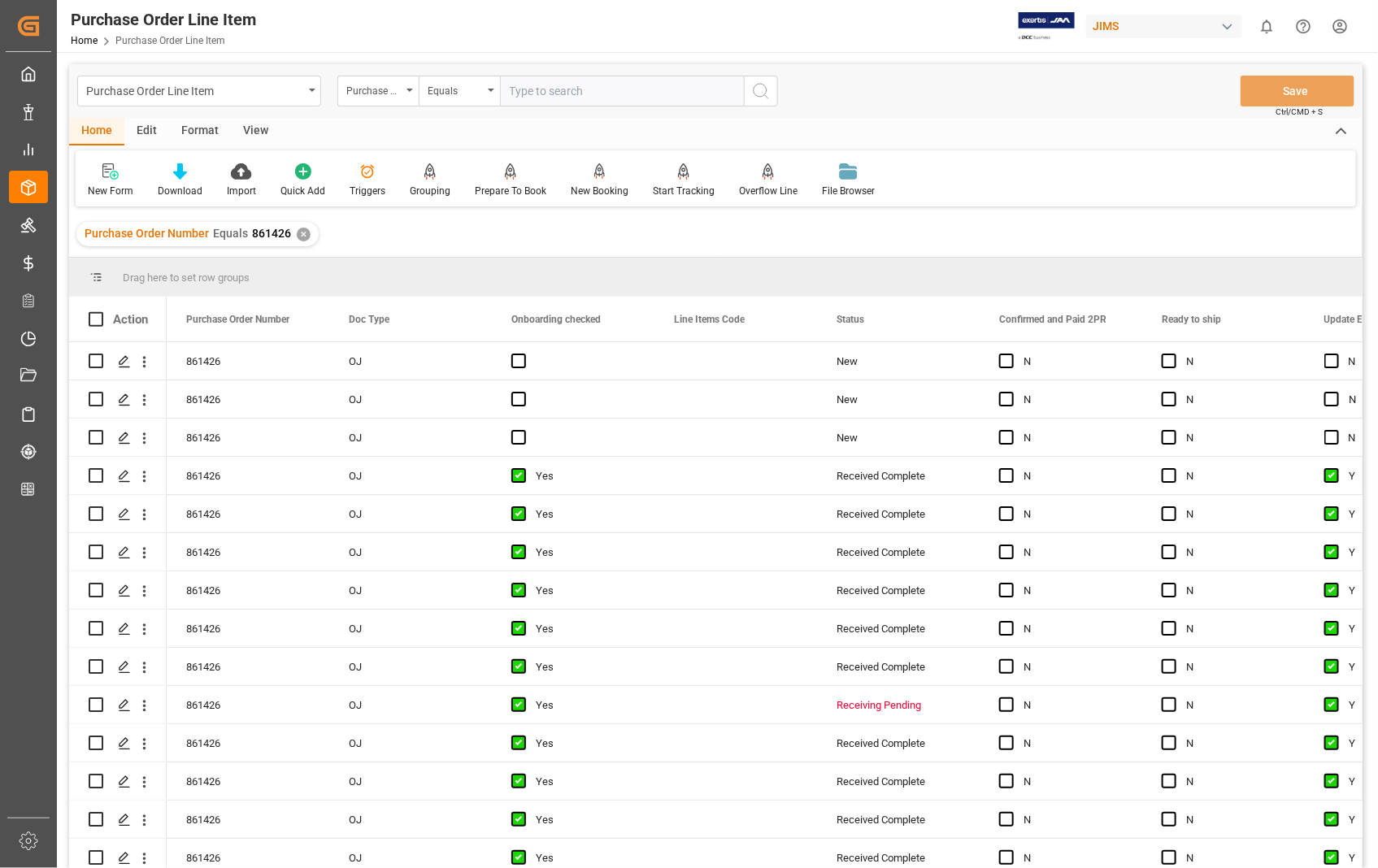
click at [253, 130] on div "View" at bounding box center [255, 131] width 50 height 28
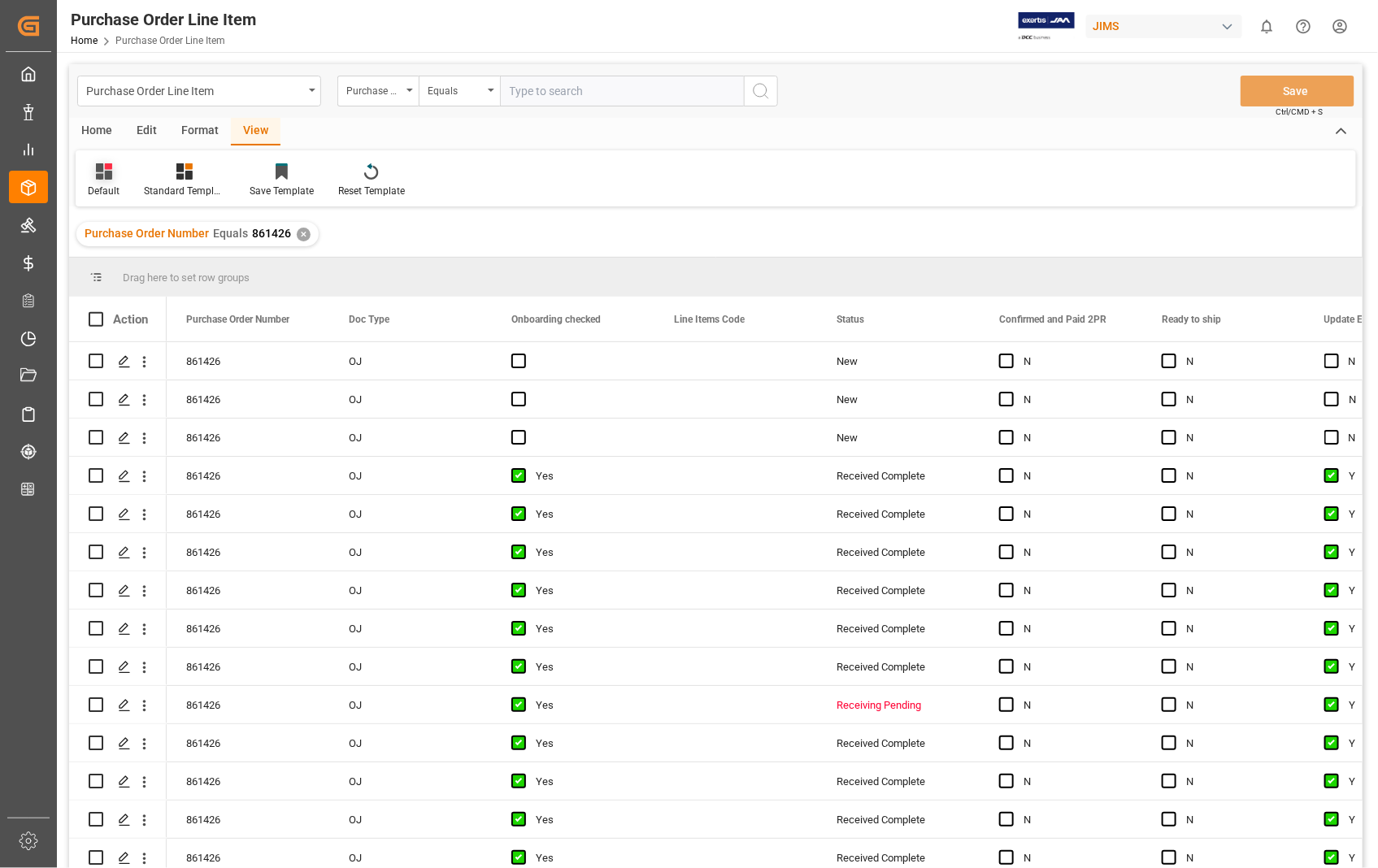
click at [104, 177] on icon at bounding box center [104, 171] width 16 height 16
click at [109, 260] on div "Sophia setting." at bounding box center [167, 263] width 142 height 17
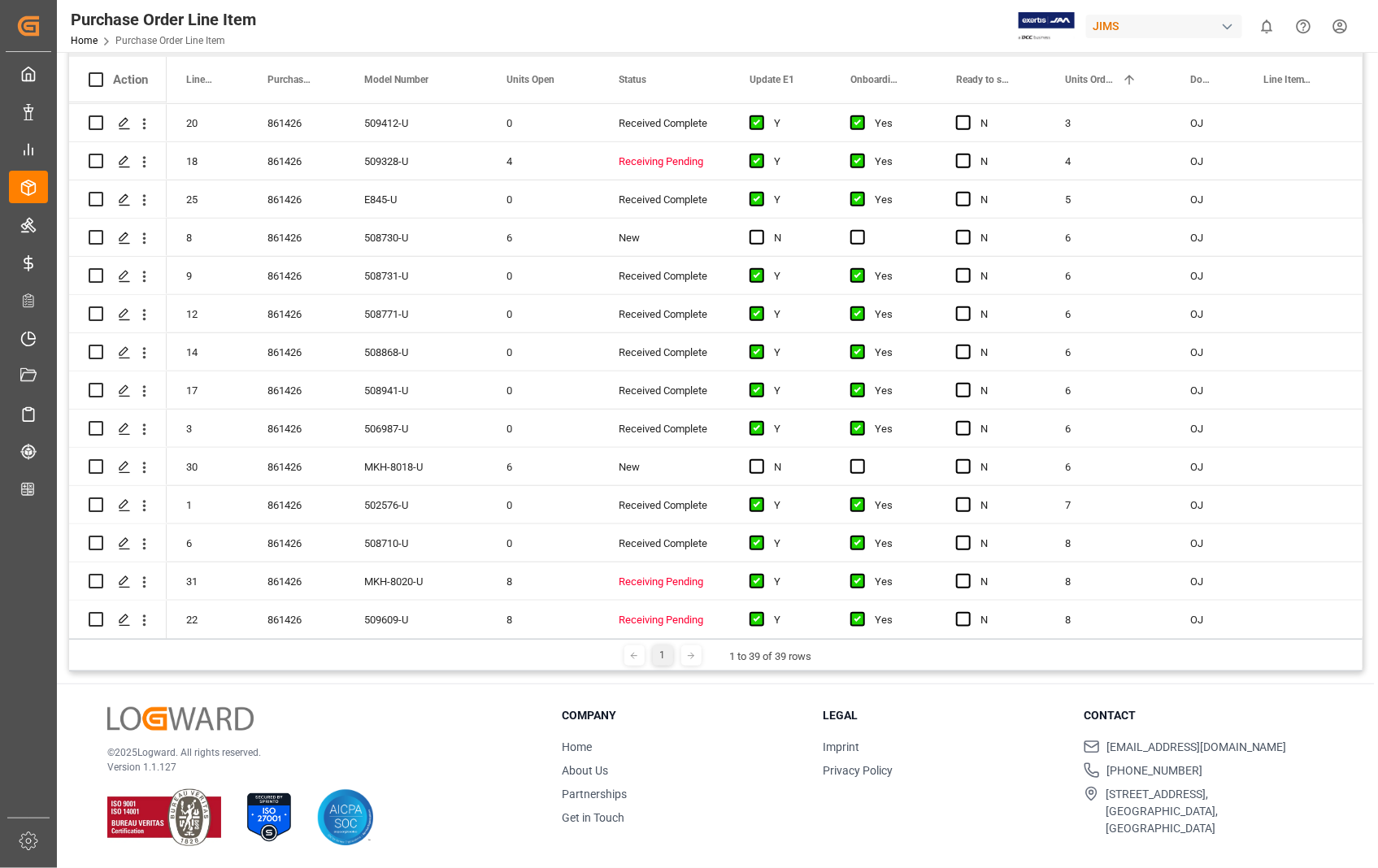
scroll to position [331, 0]
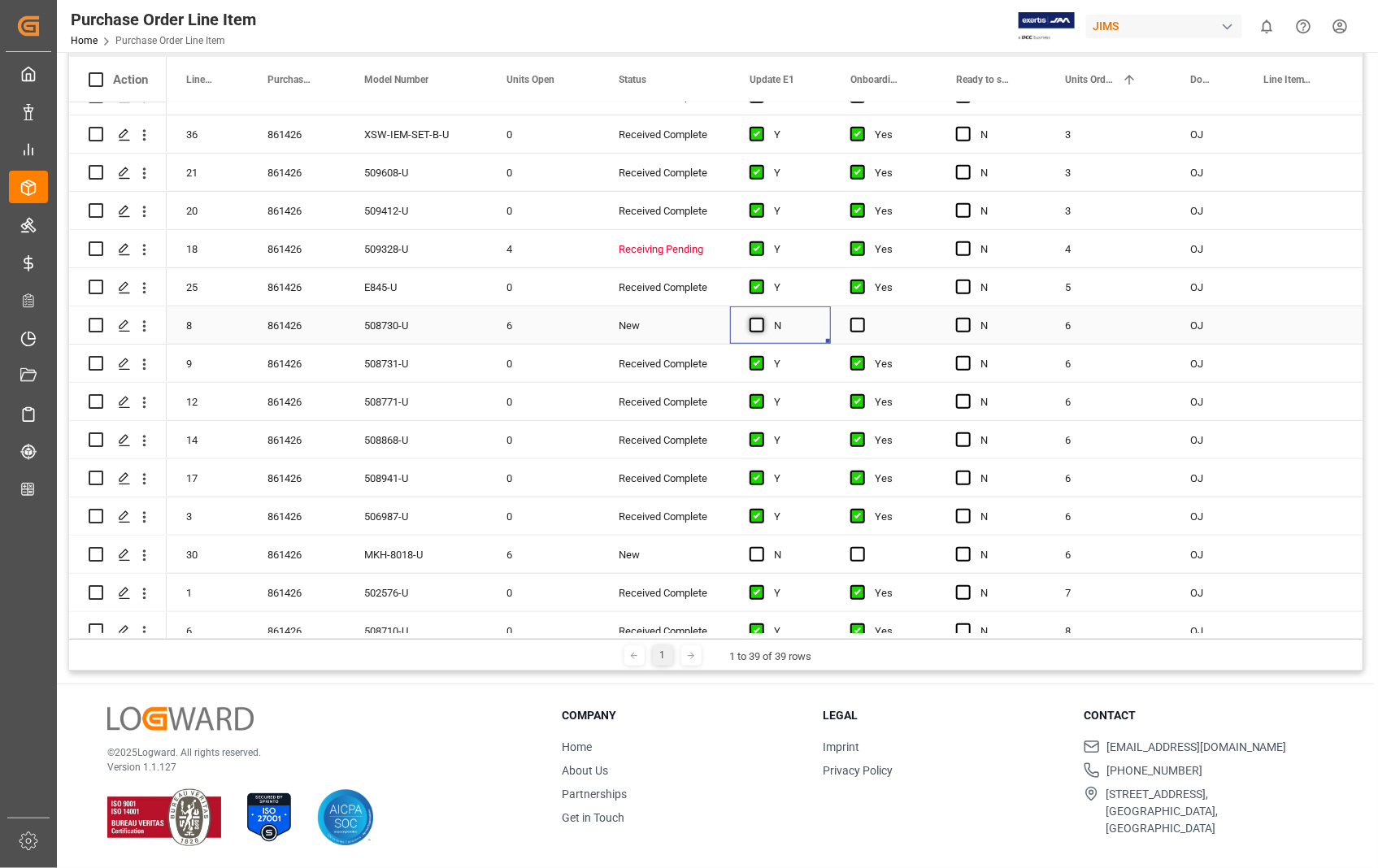
click at [760, 327] on span "Press SPACE to select this row." at bounding box center [756, 324] width 14 height 14
click at [761, 317] on input "Press SPACE to select this row." at bounding box center [761, 317] width 0 height 0
click at [859, 328] on span "Press SPACE to select this row." at bounding box center [857, 324] width 14 height 14
click at [863, 317] on input "Press SPACE to select this row." at bounding box center [863, 317] width 0 height 0
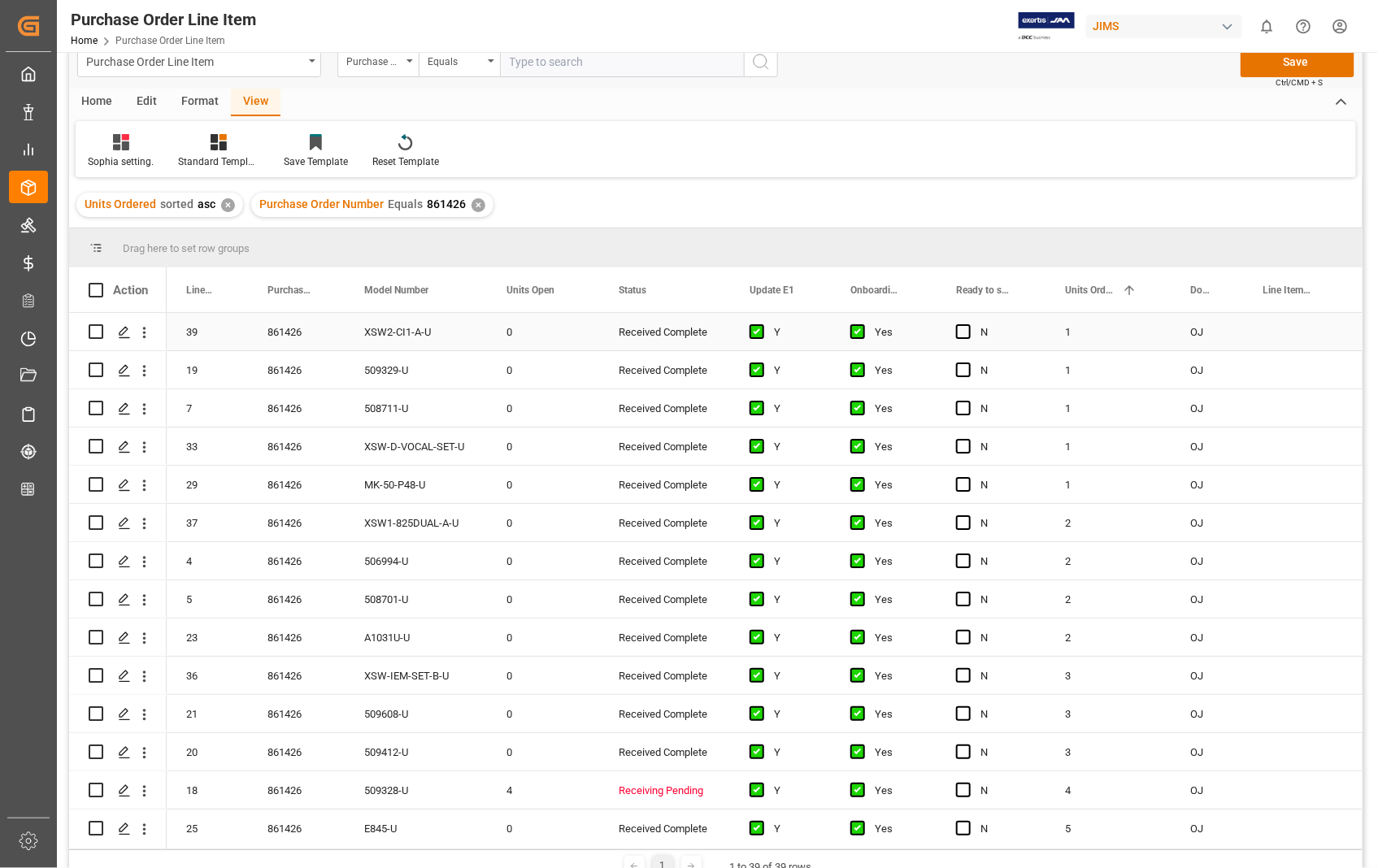
scroll to position [0, 0]
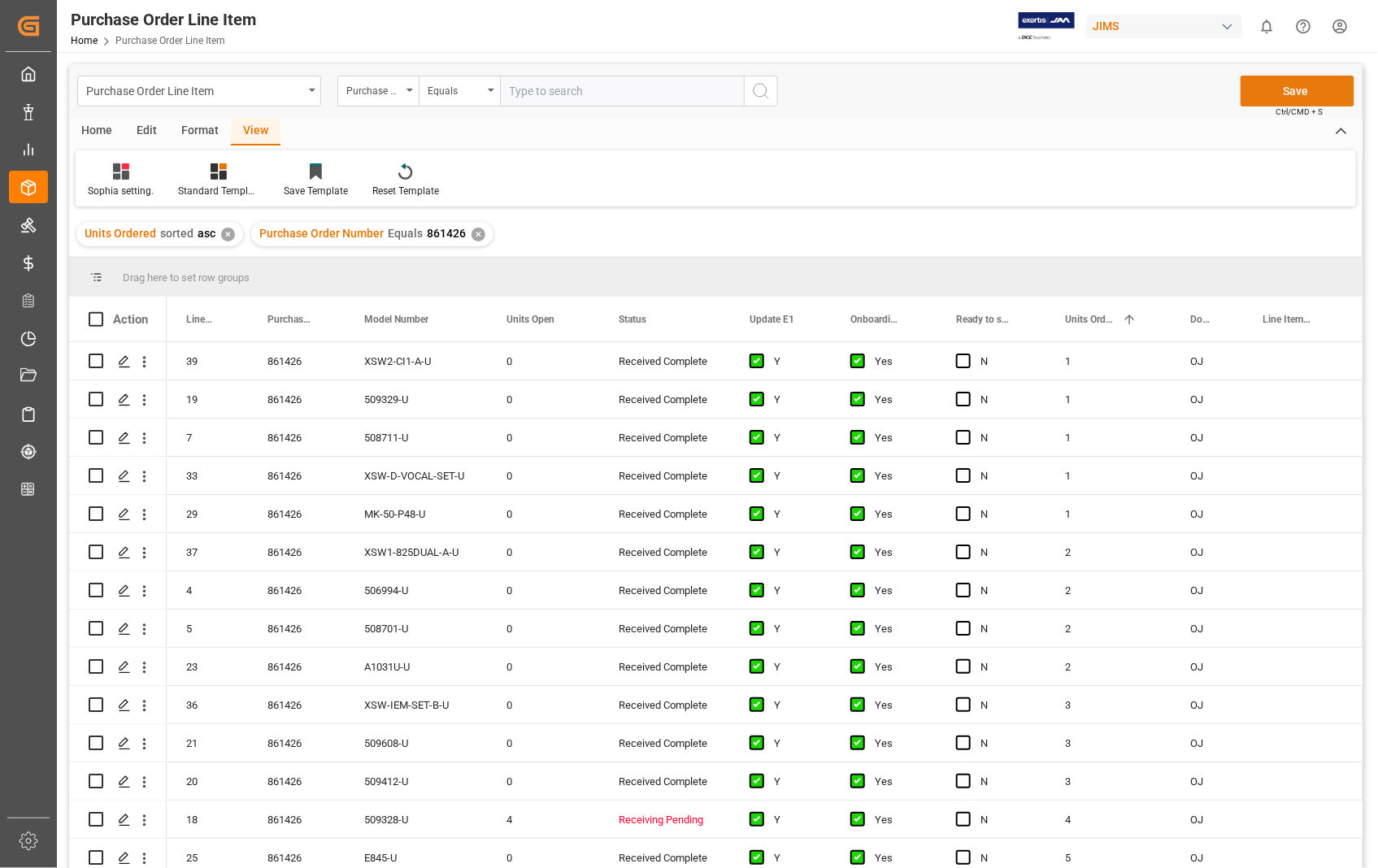
click at [1304, 92] on button "Save" at bounding box center [1297, 91] width 114 height 31
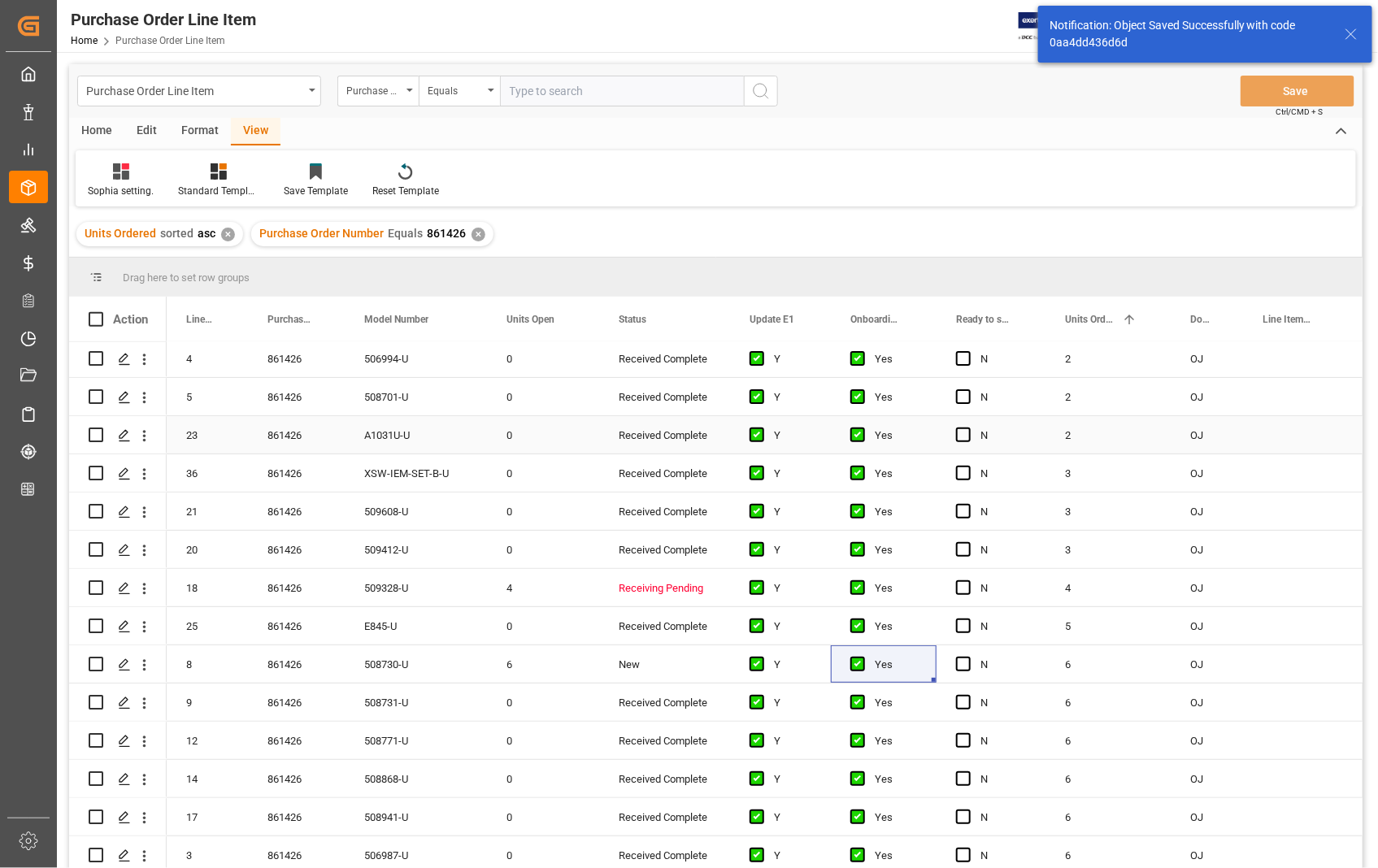
scroll to position [360, 0]
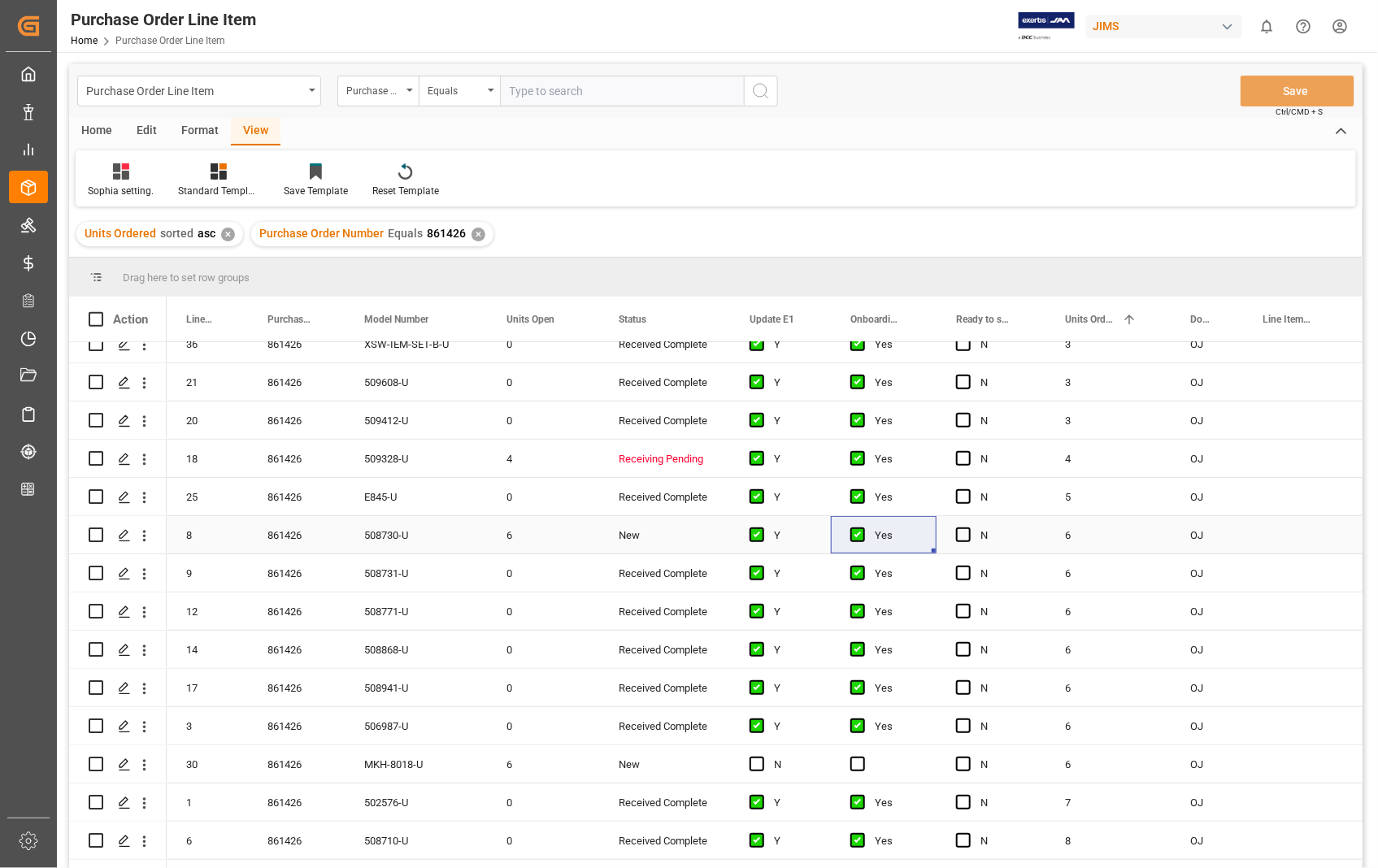
click at [101, 530] on input "Press Space to toggle row selection (unchecked)" at bounding box center [95, 534] width 14 height 14
checkbox input "true"
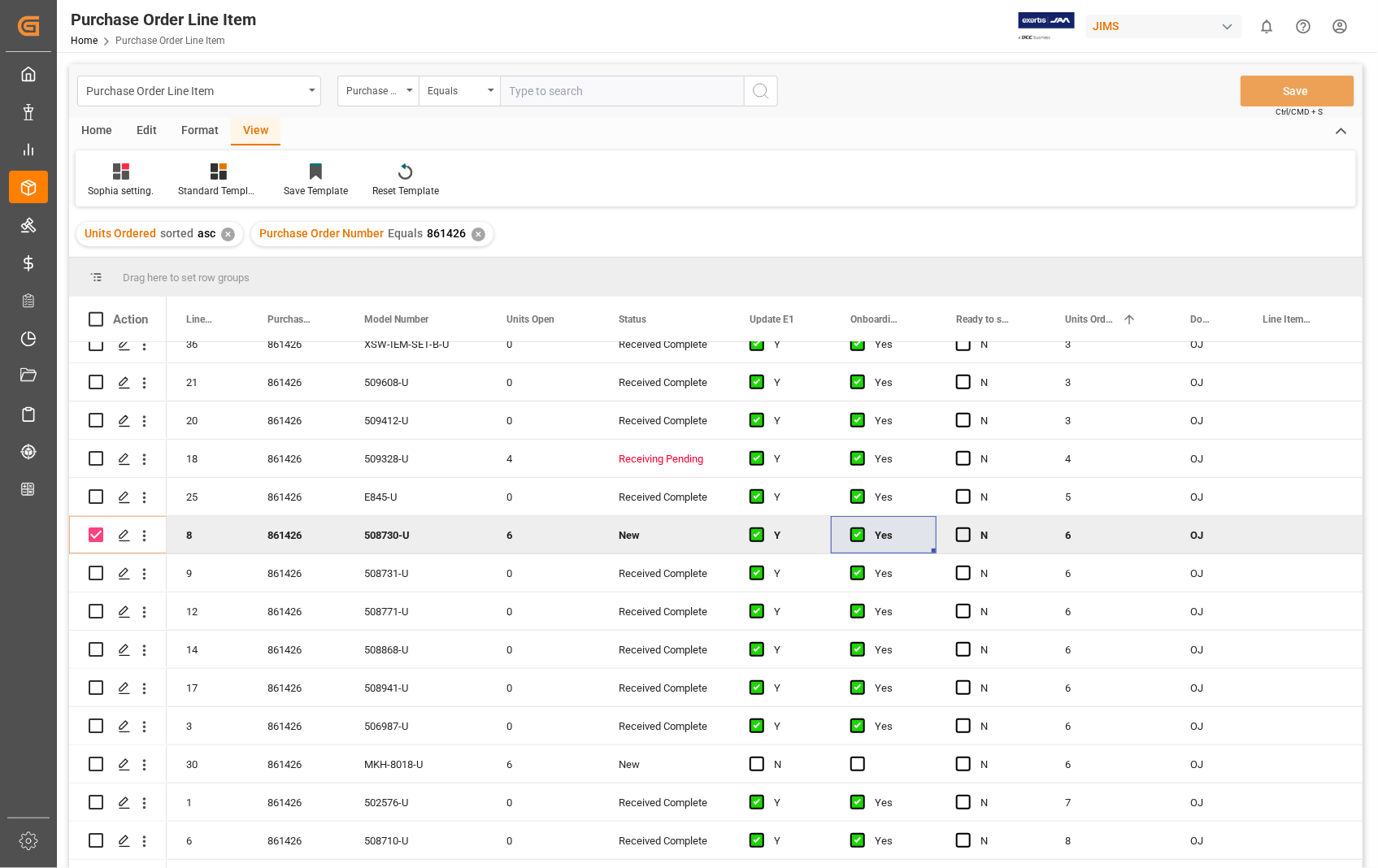
click at [91, 130] on div "Home" at bounding box center [97, 131] width 56 height 28
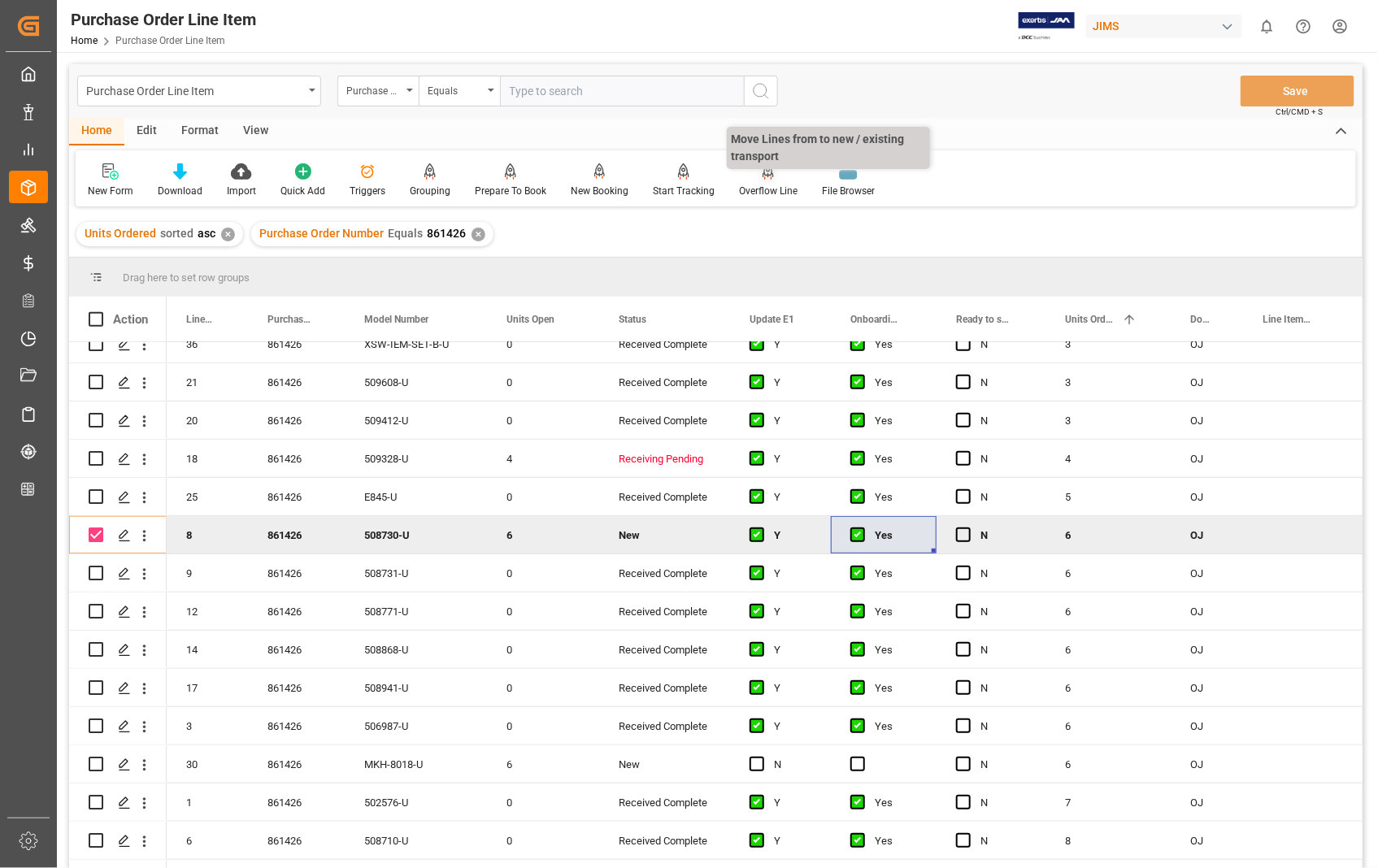
click at [766, 184] on div "Overflow Line" at bounding box center [767, 190] width 58 height 14
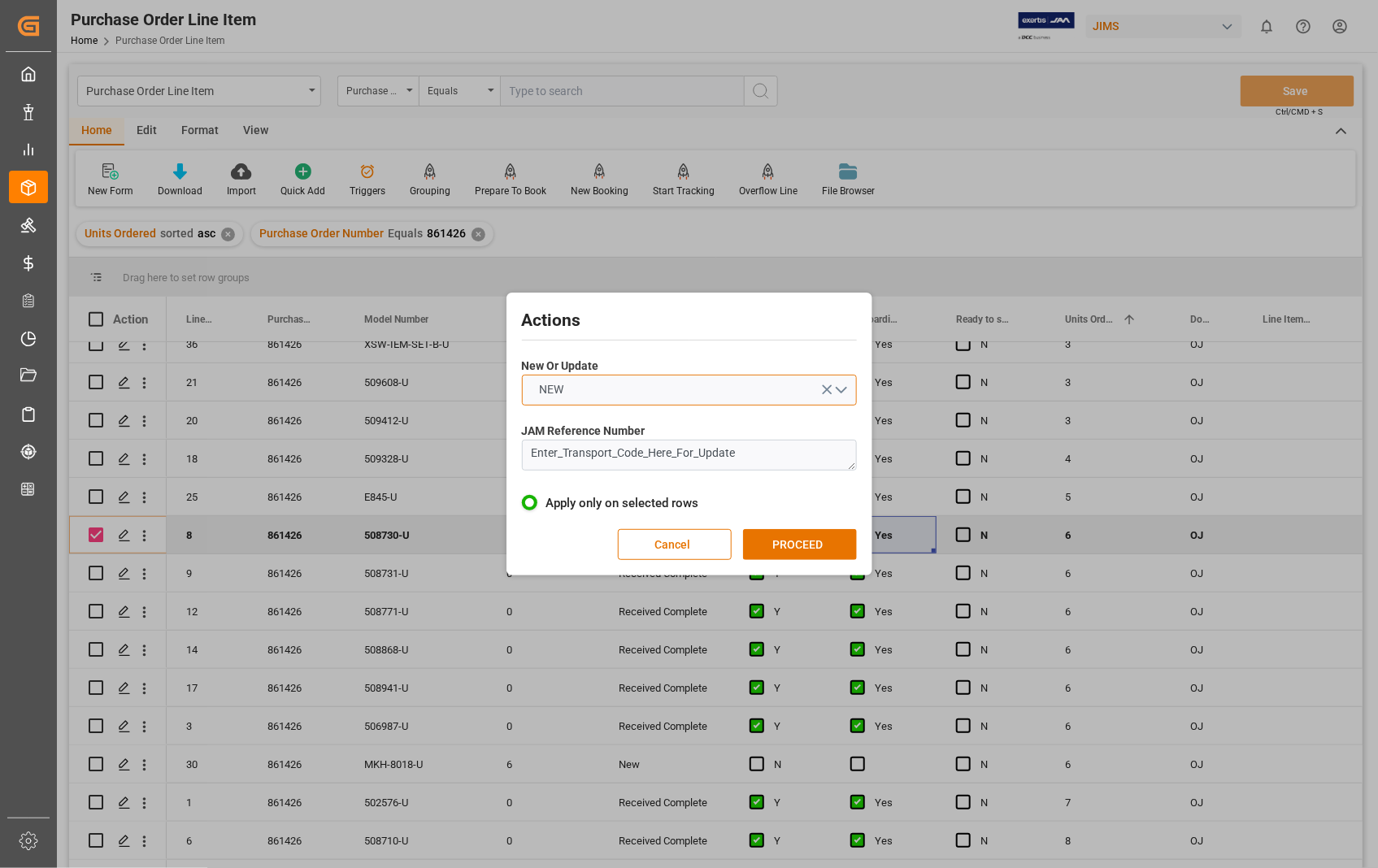
click at [844, 387] on button "NEW" at bounding box center [690, 390] width 335 height 31
click at [545, 430] on div "UPDATE" at bounding box center [689, 428] width 334 height 35
drag, startPoint x: 761, startPoint y: 461, endPoint x: 496, endPoint y: 442, distance: 265.7
click at [496, 442] on div "Actions New Or Update UPDATE JAM Reference Number Enter_Transport_Code_Here_For…" at bounding box center [689, 434] width 1378 height 868
paste textarea "22-10880-[GEOGRAPHIC_DATA]"
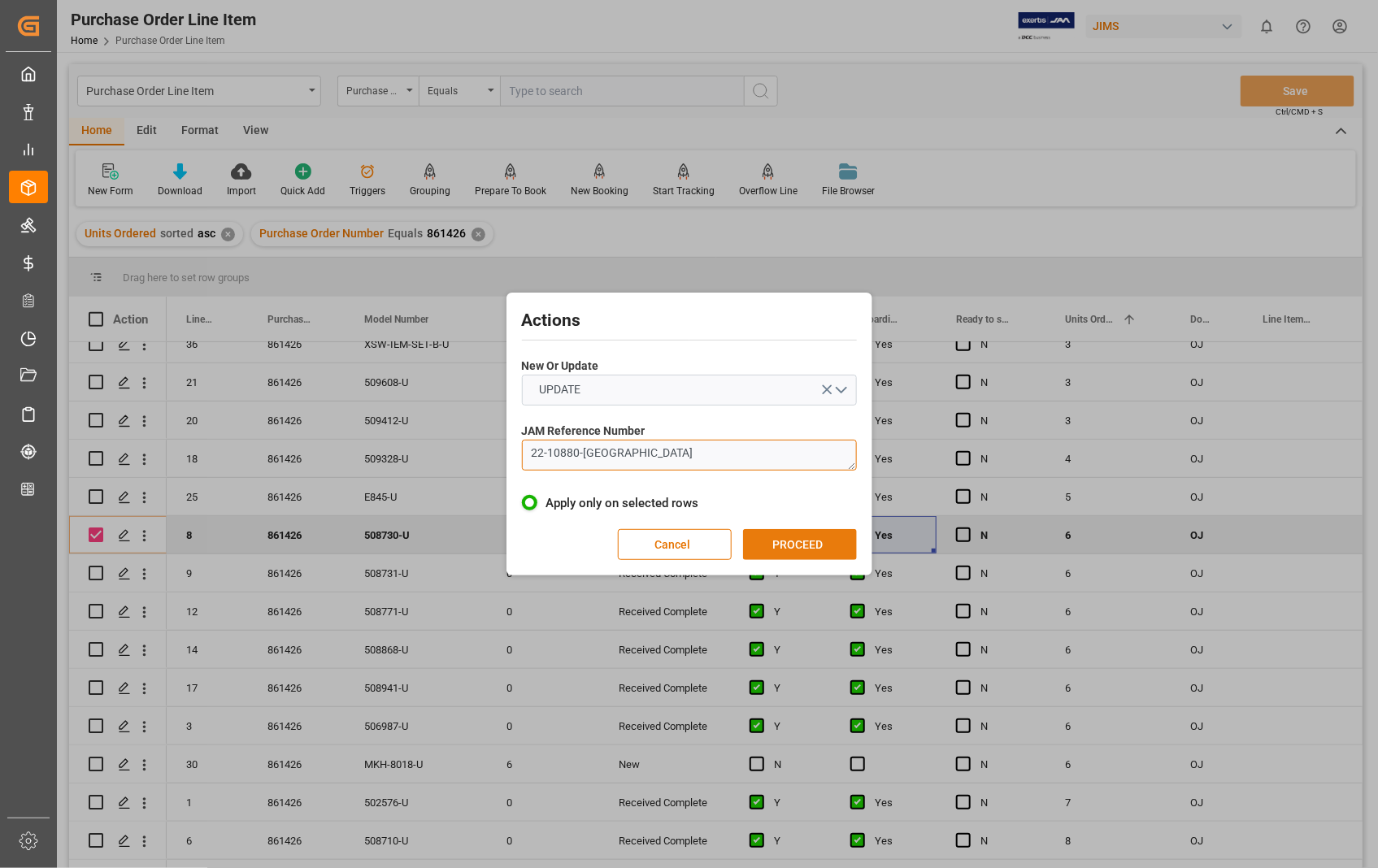
type textarea "22-10880-[GEOGRAPHIC_DATA]"
click at [786, 545] on button "PROCEED" at bounding box center [799, 544] width 114 height 31
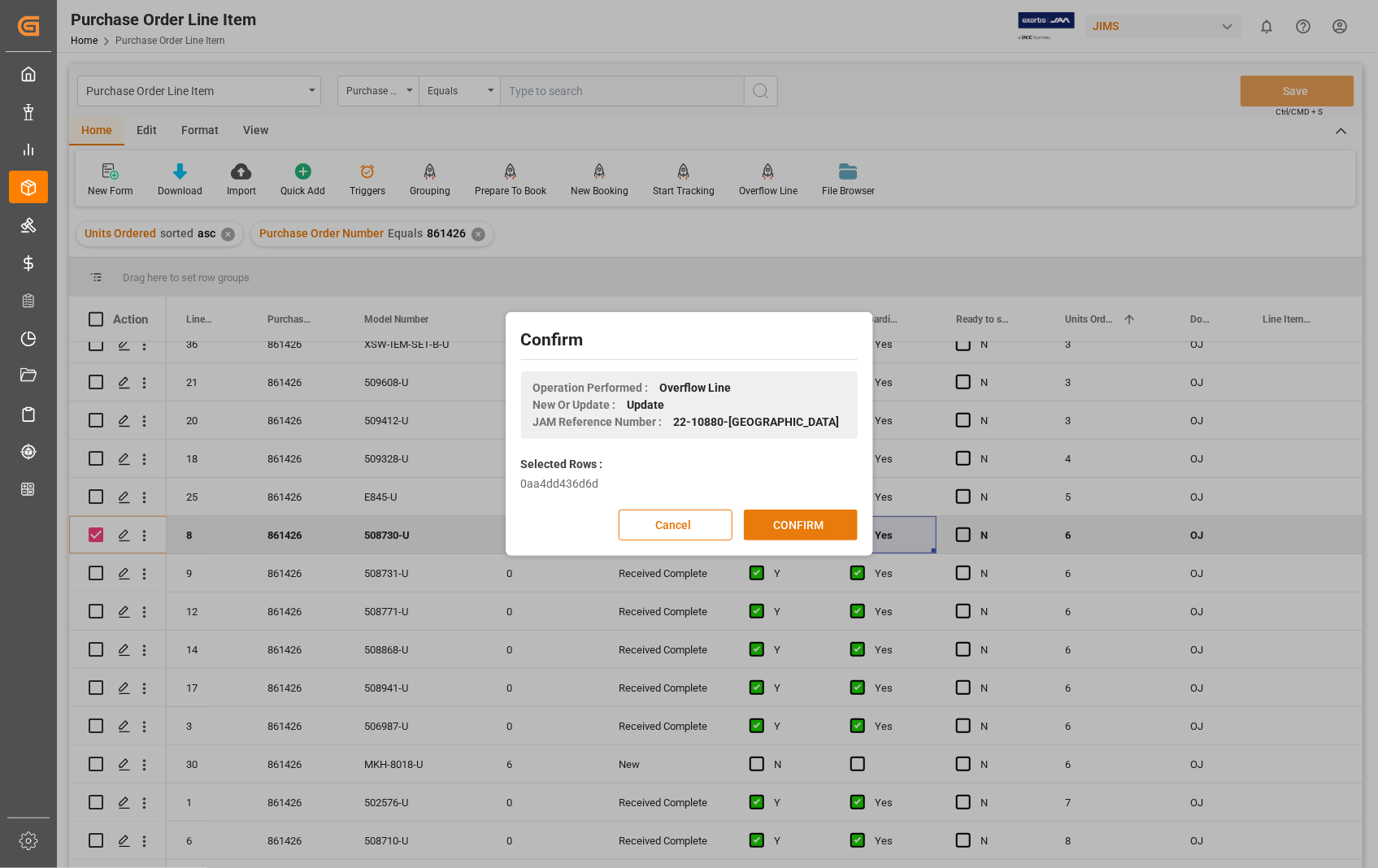
click at [806, 519] on button "CONFIRM" at bounding box center [800, 525] width 114 height 31
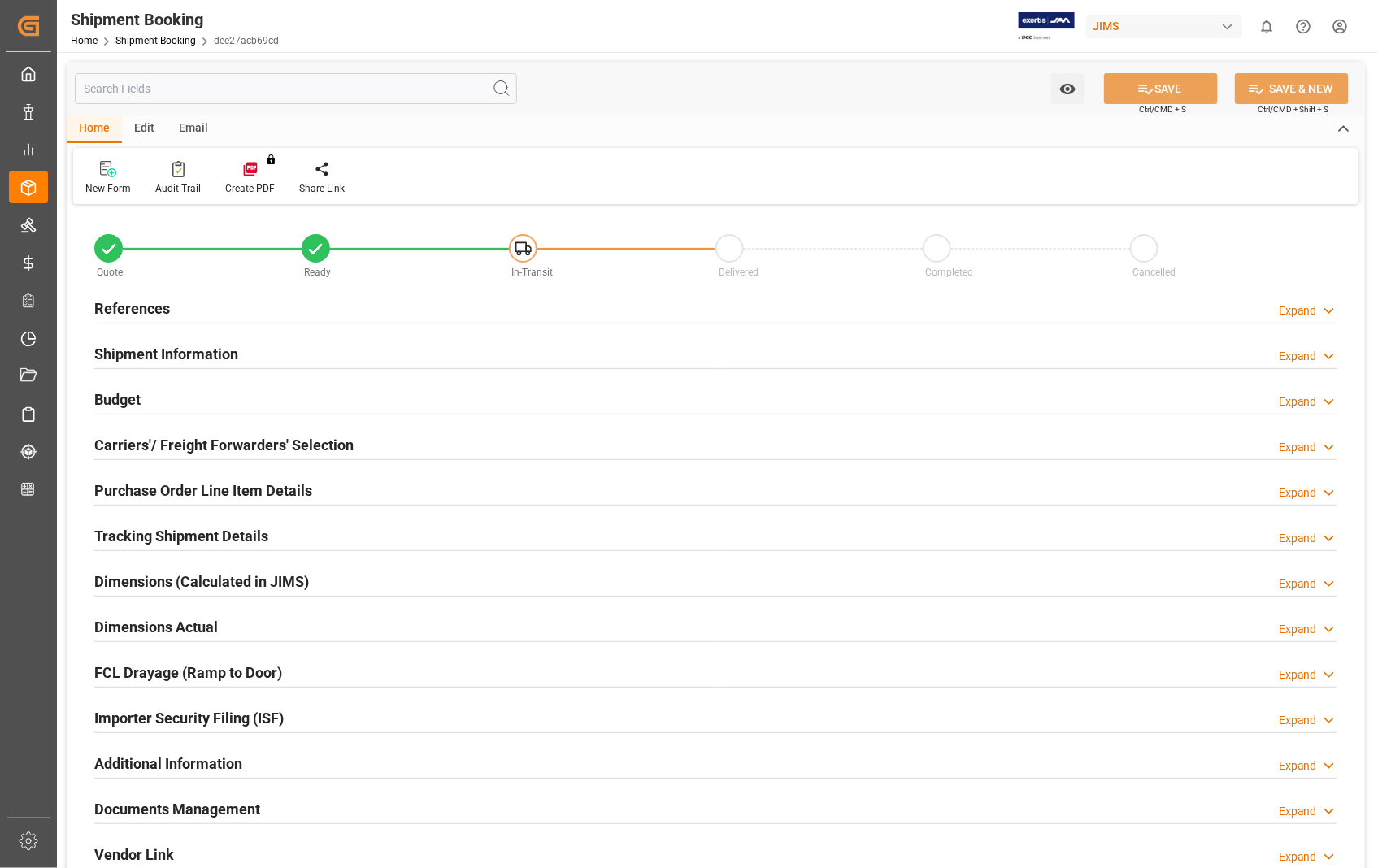
type input "0"
click at [171, 624] on h2 "Dimensions Actual" at bounding box center [156, 626] width 124 height 22
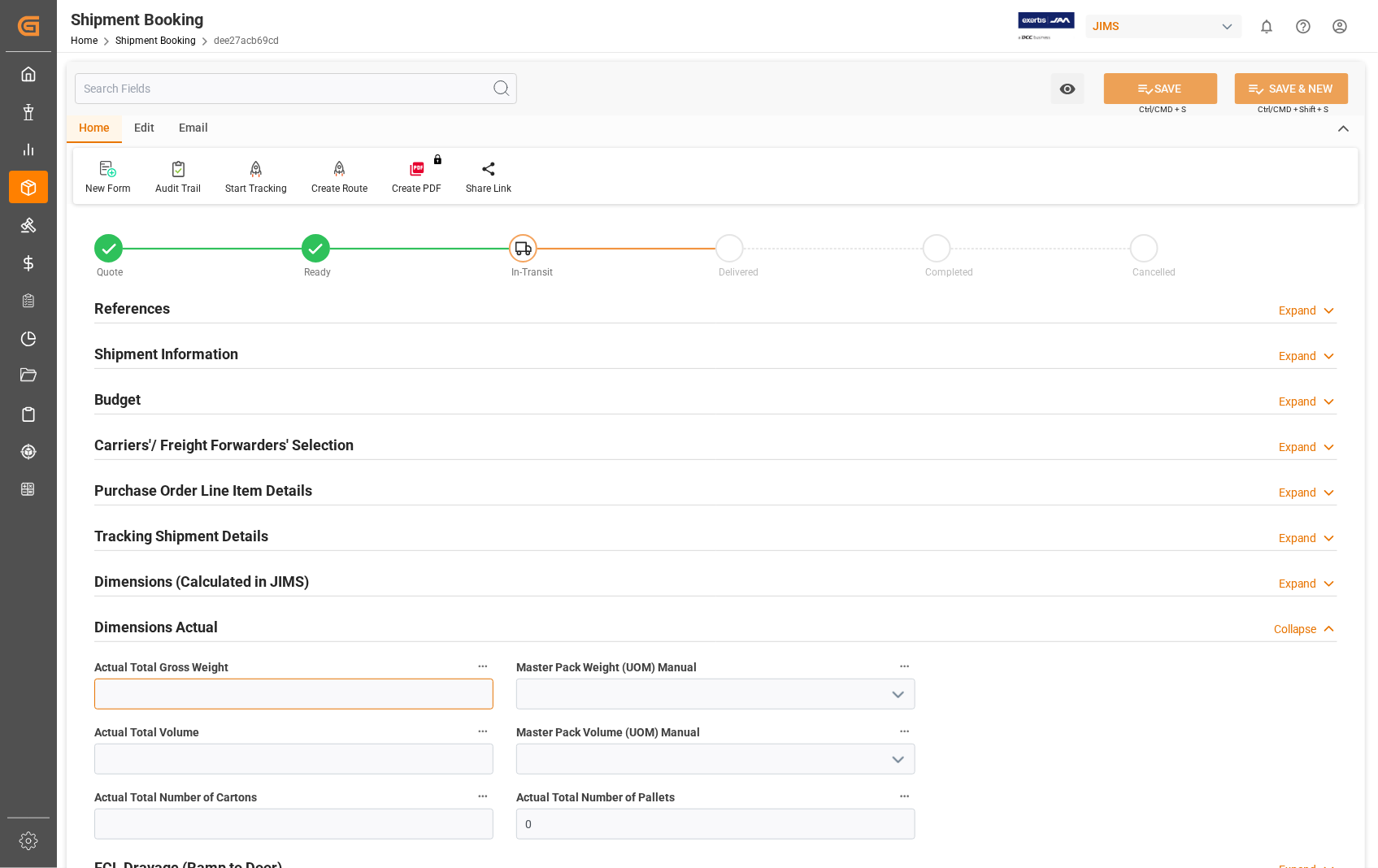
click at [212, 696] on input "text" at bounding box center [294, 694] width 399 height 31
type input "10"
click at [903, 693] on polyline "open menu" at bounding box center [898, 695] width 10 height 5
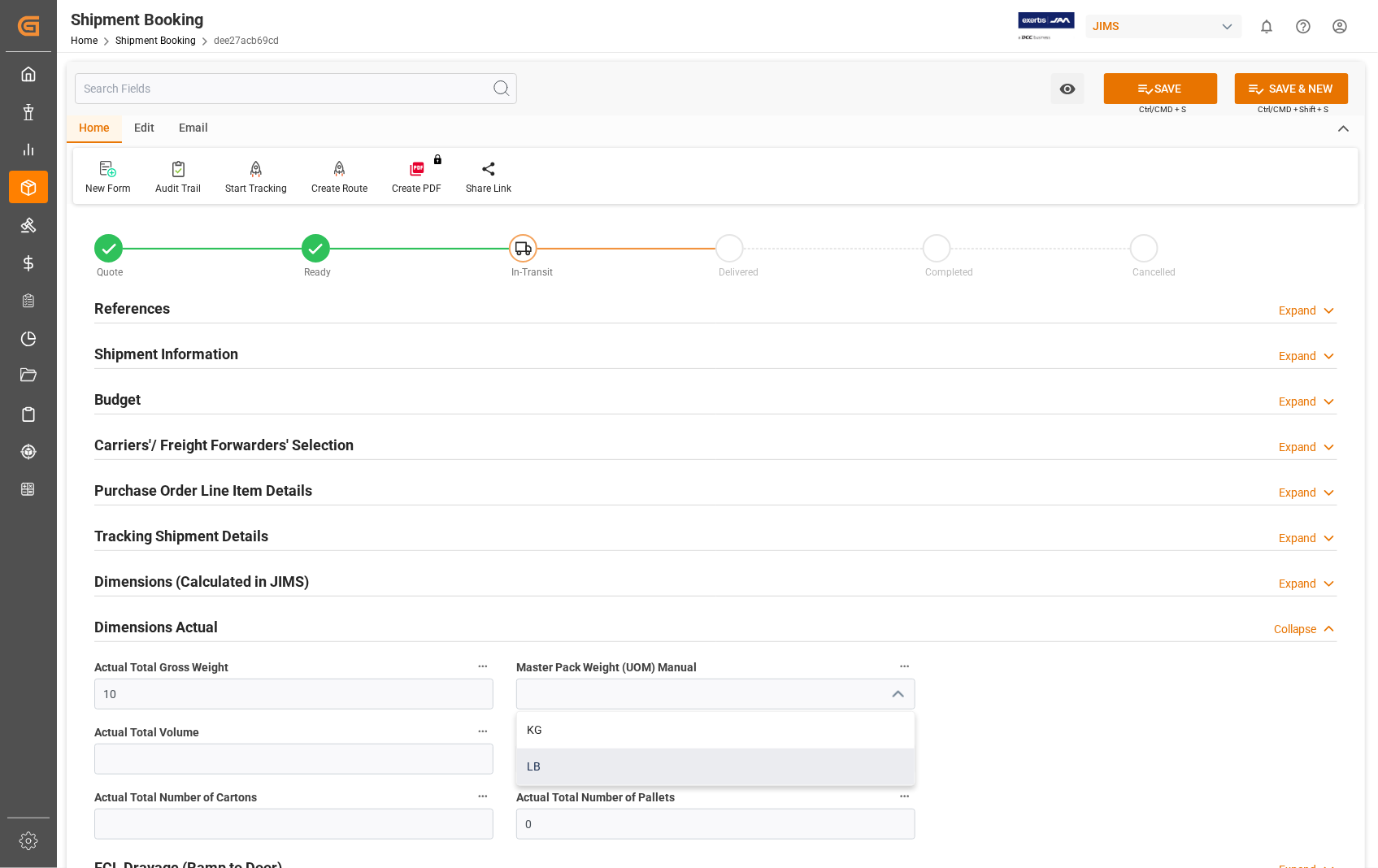
click at [564, 764] on div "LB" at bounding box center [716, 766] width 398 height 36
type input "LB"
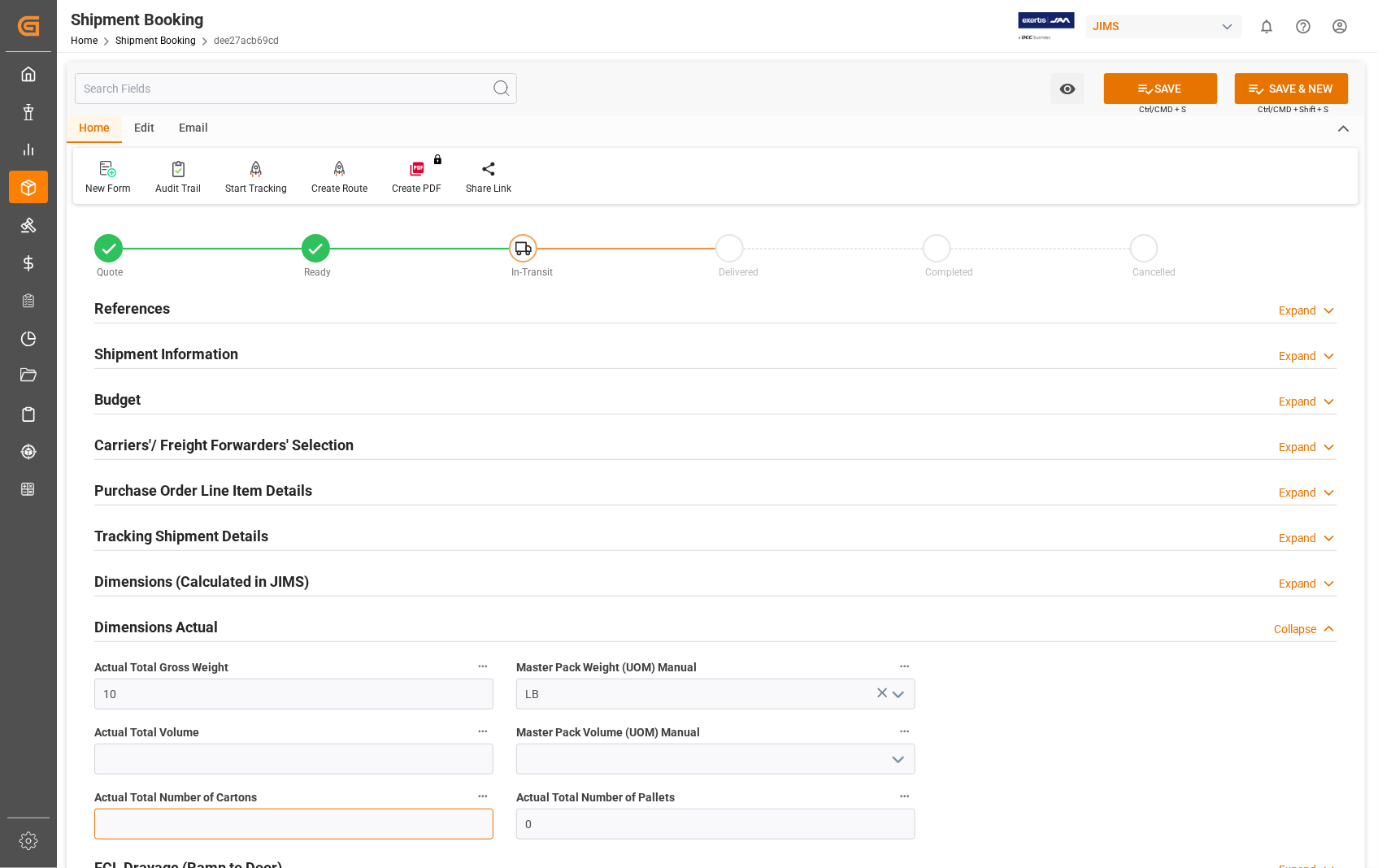
click at [298, 831] on input "text" at bounding box center [294, 823] width 399 height 31
type input "2"
click at [1180, 93] on button "SAVE" at bounding box center [1160, 88] width 114 height 31
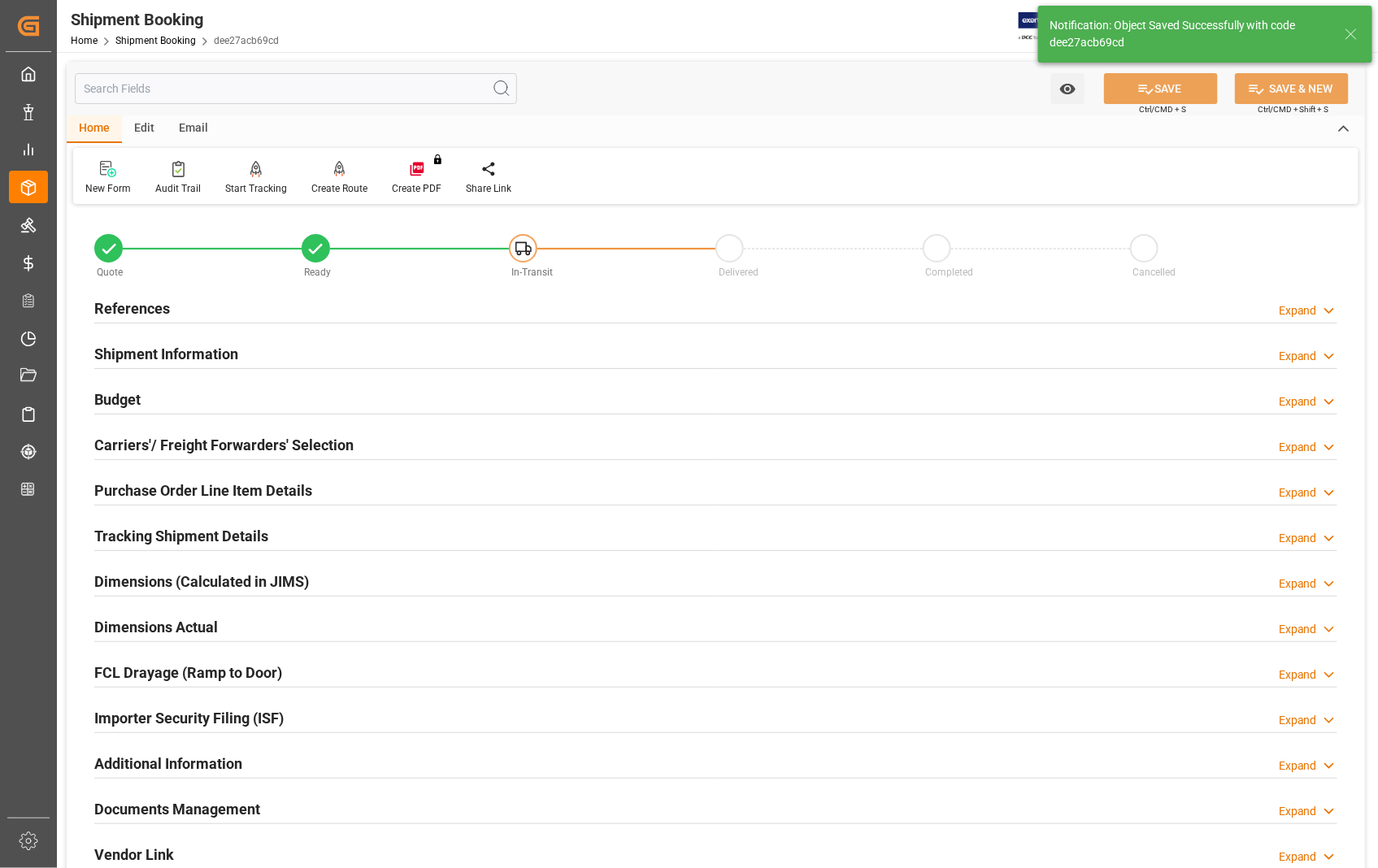
click at [203, 806] on h2 "Documents Management" at bounding box center [177, 809] width 166 height 22
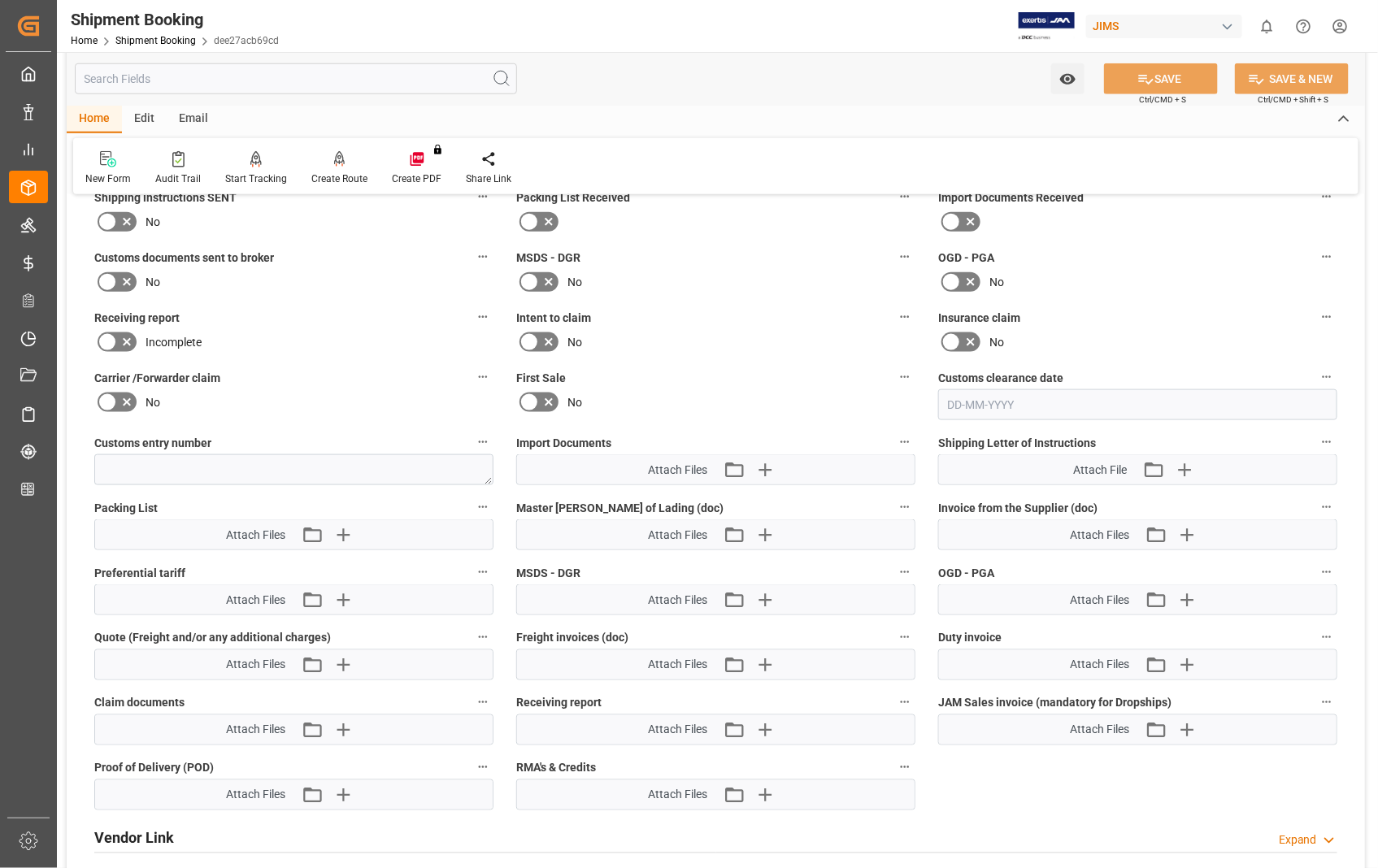
scroll to position [722, 0]
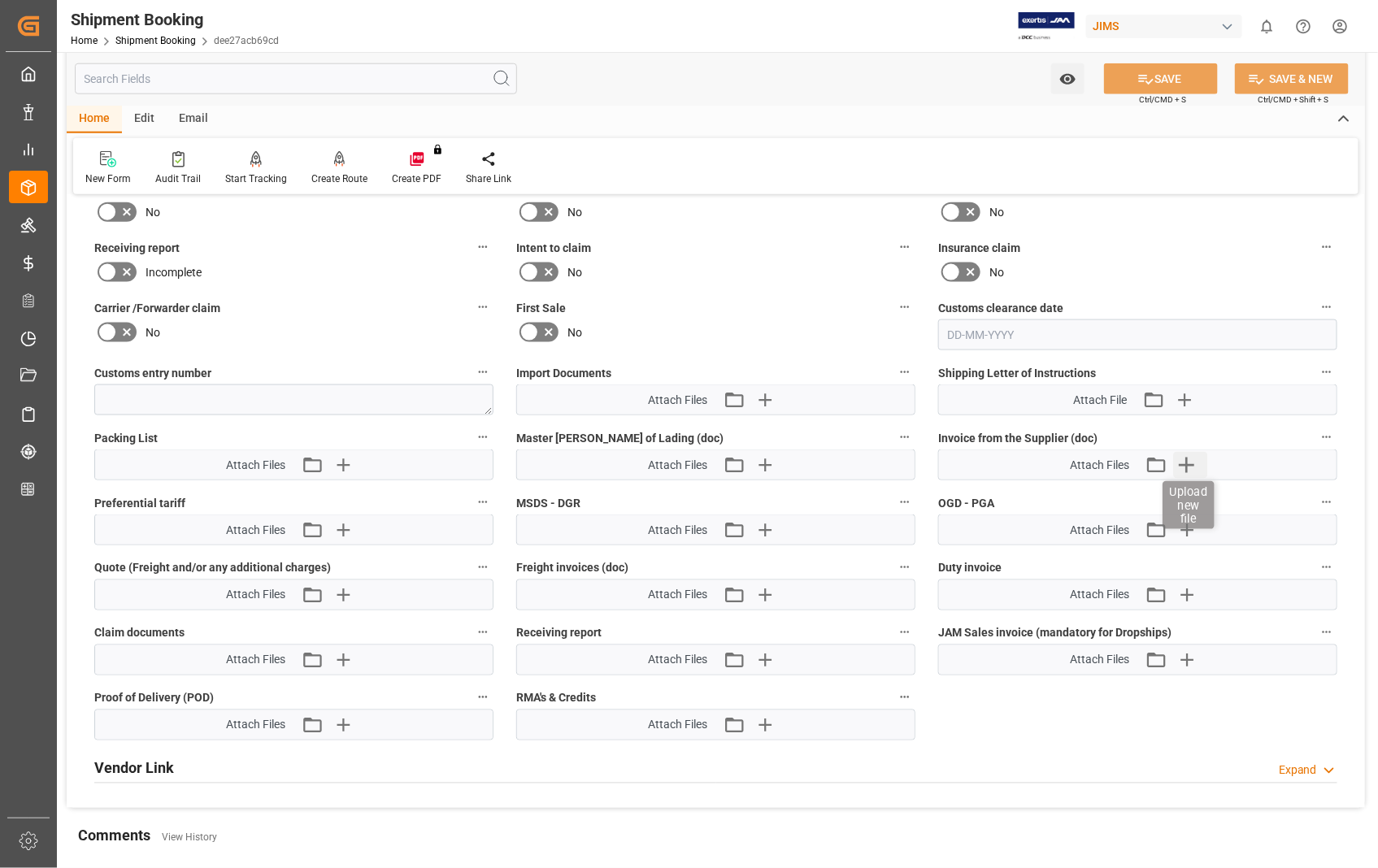
click at [1183, 466] on icon "button" at bounding box center [1186, 465] width 26 height 26
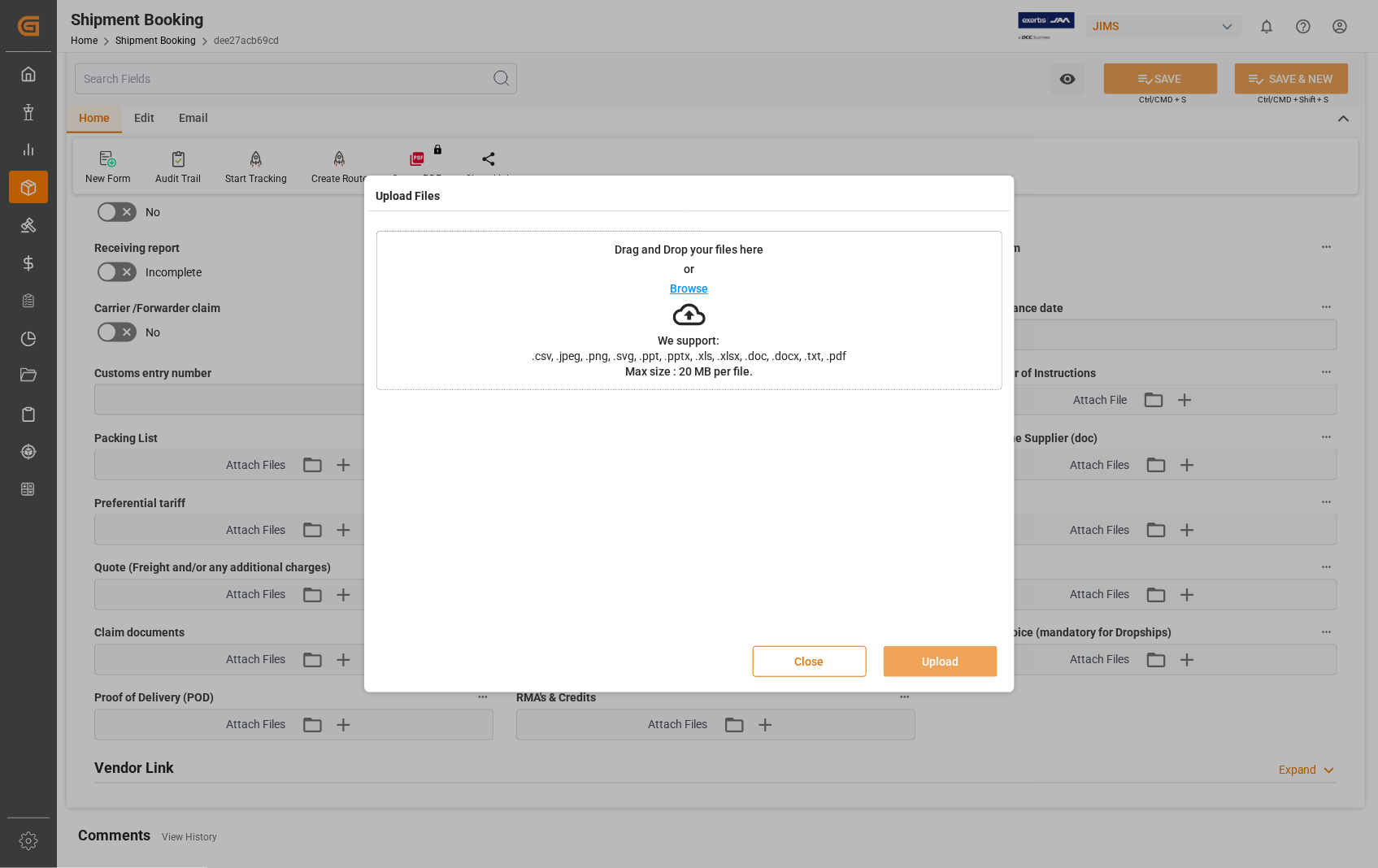
click at [676, 285] on p "Browse" at bounding box center [688, 289] width 38 height 12
click at [939, 663] on button "Upload" at bounding box center [940, 661] width 114 height 31
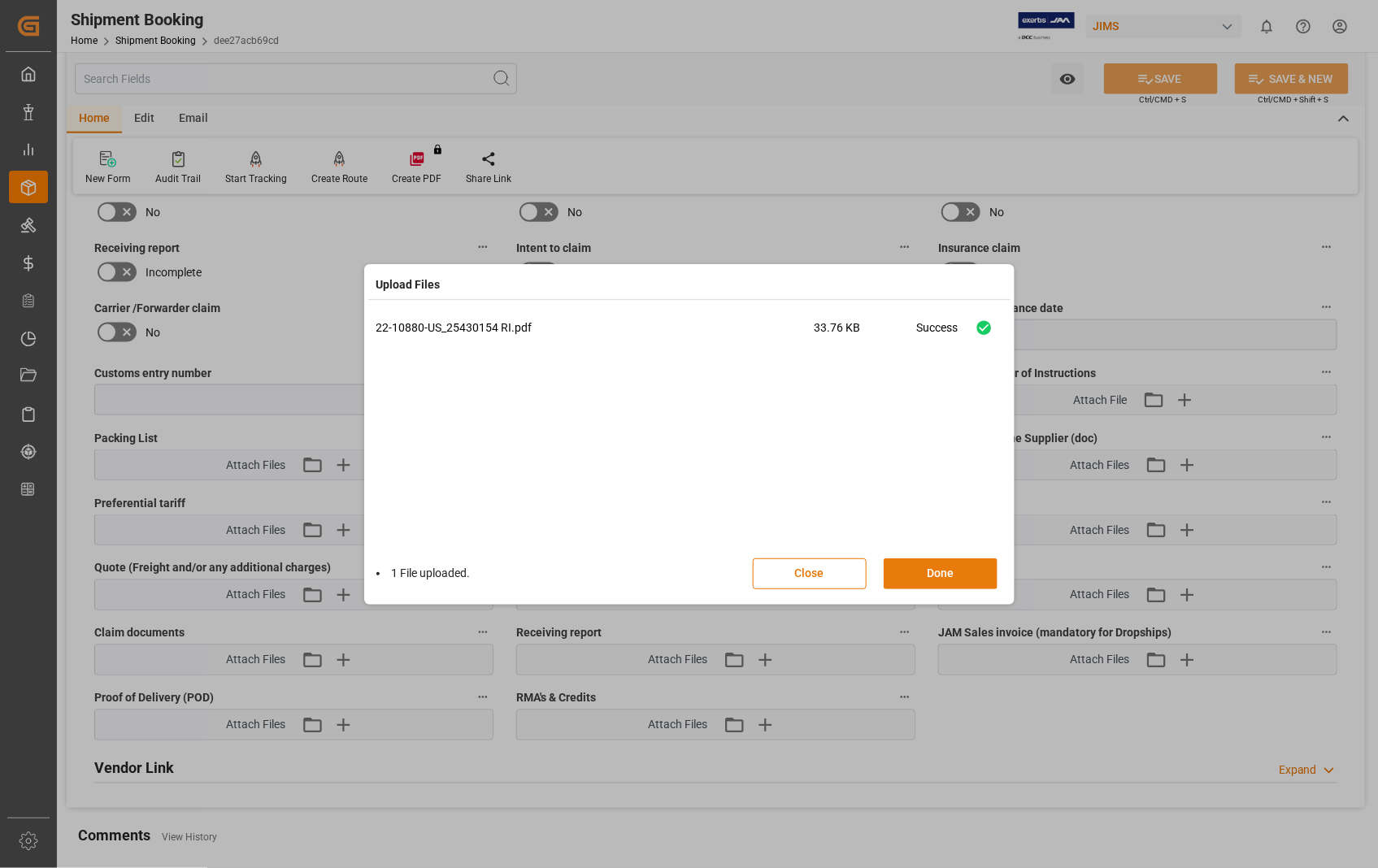
click at [933, 565] on button "Done" at bounding box center [940, 573] width 114 height 31
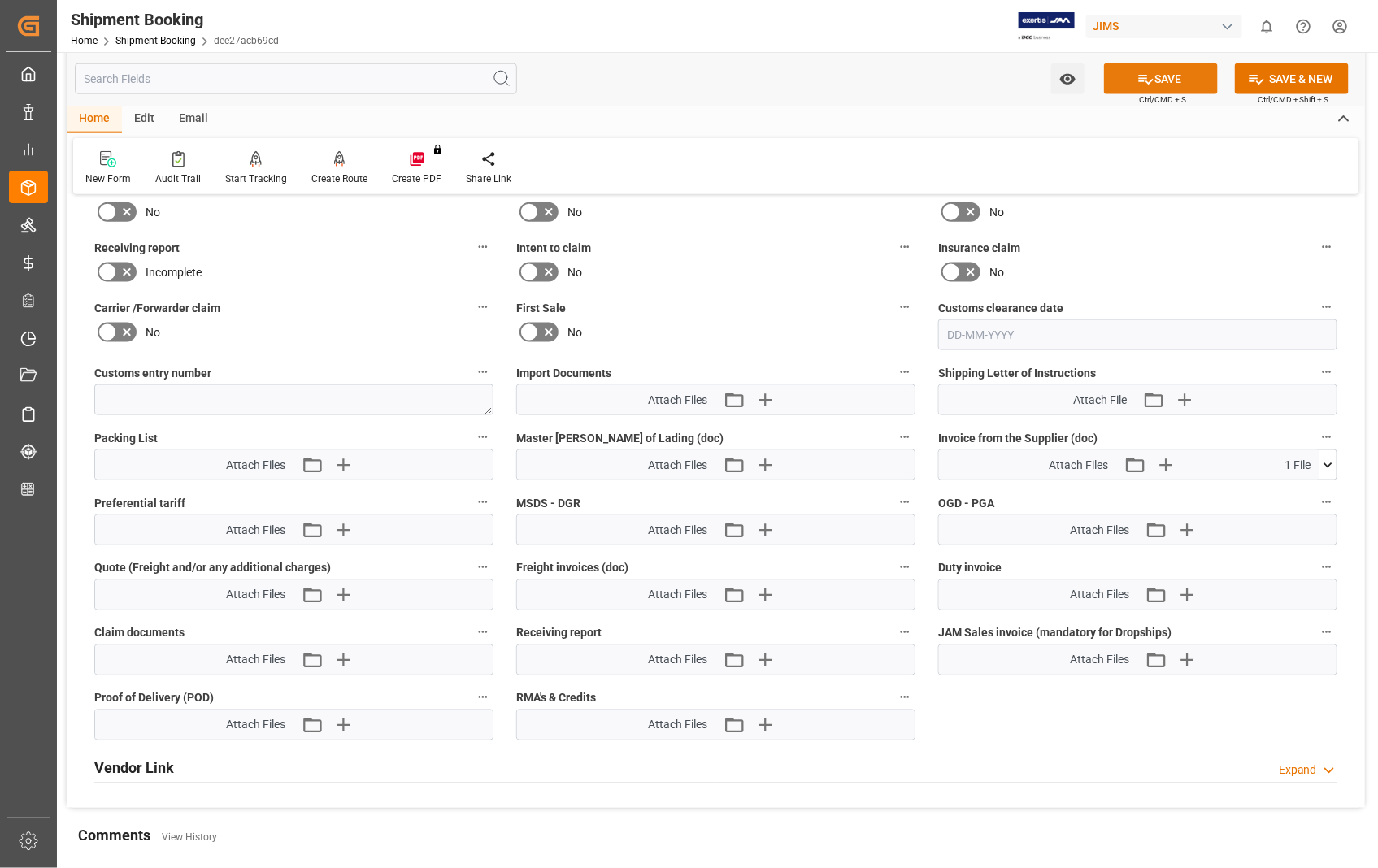
click at [1161, 82] on button "SAVE" at bounding box center [1160, 78] width 114 height 31
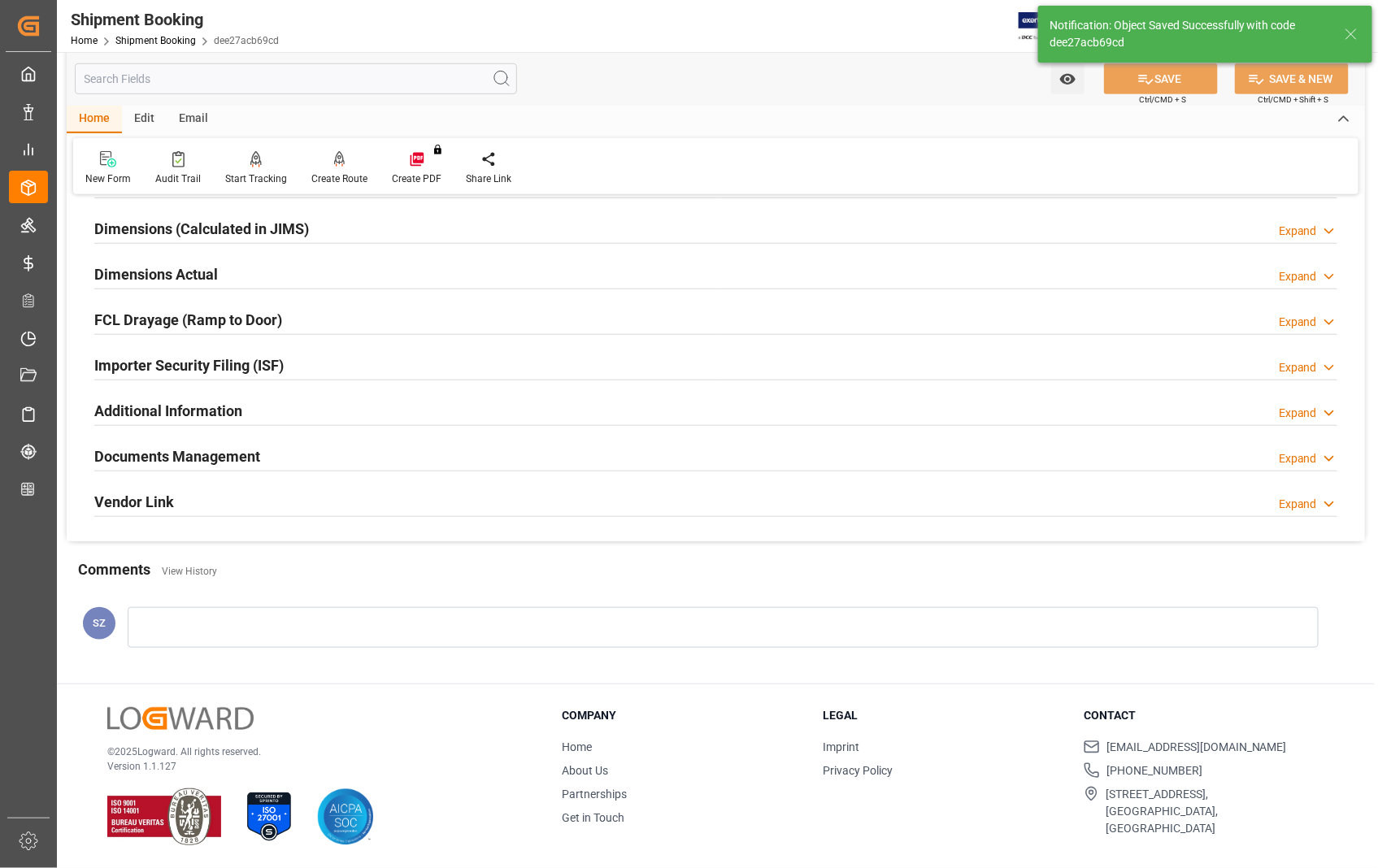
scroll to position [353, 0]
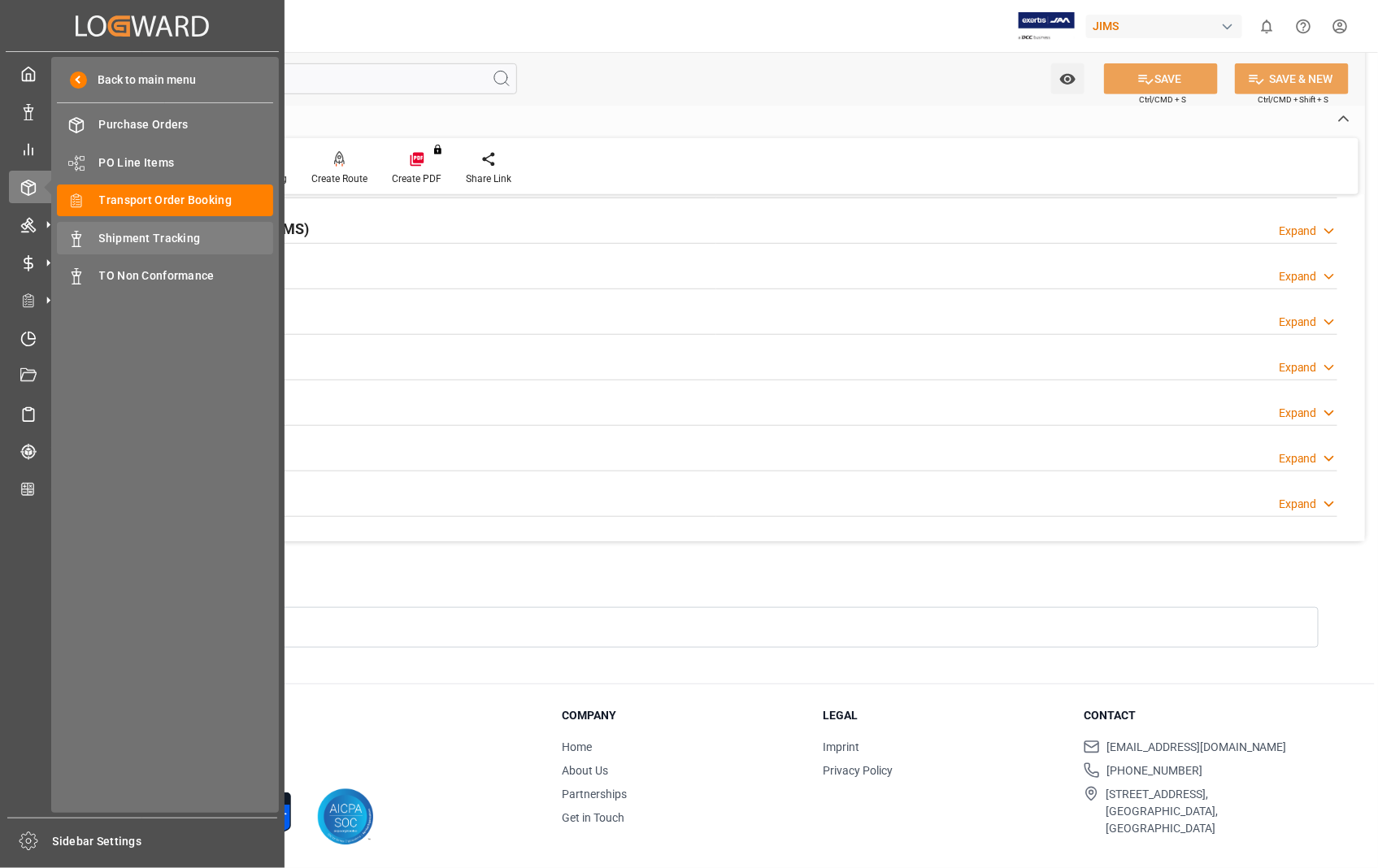
click at [163, 238] on span "Shipment Tracking" at bounding box center [186, 238] width 174 height 17
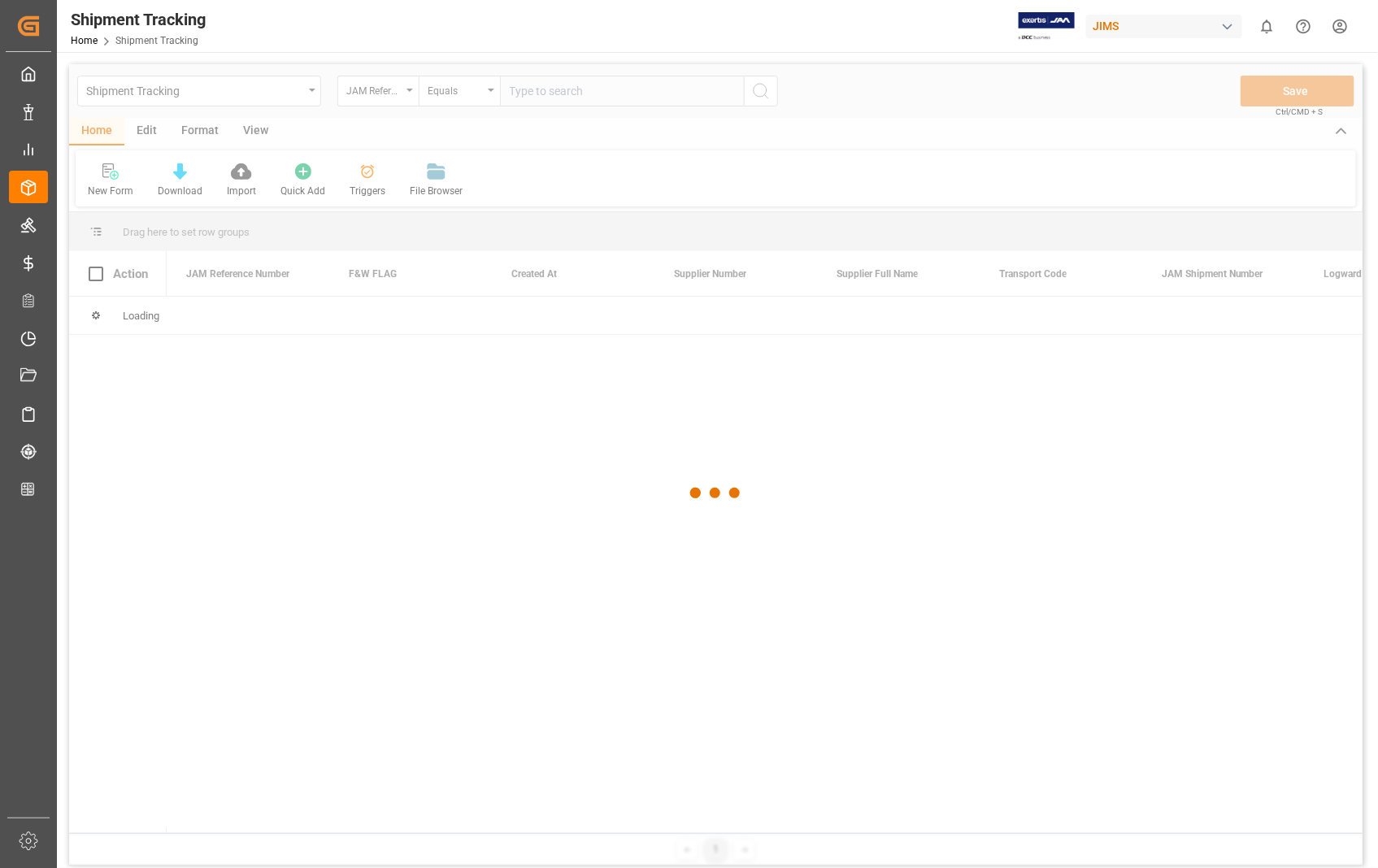
click at [619, 89] on div at bounding box center [715, 493] width 1293 height 858
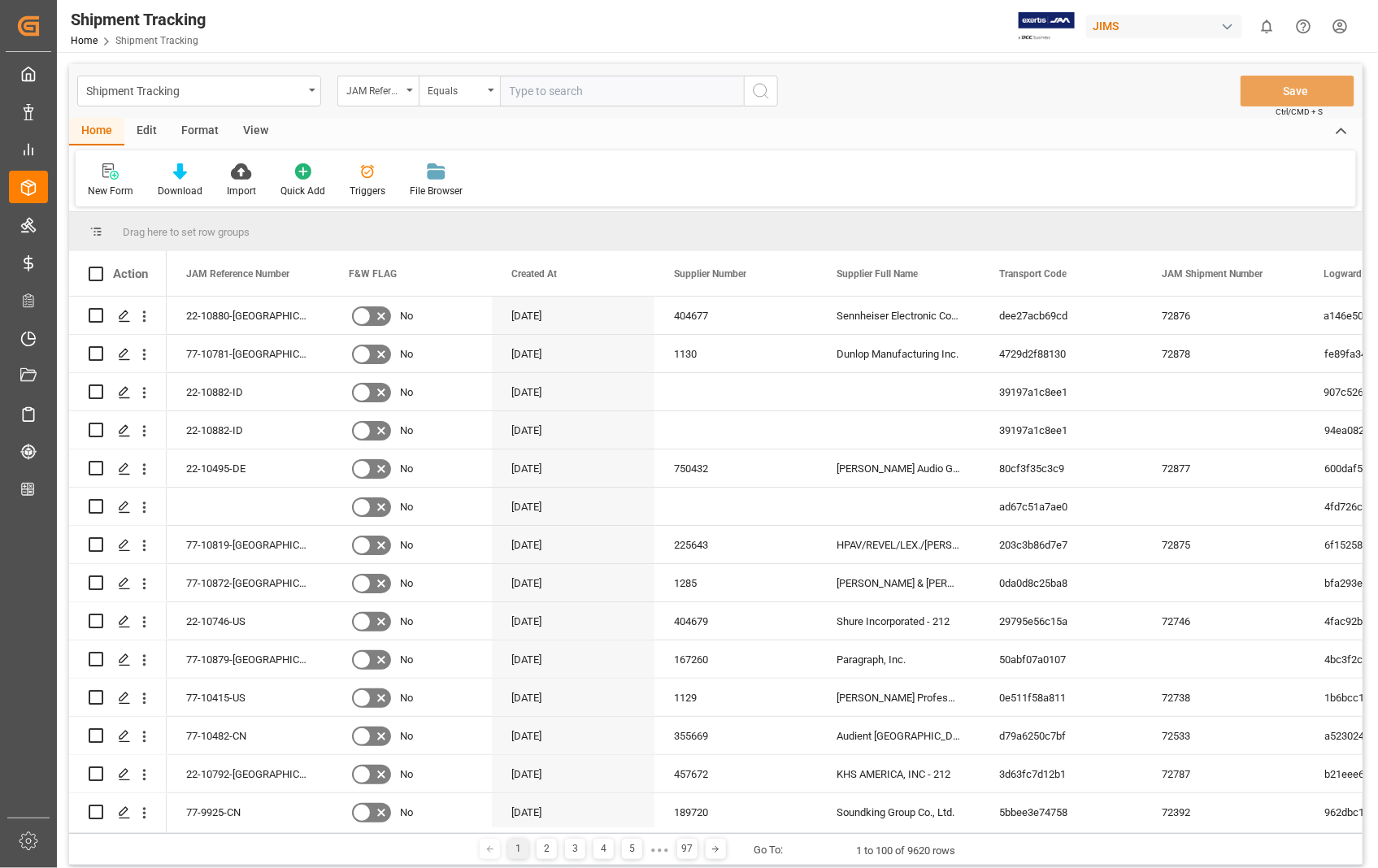
click at [597, 88] on input "text" at bounding box center [621, 91] width 243 height 31
paste input "22-10880-[GEOGRAPHIC_DATA]"
type input "22-10880-[GEOGRAPHIC_DATA]"
click at [756, 84] on circle "search button" at bounding box center [760, 89] width 13 height 13
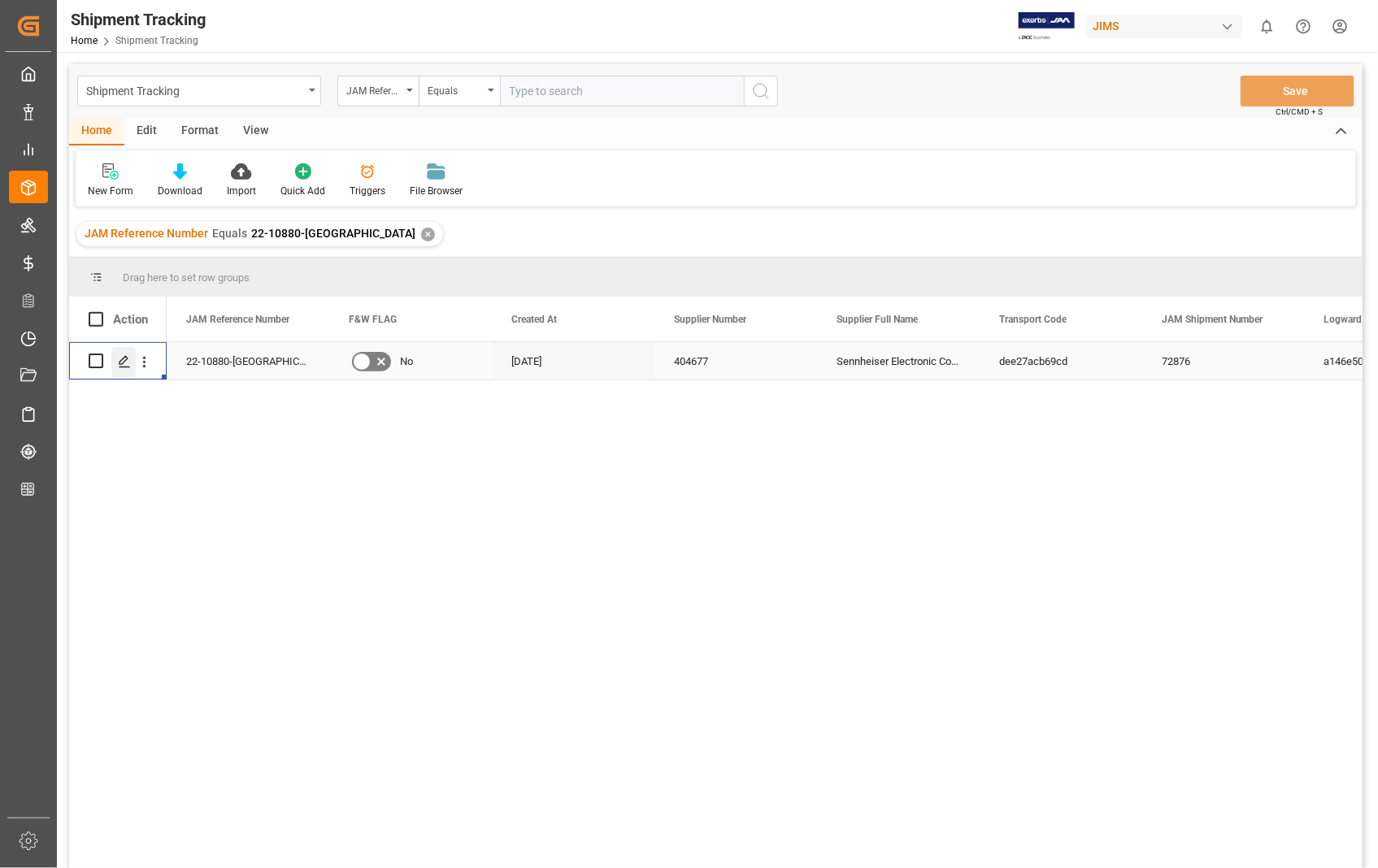
click at [122, 358] on icon "Press SPACE to select this row." at bounding box center [124, 361] width 13 height 13
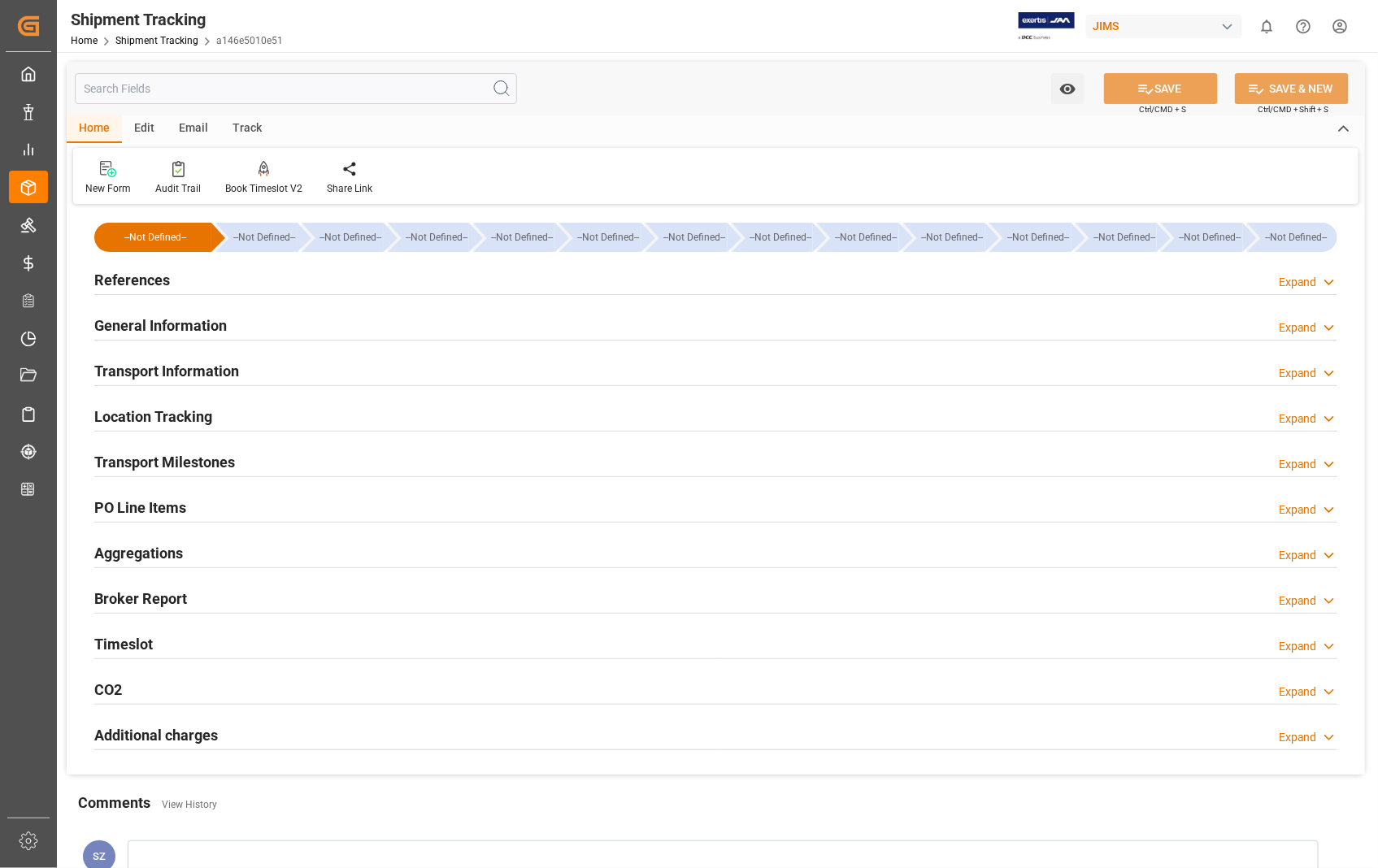
type input "[DATE]"
click at [132, 281] on h2 "References" at bounding box center [132, 280] width 76 height 22
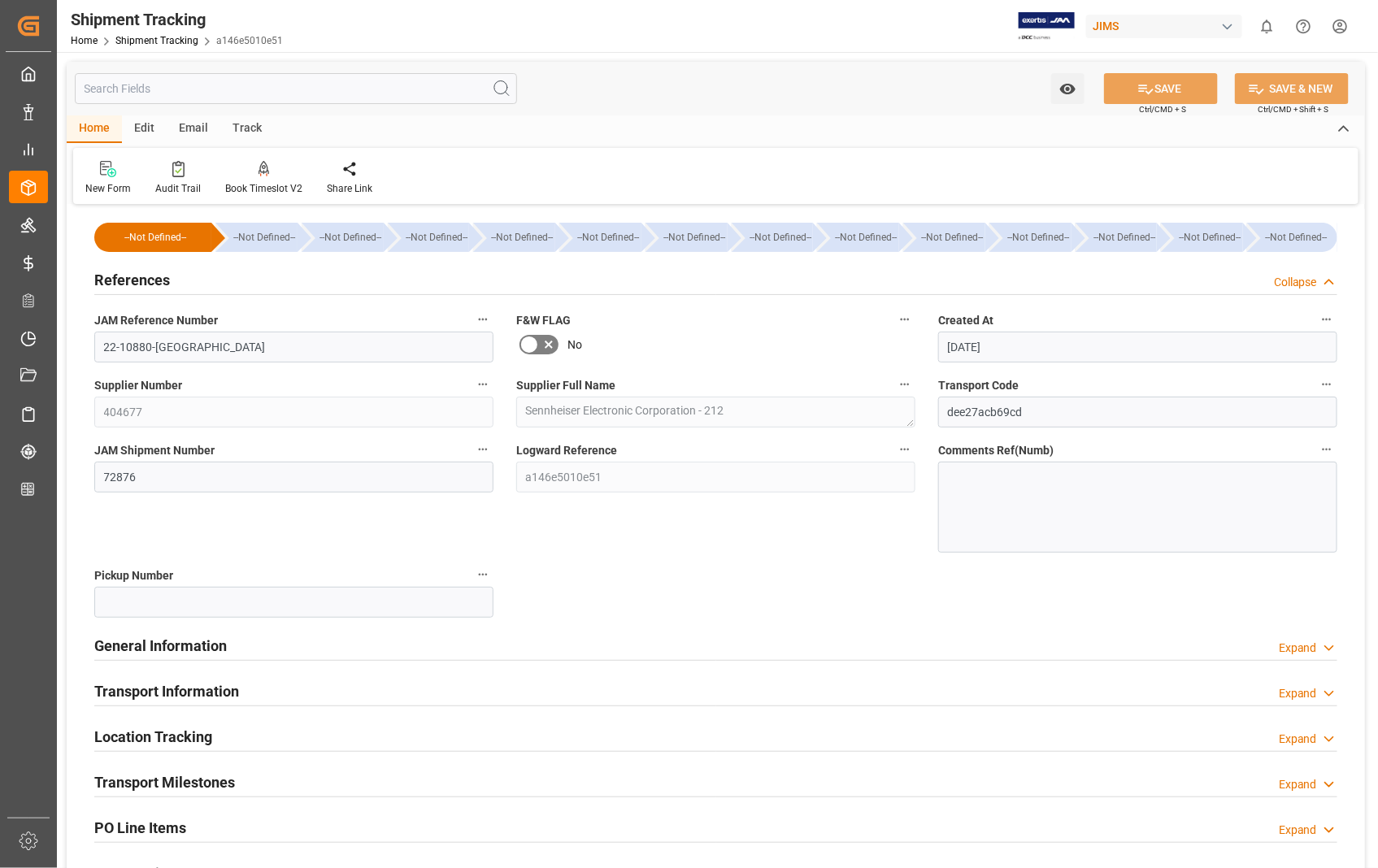
click at [197, 693] on h2 "Transport Information" at bounding box center [167, 691] width 145 height 22
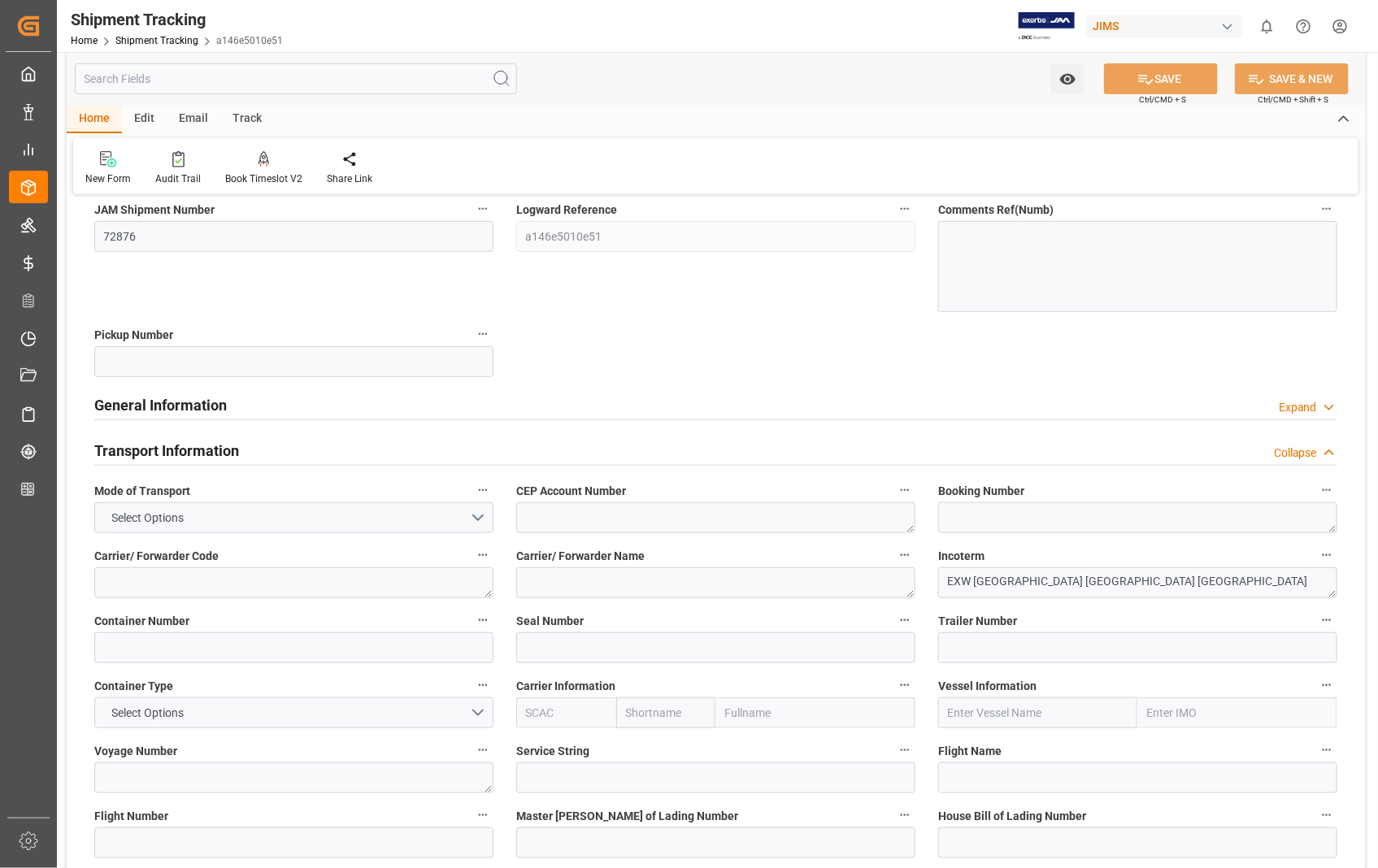
scroll to position [360, 0]
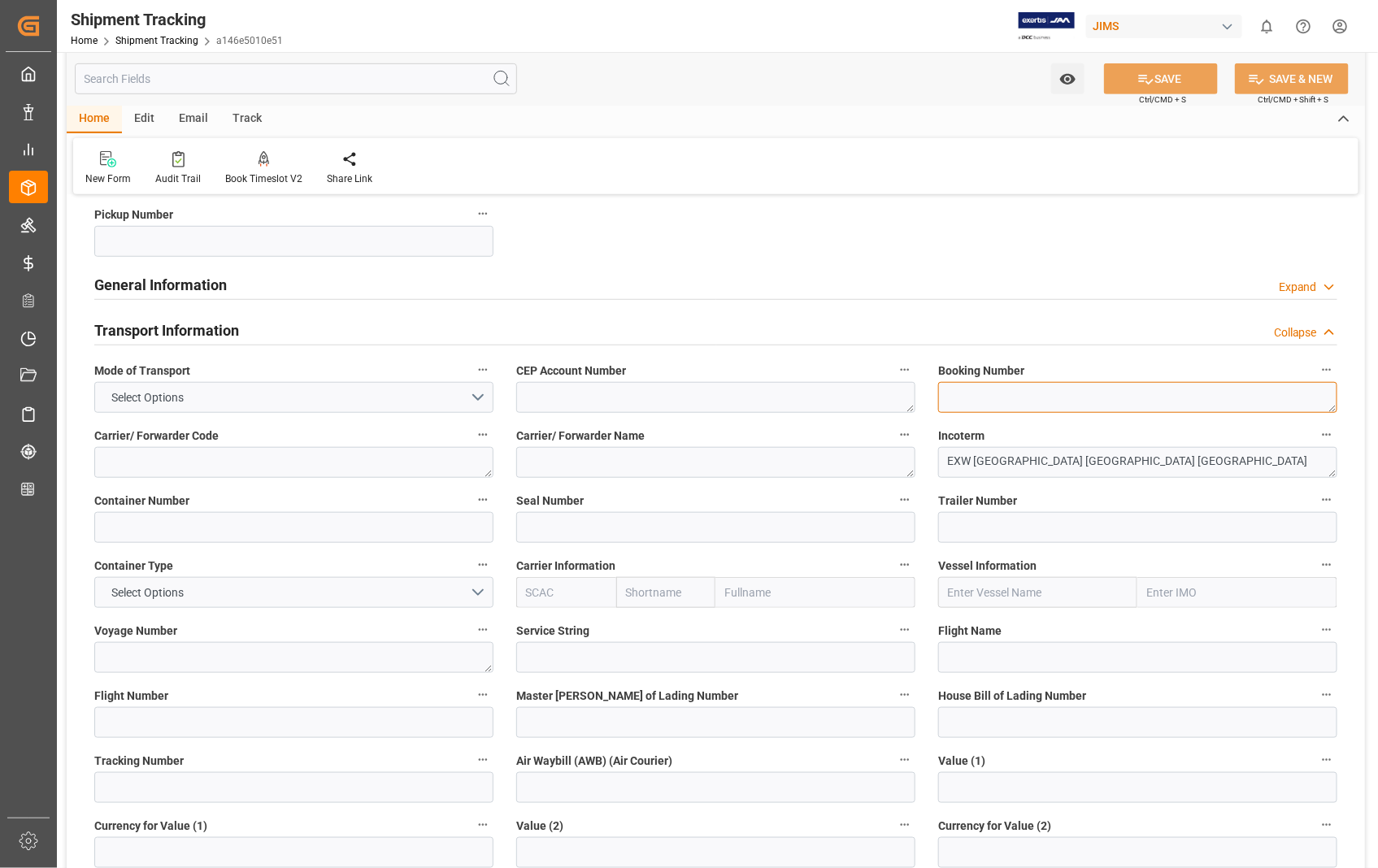
click at [1098, 405] on textarea at bounding box center [1138, 397] width 399 height 31
paste textarea "1ZA384A60364217092, 1ZA384A60364217083"
click at [1071, 394] on textarea "1ZA384A60364217092, 1ZA384A60364217083" at bounding box center [1138, 397] width 399 height 31
drag, startPoint x: 1187, startPoint y: 394, endPoint x: 923, endPoint y: 387, distance: 264.1
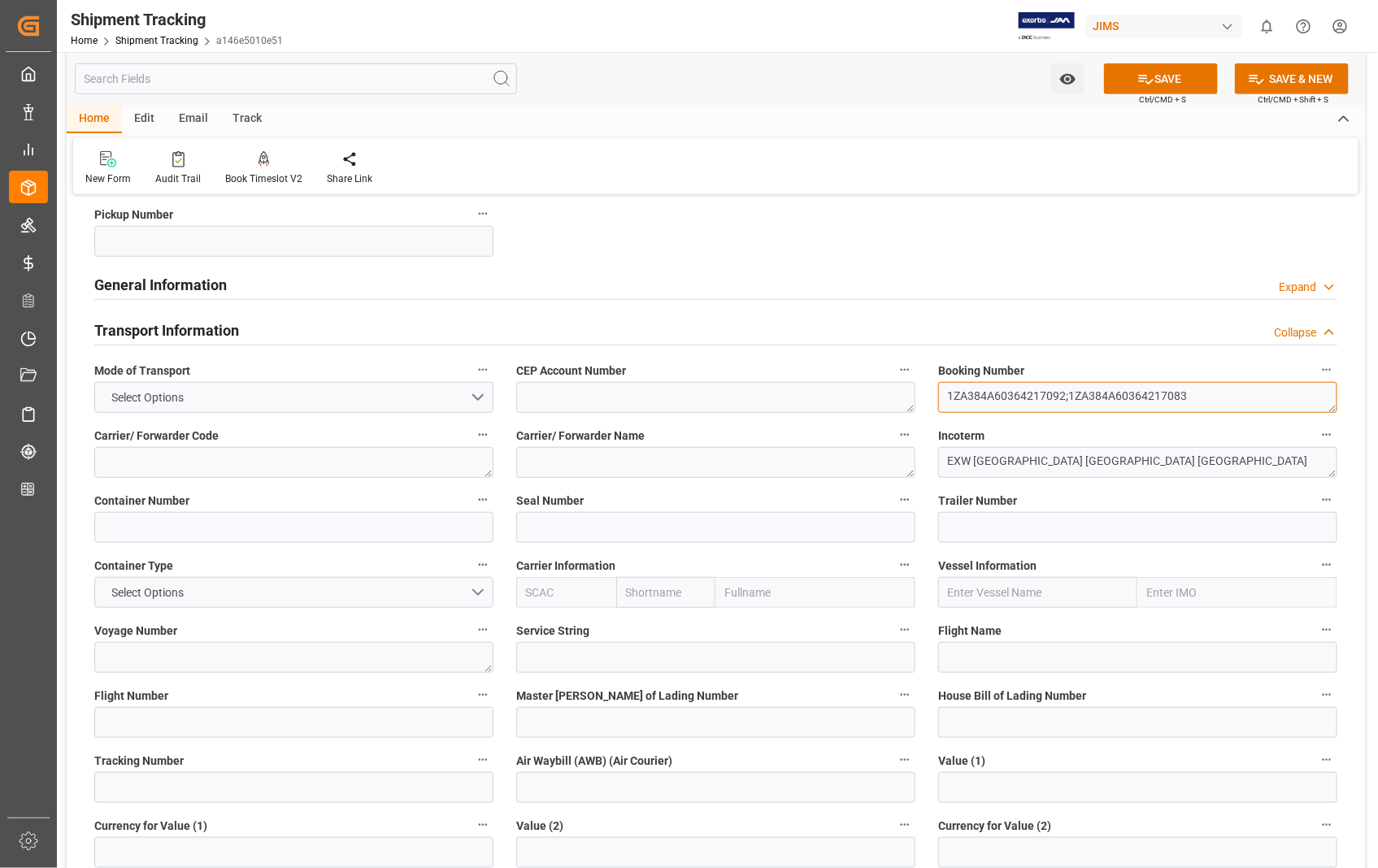
click at [923, 387] on div "--Not Defined-- --Not Defined-- --Not Defined-- --Not Defined-- --Not Defined--…" at bounding box center [715, 648] width 1298 height 1600
type textarea "1ZA384A60364217092;1ZA384A60364217083"
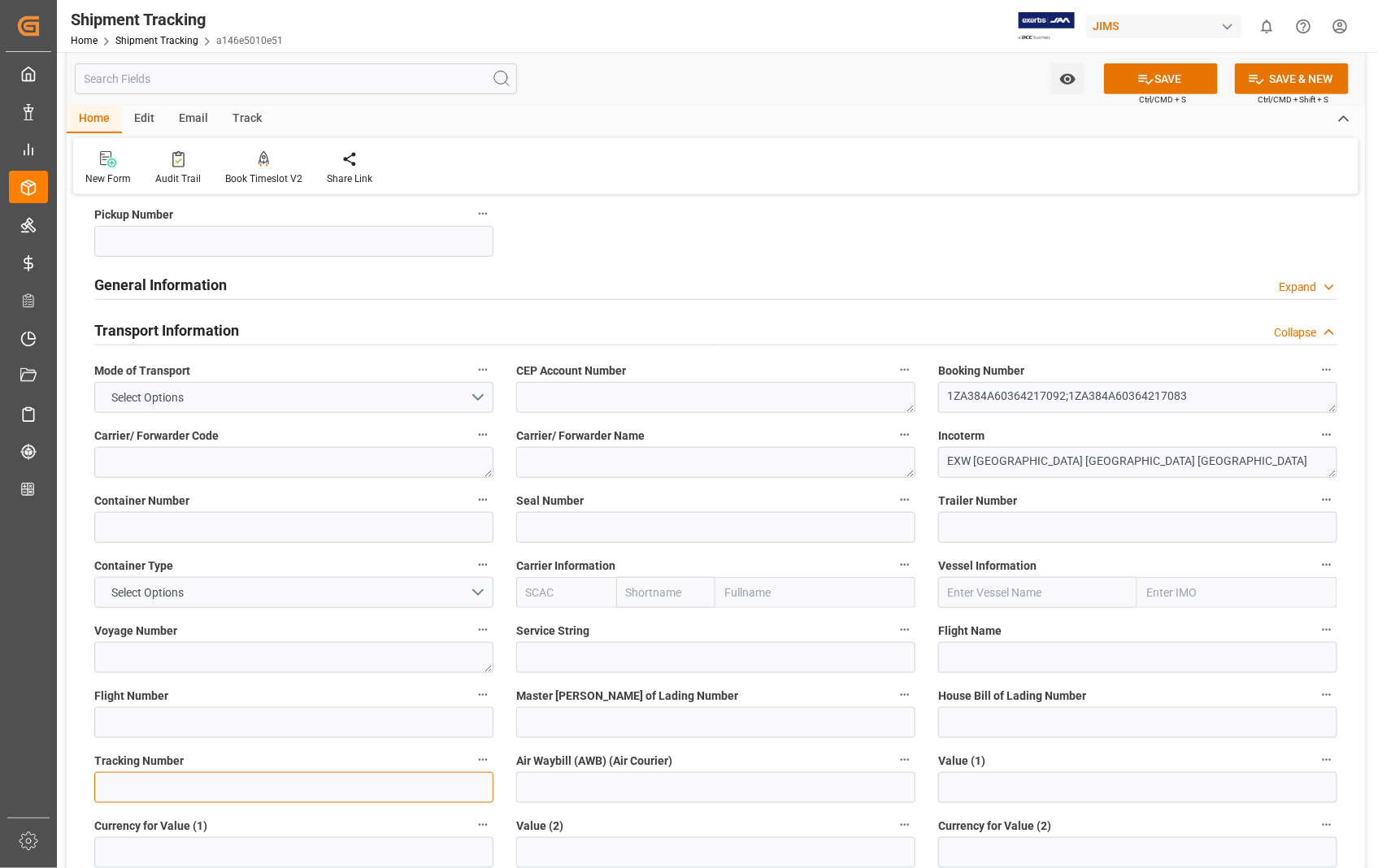
click at [286, 795] on input at bounding box center [294, 787] width 399 height 31
paste input "1ZA384A60364217092;1ZA384A60364217083"
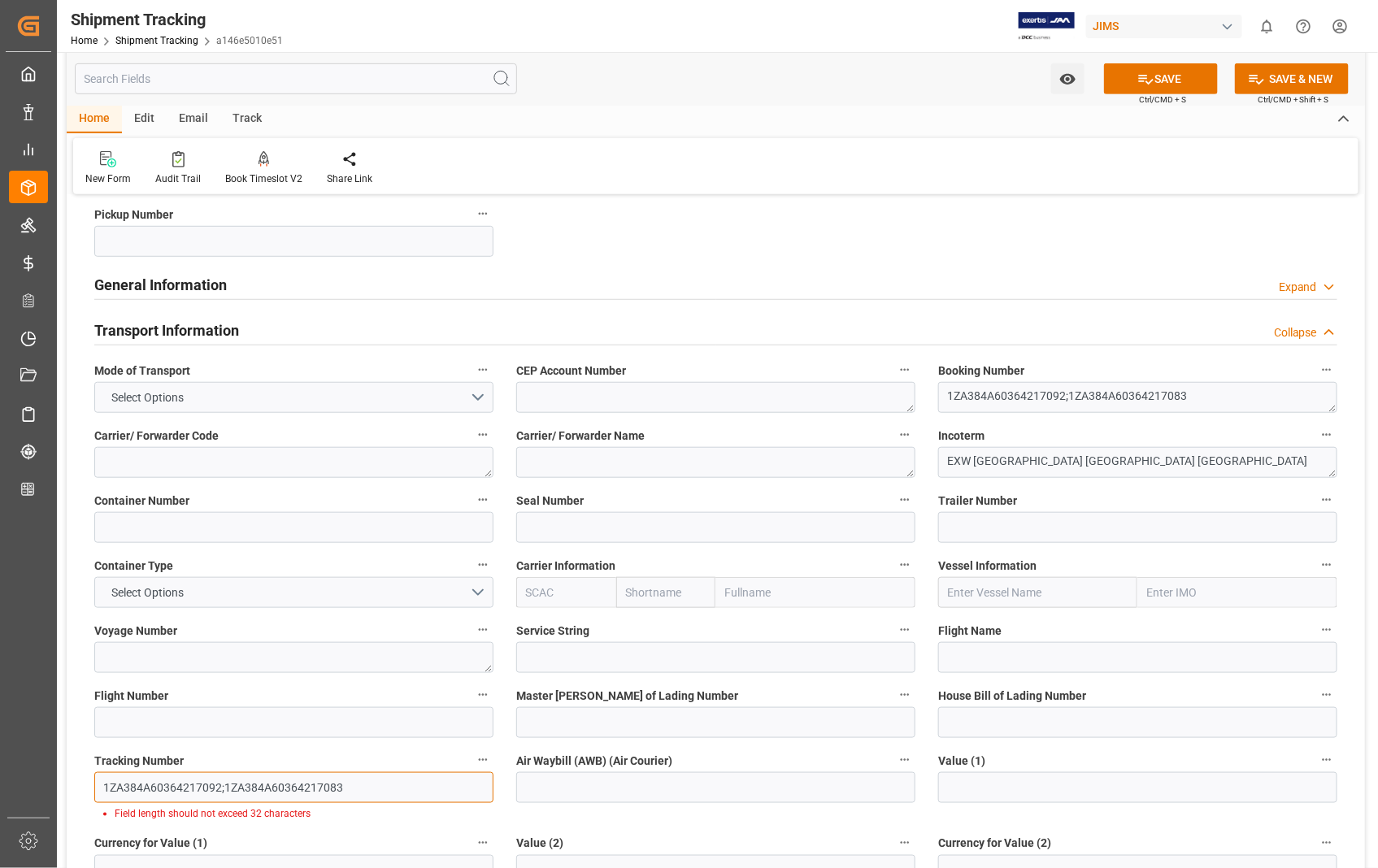
drag, startPoint x: 290, startPoint y: 785, endPoint x: 238, endPoint y: 792, distance: 52.5
click at [238, 792] on input "1ZA384A60364217092;1ZA384A60364217083" at bounding box center [294, 787] width 399 height 31
type input "1ZA384A60364217092;64217083"
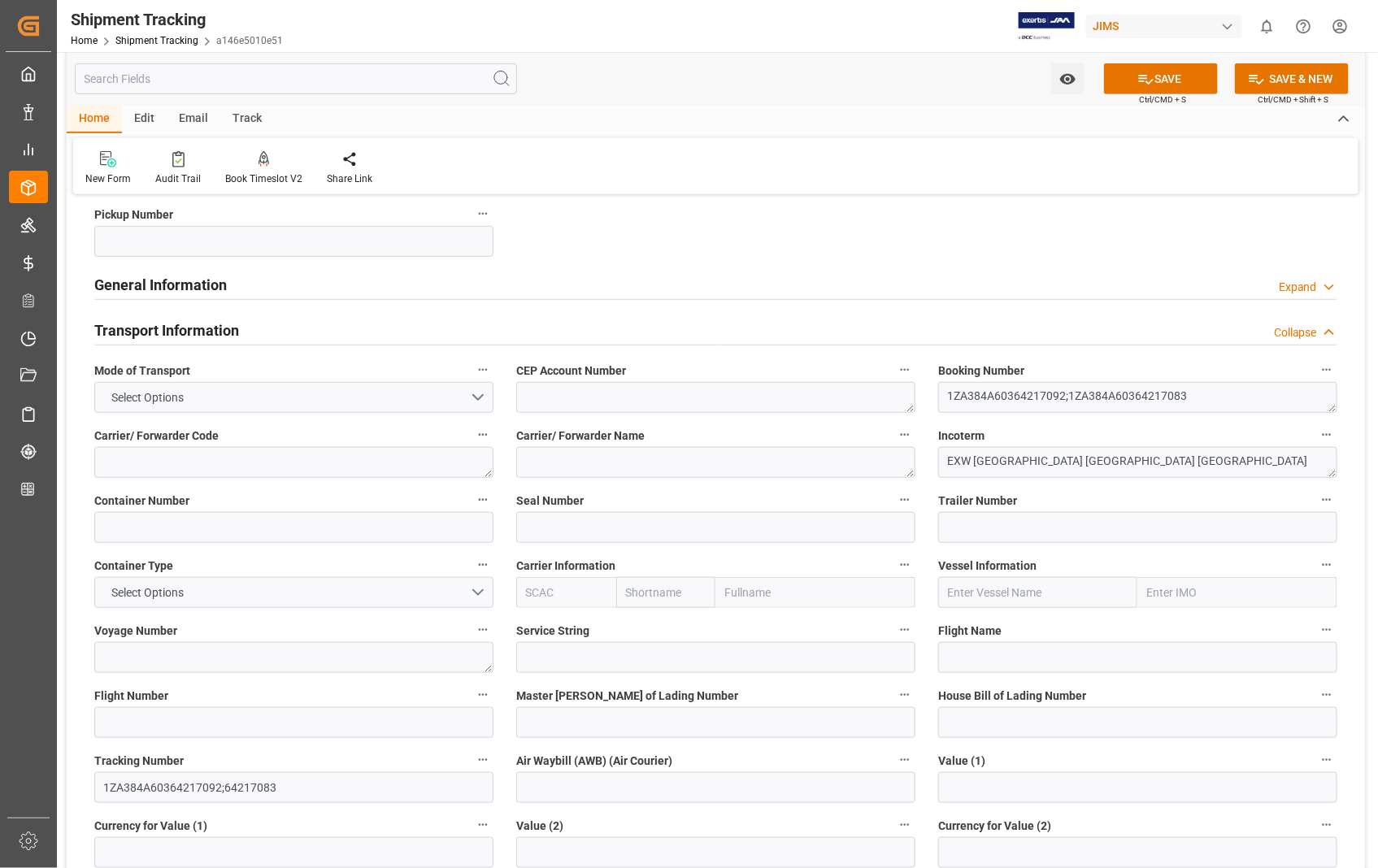
click at [296, 814] on label "Currency for Value (1)" at bounding box center [294, 825] width 399 height 23
click at [473, 814] on button "Currency for Value (1)" at bounding box center [483, 824] width 21 height 21
click at [1172, 84] on div at bounding box center [689, 434] width 1378 height 868
click at [1166, 73] on button "SAVE" at bounding box center [1160, 78] width 114 height 31
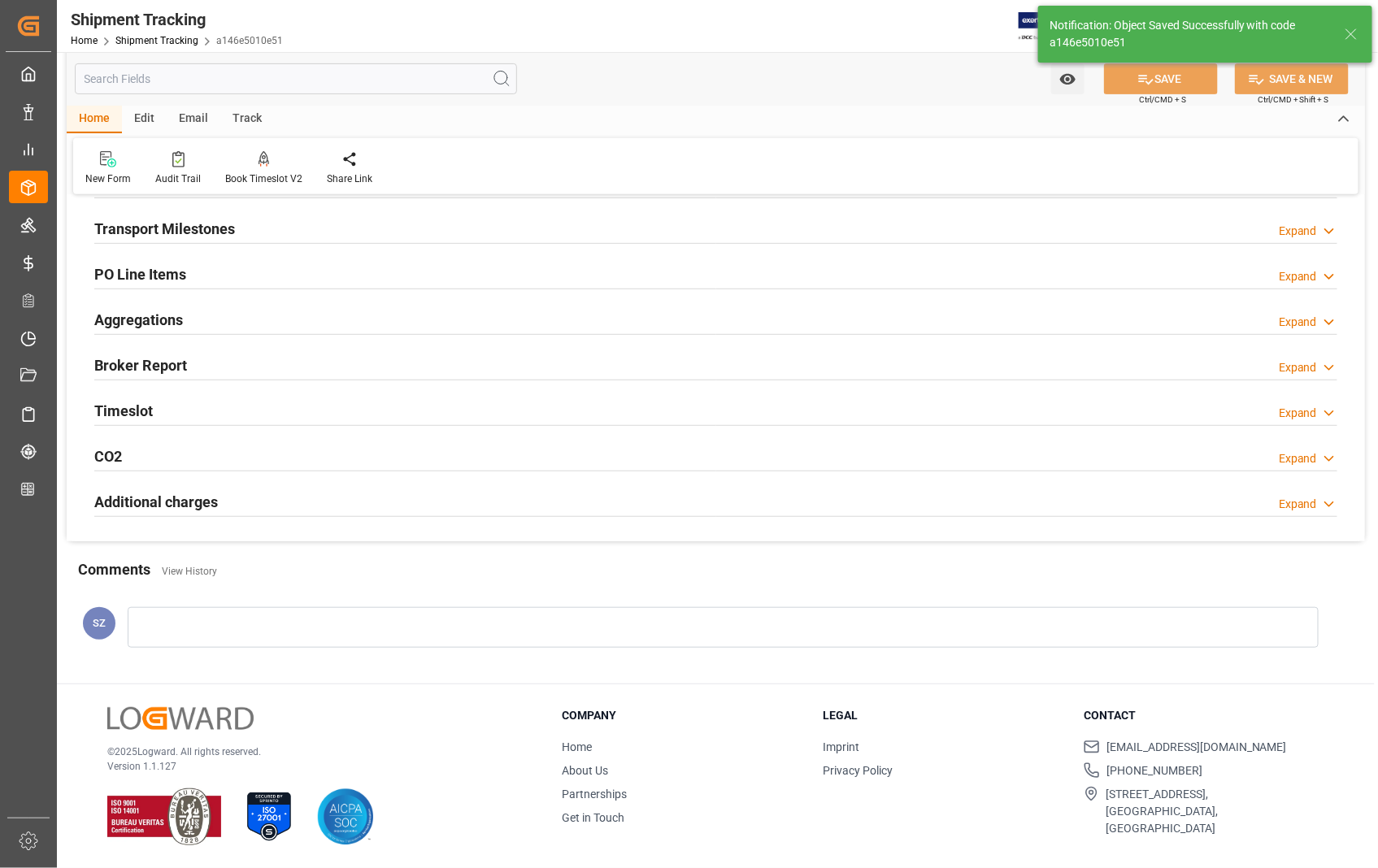
scroll to position [40, 0]
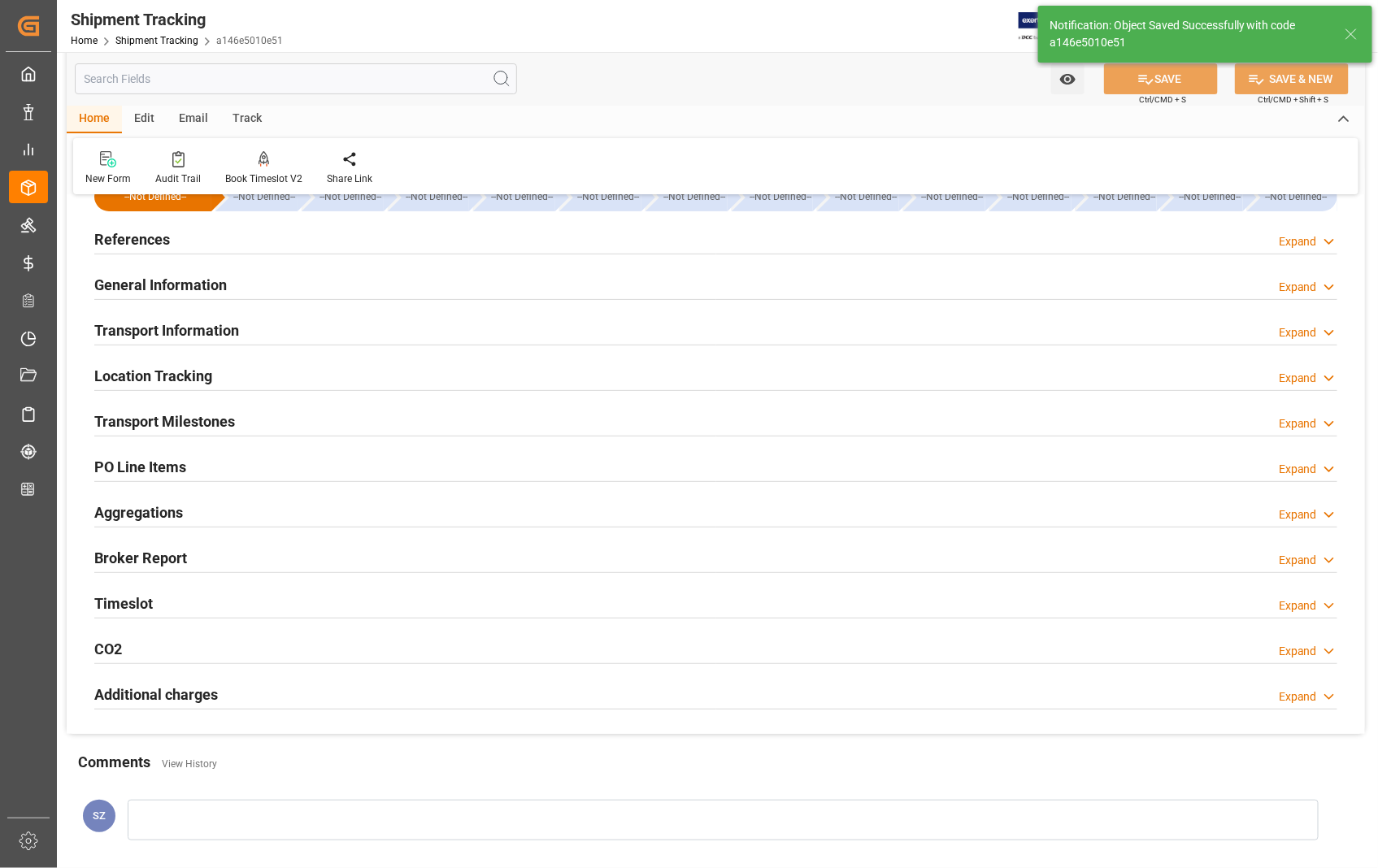
click at [230, 428] on h2 "Transport Milestones" at bounding box center [164, 421] width 141 height 22
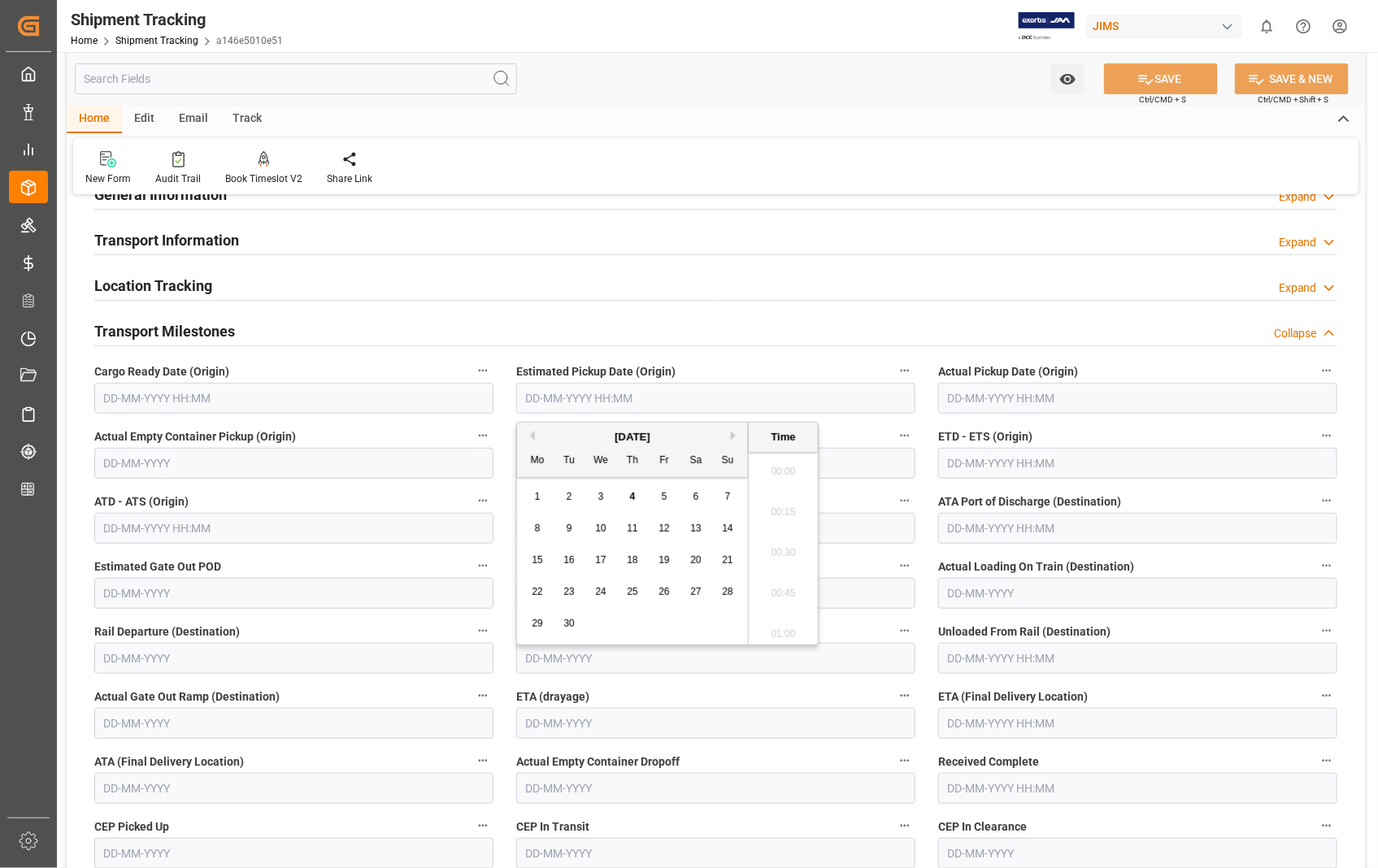
scroll to position [1751, 0]
click at [661, 385] on input "text" at bounding box center [716, 397] width 399 height 31
click at [537, 626] on span "27" at bounding box center [537, 623] width 11 height 12
type input "27-08-2001 00:00"
click at [1107, 392] on input "text" at bounding box center [1138, 397] width 399 height 31
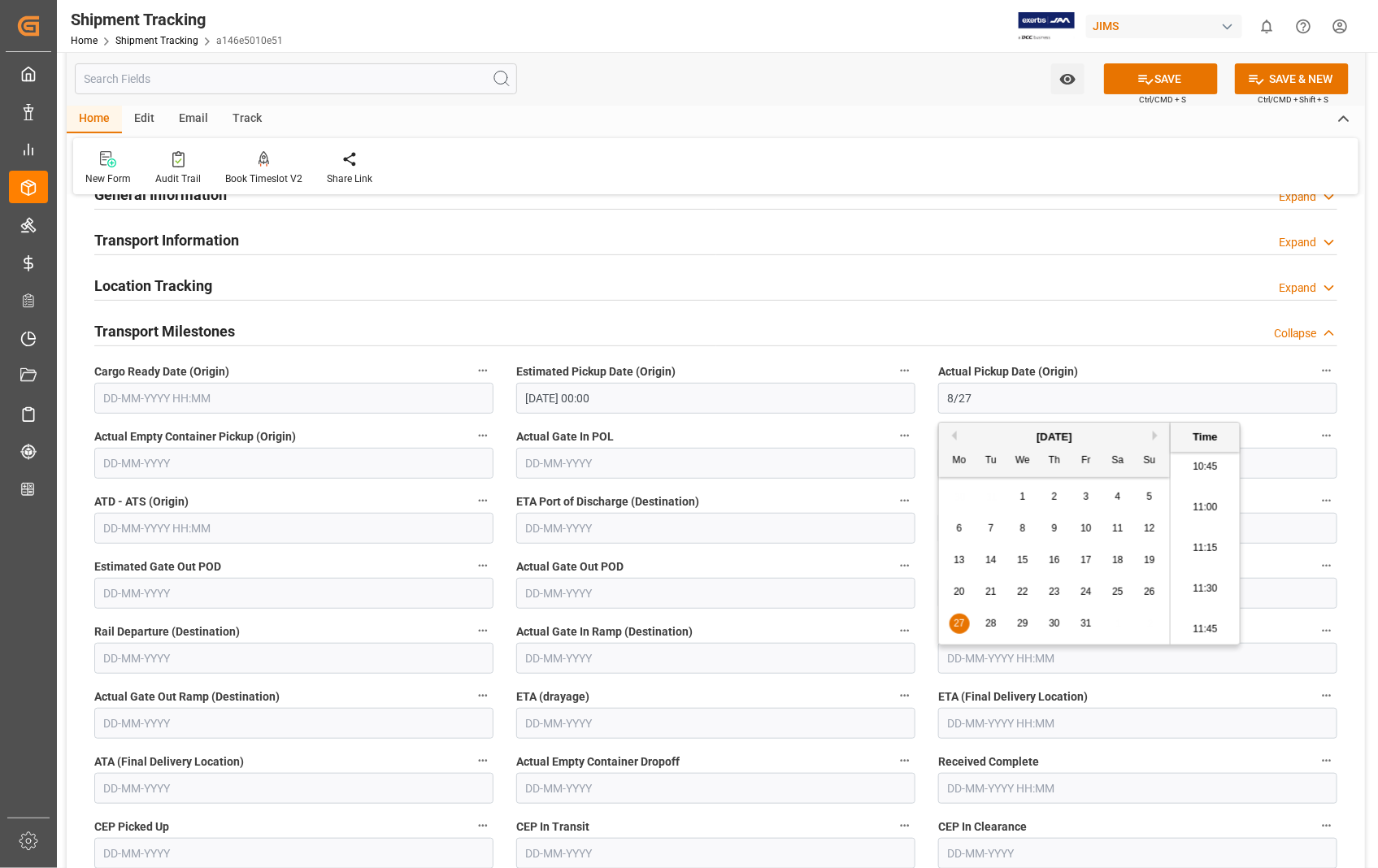
click at [960, 622] on span "27" at bounding box center [959, 623] width 11 height 12
type input "27-08-2001 00:00"
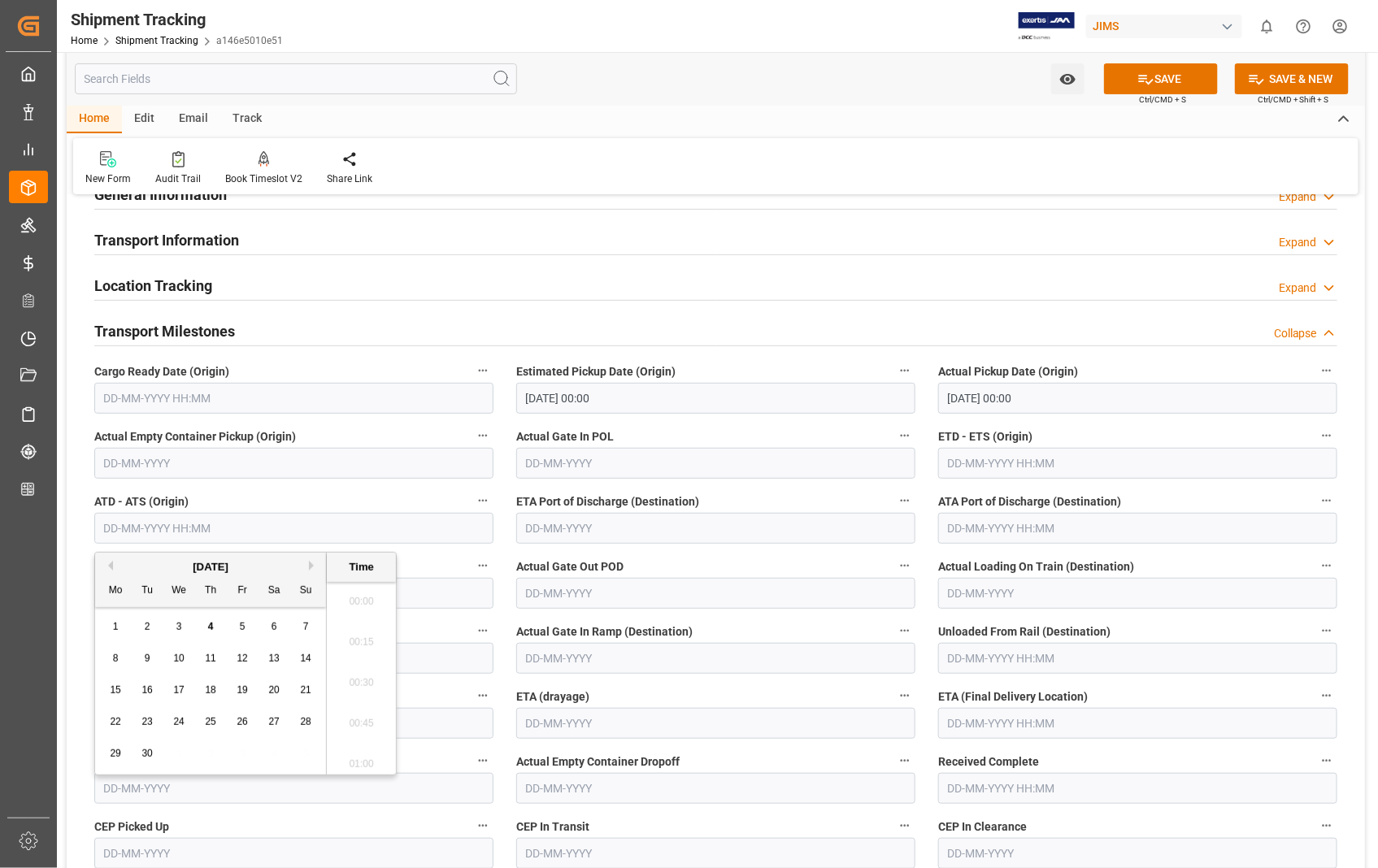
click at [273, 528] on input "text" at bounding box center [294, 528] width 399 height 31
click at [1003, 465] on input "text" at bounding box center [1138, 463] width 399 height 31
type input "27-08-2025 00:00"
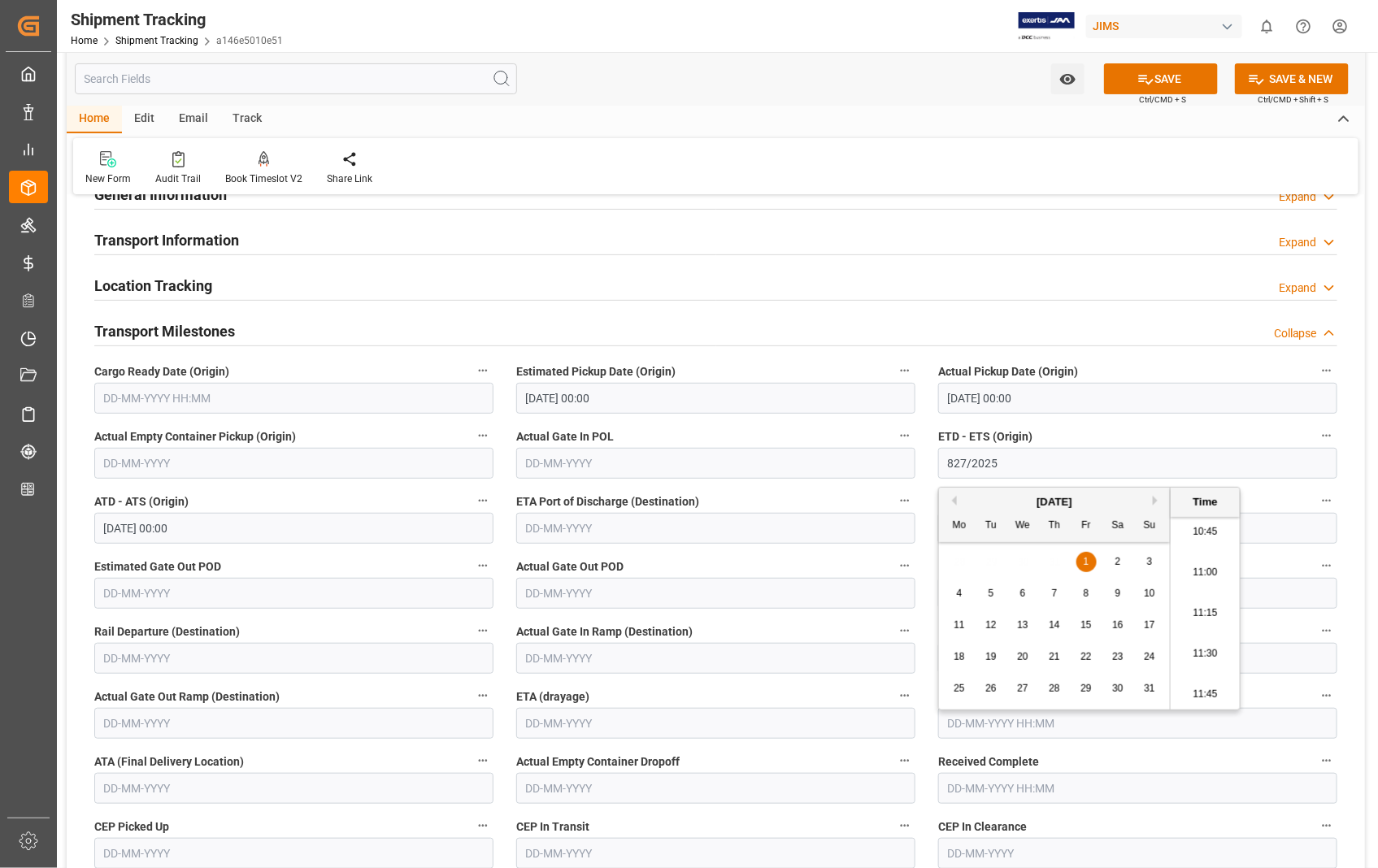
click at [957, 465] on input "827/2025" at bounding box center [1138, 463] width 399 height 31
click at [955, 463] on input "827/2025" at bounding box center [1138, 463] width 399 height 31
type input "27-08-2025 00:00"
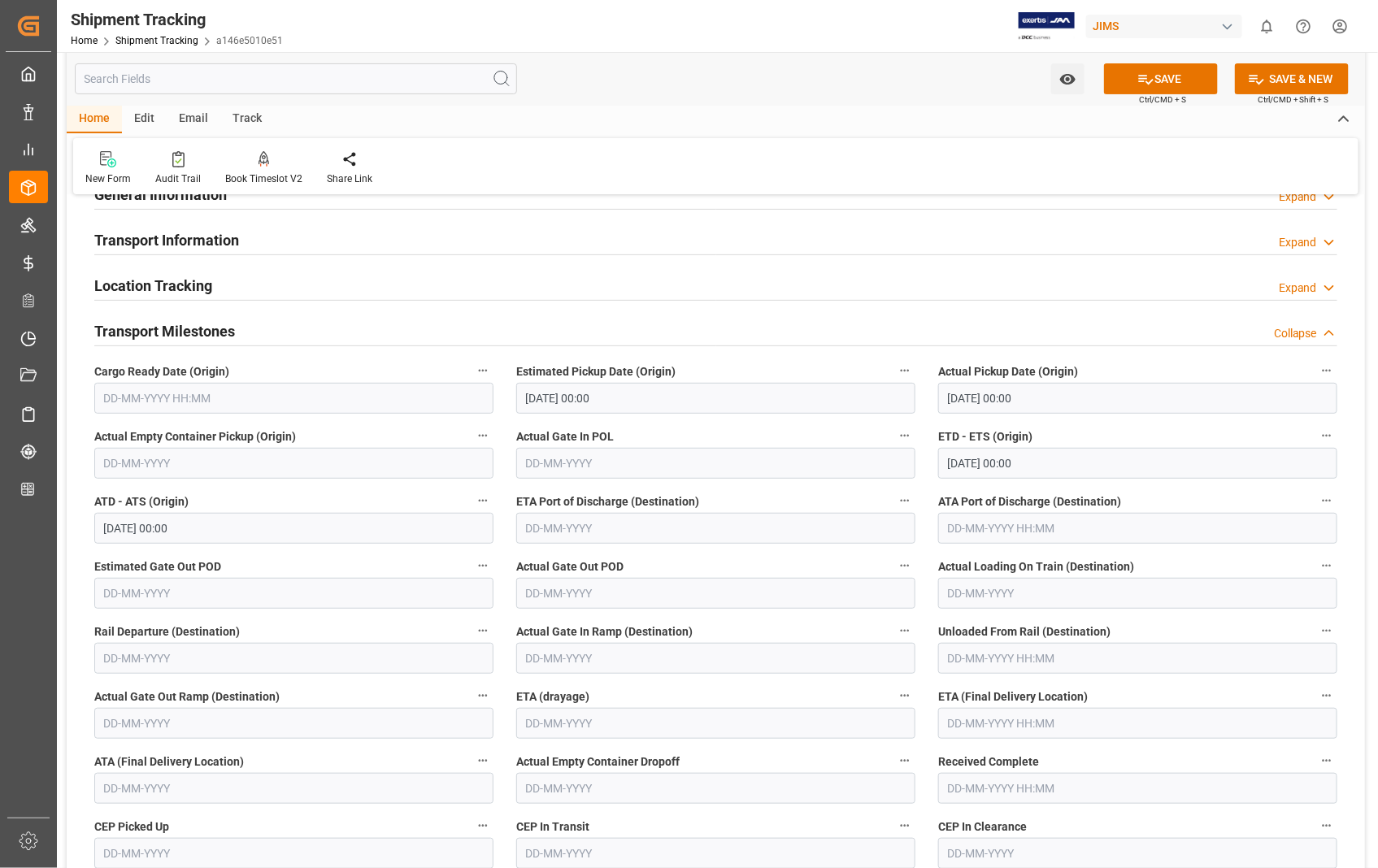
click at [884, 493] on label "ETA Port of Discharge (Destination)" at bounding box center [716, 501] width 399 height 23
click at [894, 493] on button "ETA Port of Discharge (Destination)" at bounding box center [904, 500] width 21 height 21
click at [638, 717] on div at bounding box center [689, 434] width 1378 height 868
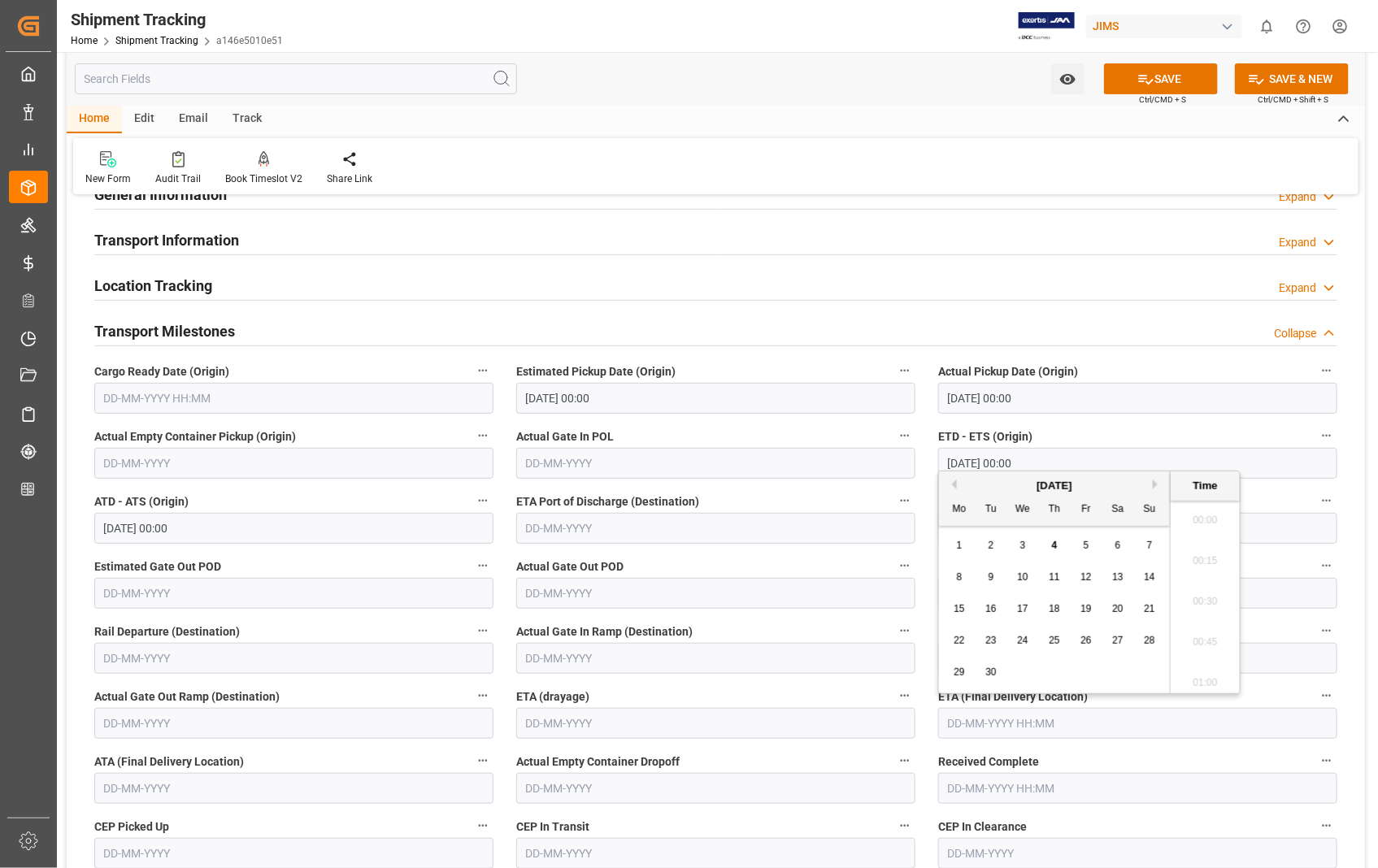
click at [1117, 725] on input "text" at bounding box center [1138, 722] width 399 height 31
type input "[DATE] 00:00"
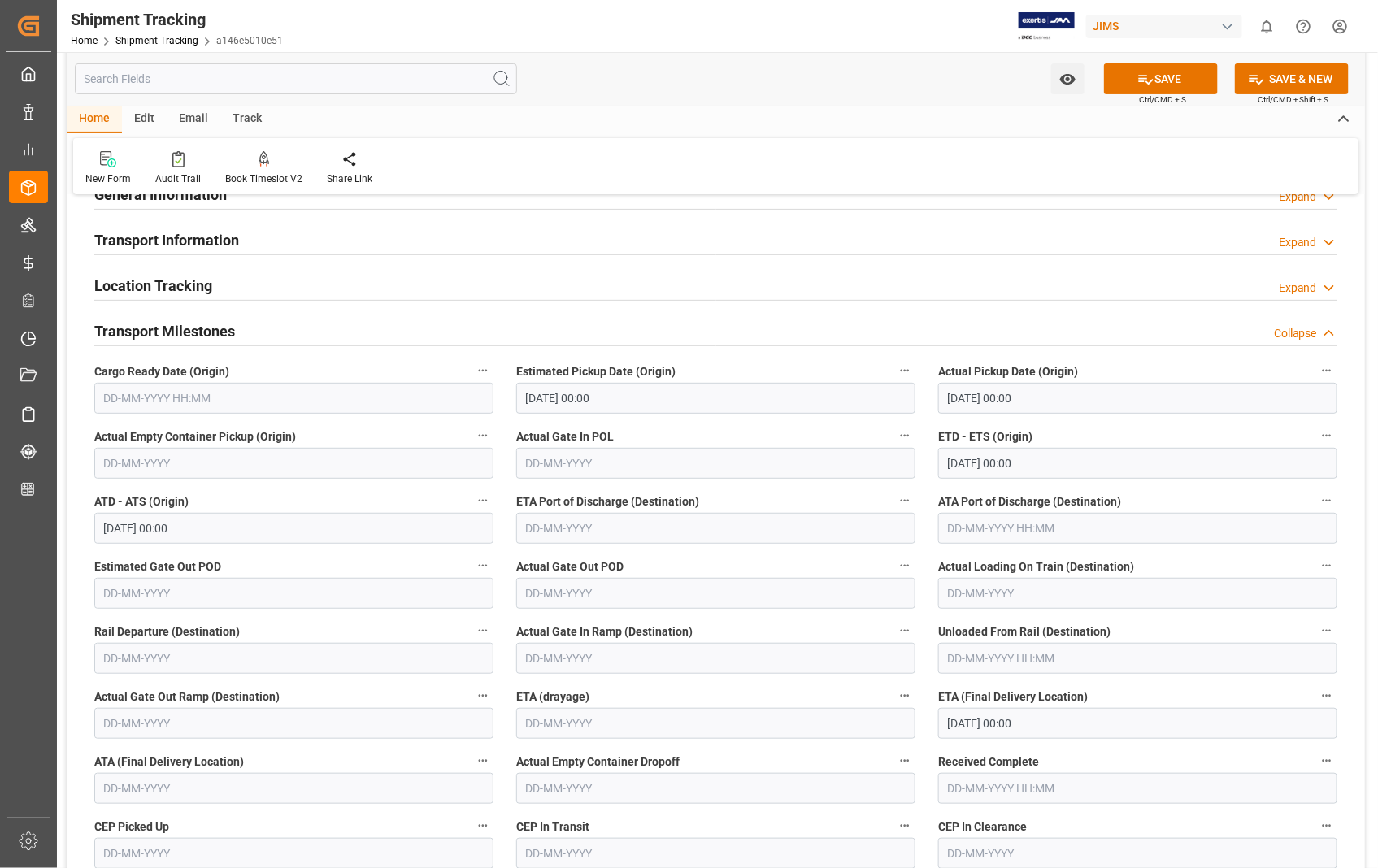
click at [1089, 753] on label "Received Complete" at bounding box center [1138, 761] width 399 height 23
click at [1316, 753] on button "Received Complete" at bounding box center [1326, 760] width 21 height 21
click at [1167, 77] on div at bounding box center [689, 434] width 1378 height 868
click at [1166, 84] on button "SAVE" at bounding box center [1160, 78] width 114 height 31
